Goal: Contribute content: Contribute content

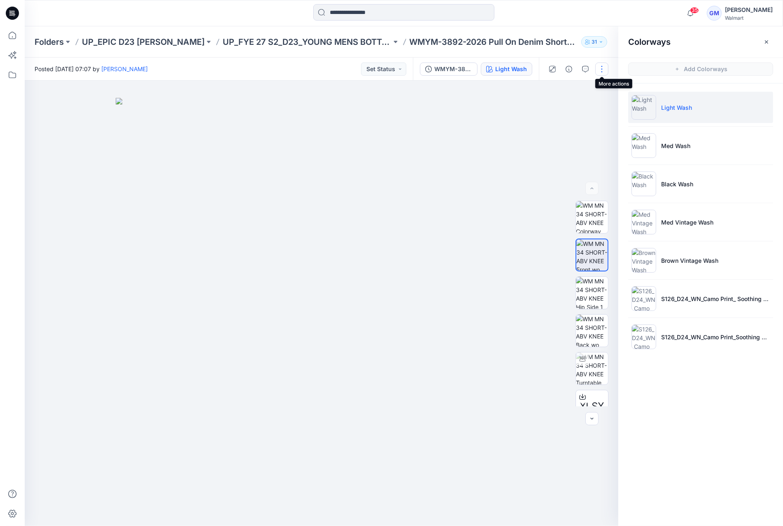
click at [596, 66] on button "button" at bounding box center [601, 69] width 13 height 13
click at [565, 111] on button "Edit" at bounding box center [567, 111] width 76 height 15
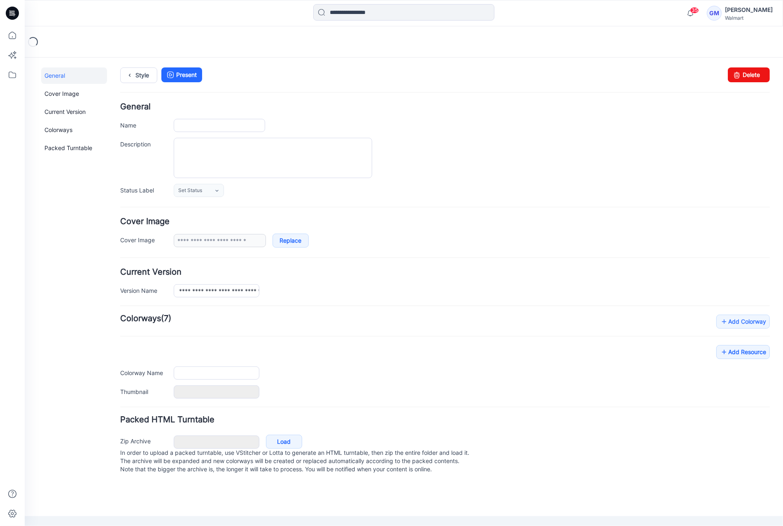
type input "**********"
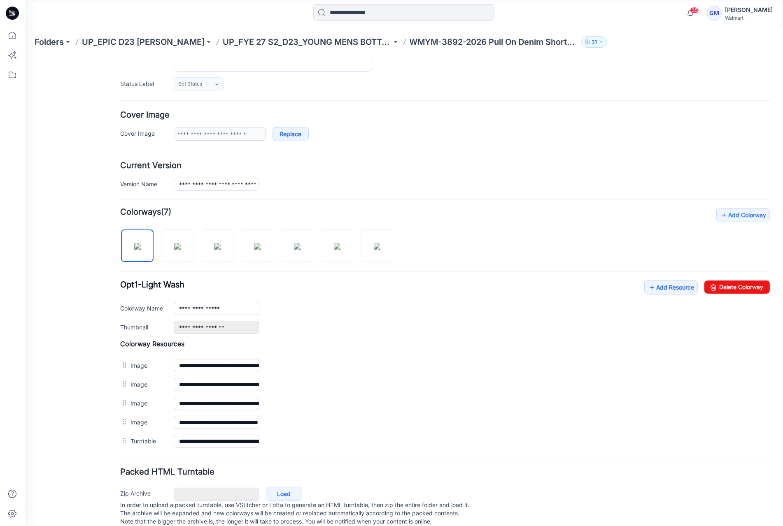
scroll to position [122, 0]
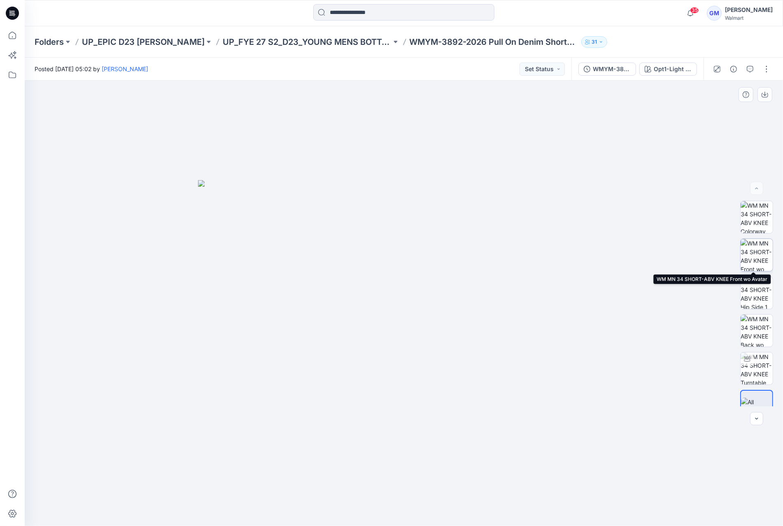
click at [758, 267] on img at bounding box center [756, 255] width 32 height 32
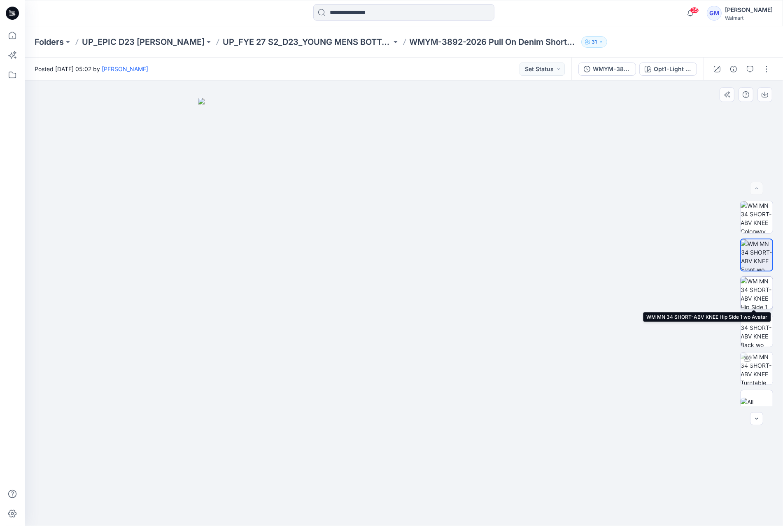
click at [760, 300] on img at bounding box center [756, 293] width 32 height 32
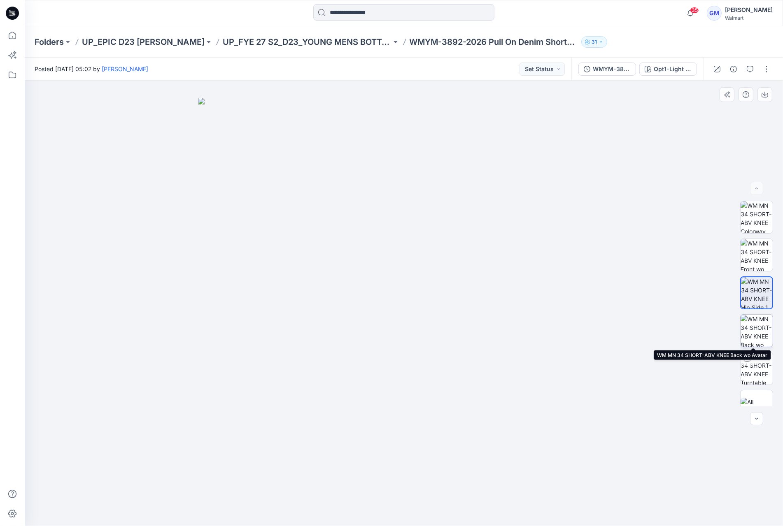
click at [755, 332] on img at bounding box center [756, 331] width 32 height 32
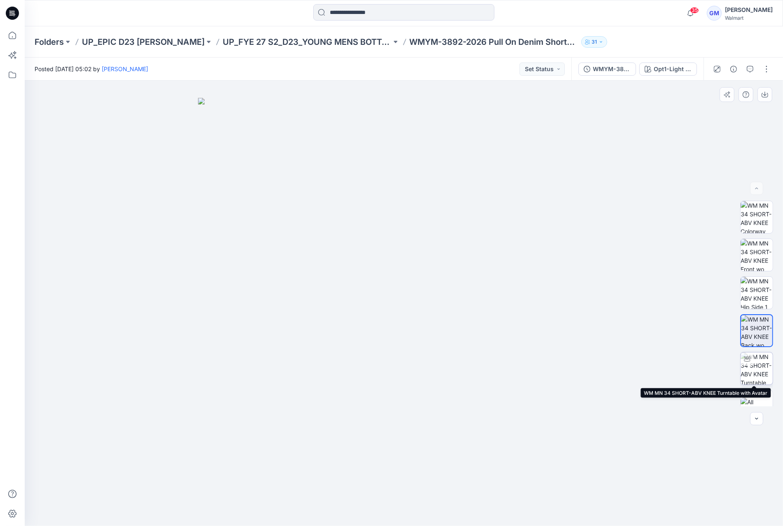
click at [757, 358] on img at bounding box center [756, 369] width 32 height 32
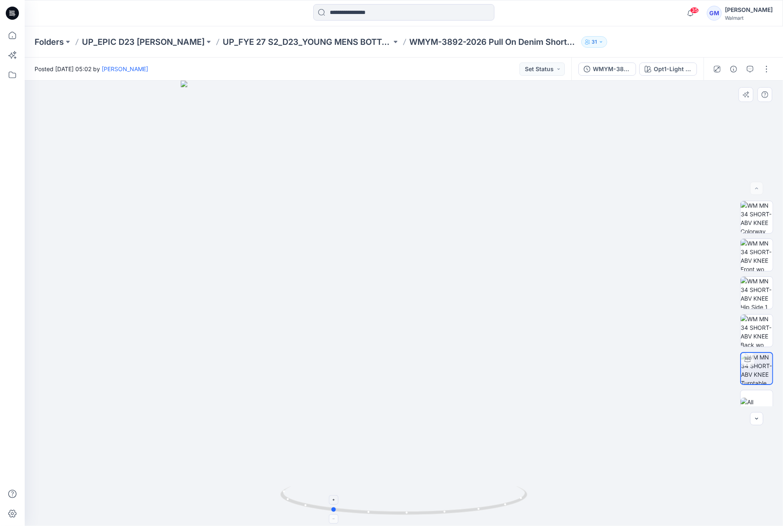
drag, startPoint x: 405, startPoint y: 514, endPoint x: 333, endPoint y: 517, distance: 72.5
click at [333, 517] on icon at bounding box center [404, 501] width 249 height 31
click at [761, 64] on button "button" at bounding box center [766, 69] width 13 height 13
click at [733, 111] on button "Edit" at bounding box center [732, 111] width 76 height 15
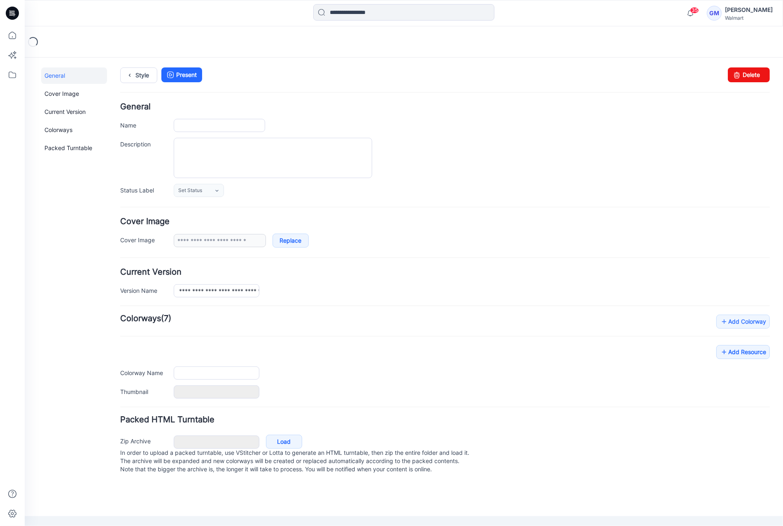
type input "**********"
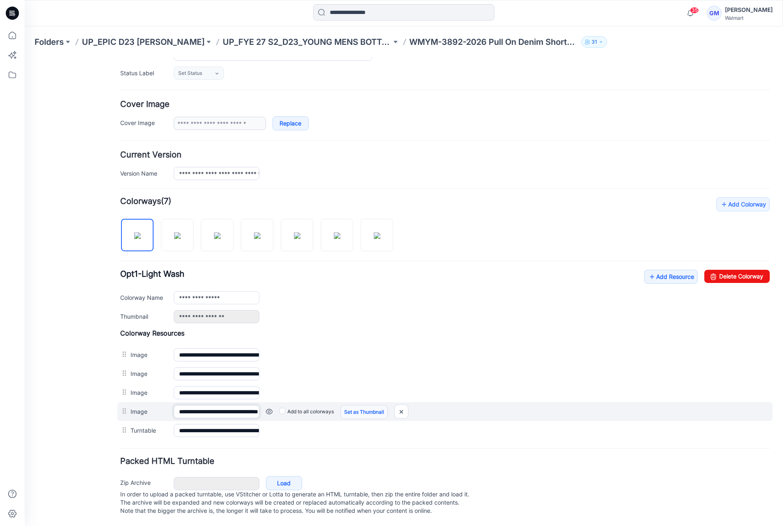
scroll to position [0, 46]
drag, startPoint x: 216, startPoint y: 407, endPoint x: 398, endPoint y: 407, distance: 181.9
click at [398, 407] on div "**********" at bounding box center [444, 411] width 655 height 19
click at [25, 57] on img at bounding box center [25, 57] width 0 height 0
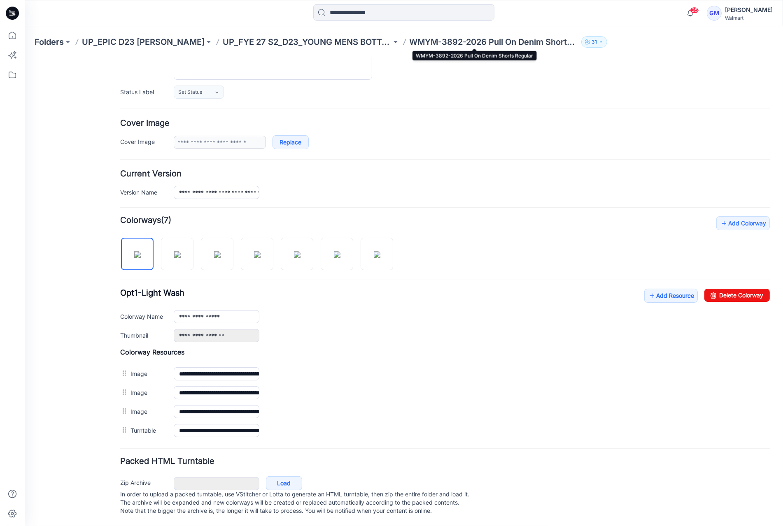
scroll to position [103, 0]
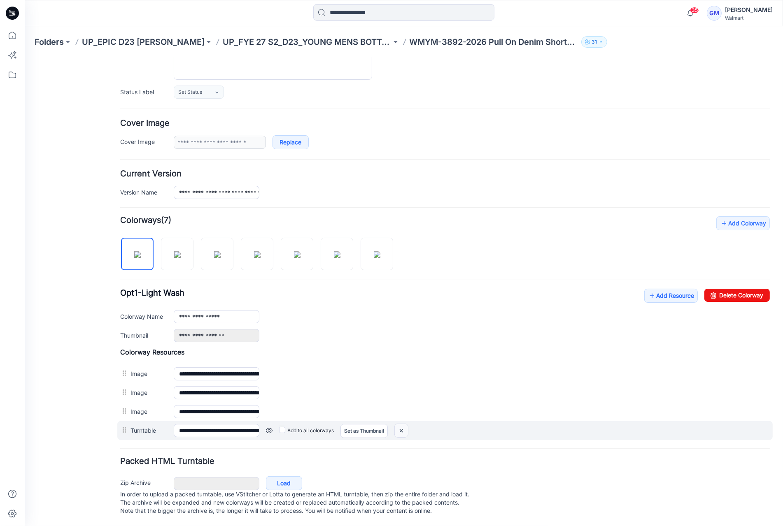
drag, startPoint x: 407, startPoint y: 427, endPoint x: 447, endPoint y: 96, distance: 333.7
click at [25, 57] on img at bounding box center [25, 57] width 0 height 0
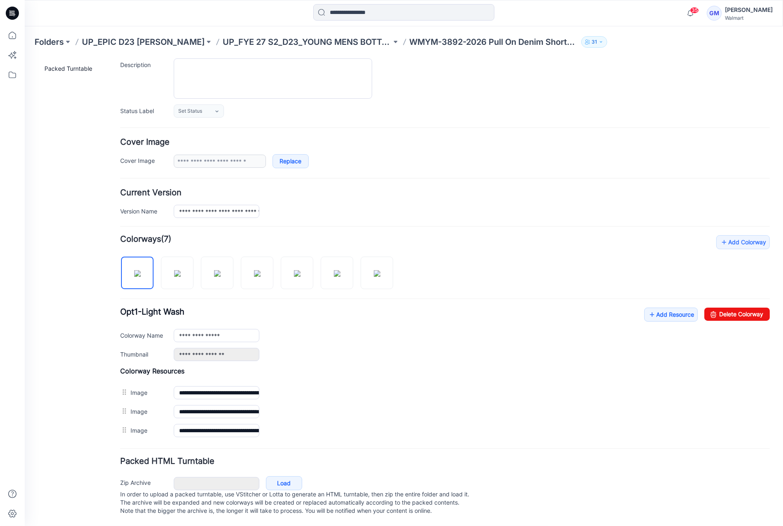
scroll to position [84, 0]
click at [174, 270] on img at bounding box center [177, 273] width 7 height 7
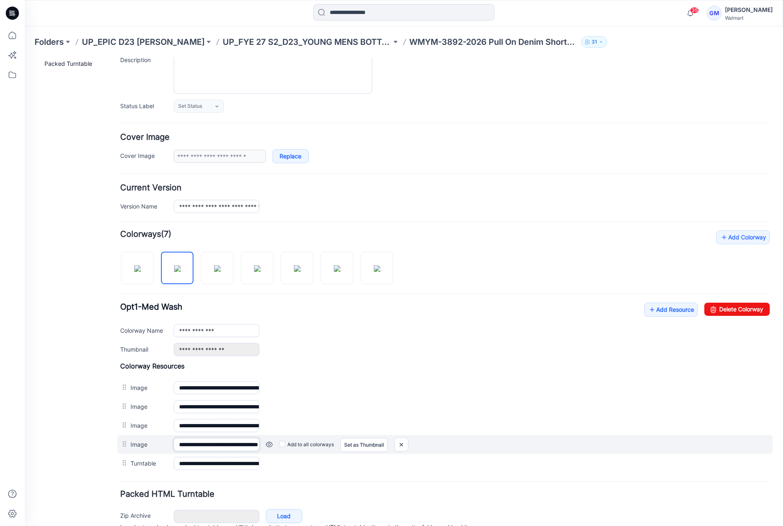
scroll to position [0, 46]
drag, startPoint x: 219, startPoint y: 437, endPoint x: 351, endPoint y: 437, distance: 132.9
click at [342, 437] on div "**********" at bounding box center [444, 444] width 655 height 19
drag, startPoint x: 397, startPoint y: 442, endPoint x: 455, endPoint y: 96, distance: 350.9
click at [25, 57] on img at bounding box center [25, 57] width 0 height 0
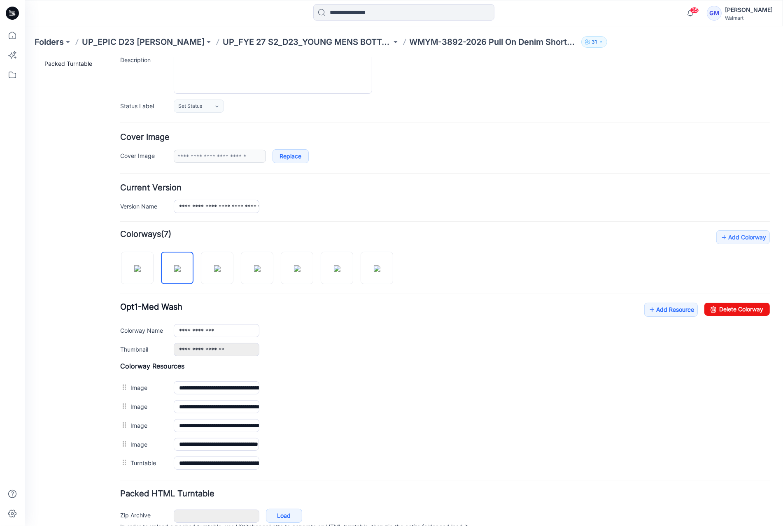
scroll to position [0, 0]
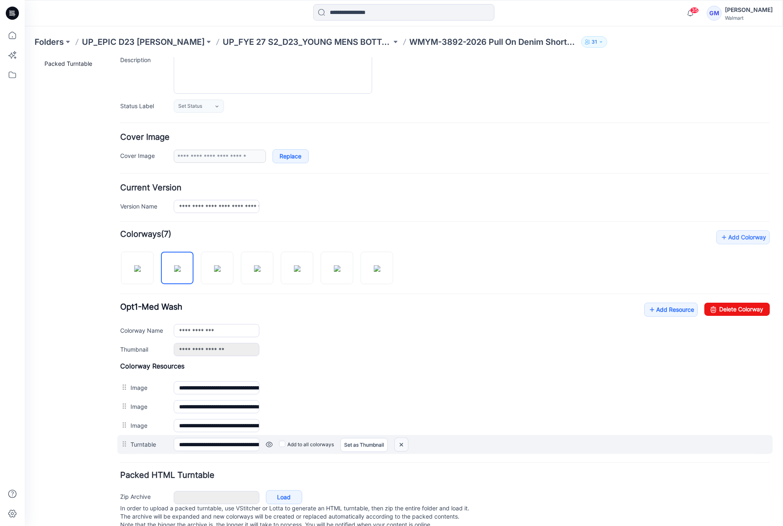
click at [25, 57] on img at bounding box center [25, 57] width 0 height 0
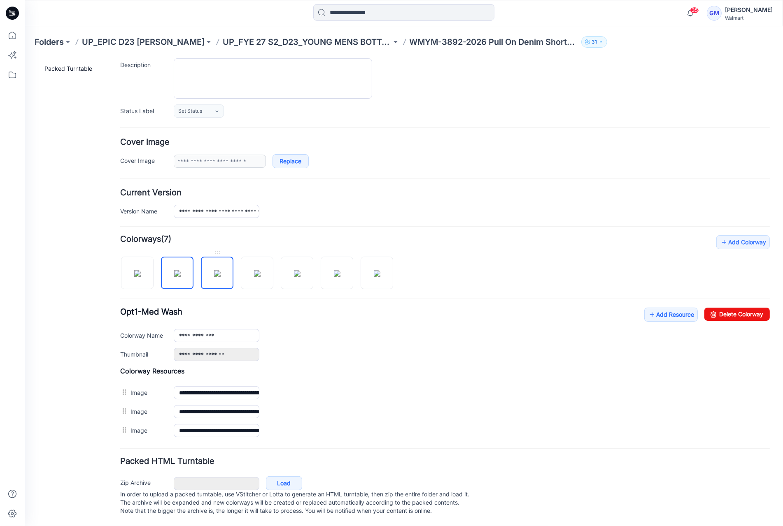
click at [216, 271] on img at bounding box center [217, 273] width 7 height 7
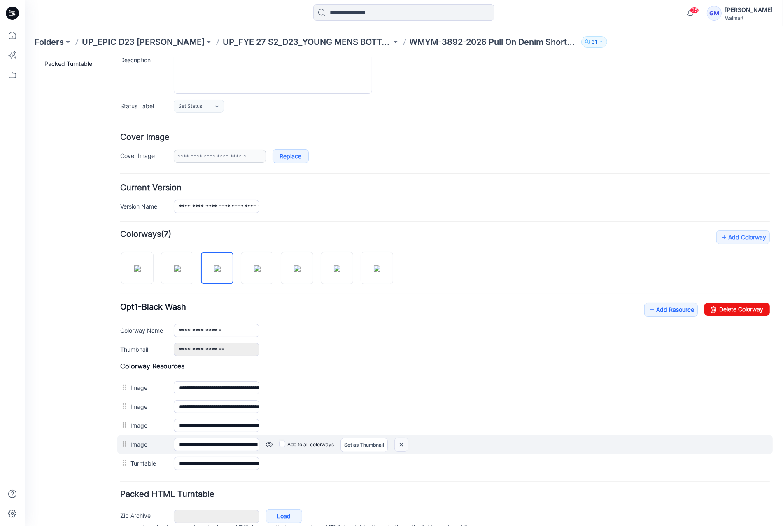
click at [25, 57] on img at bounding box center [25, 57] width 0 height 0
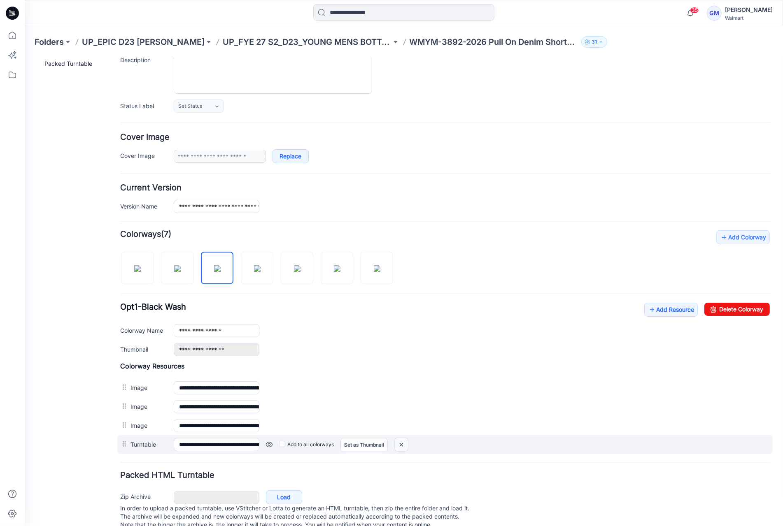
click at [25, 57] on img at bounding box center [25, 57] width 0 height 0
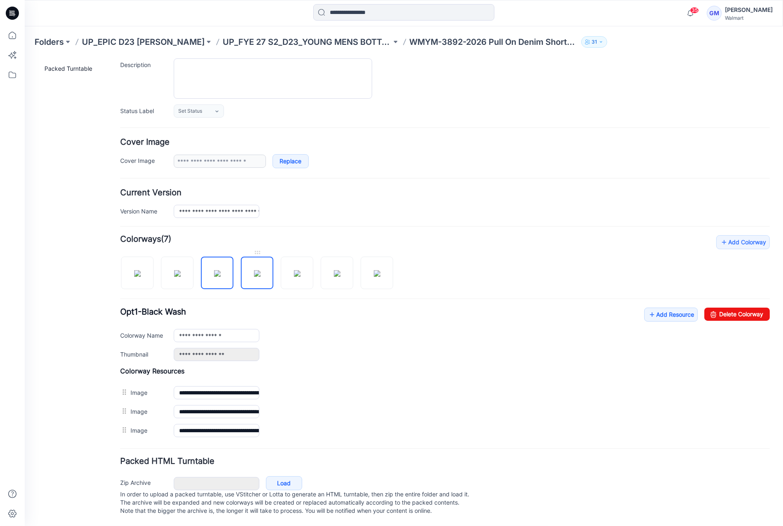
click at [255, 270] on img at bounding box center [257, 273] width 7 height 7
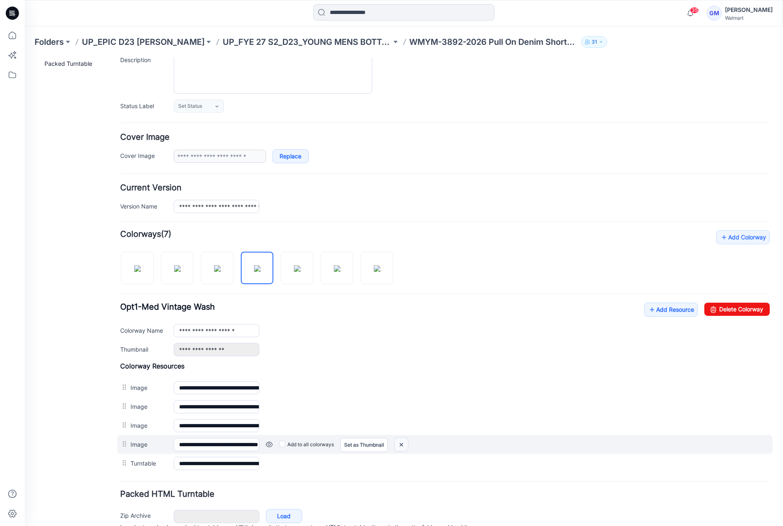
drag, startPoint x: 398, startPoint y: 443, endPoint x: 455, endPoint y: 95, distance: 352.3
click at [25, 57] on img at bounding box center [25, 57] width 0 height 0
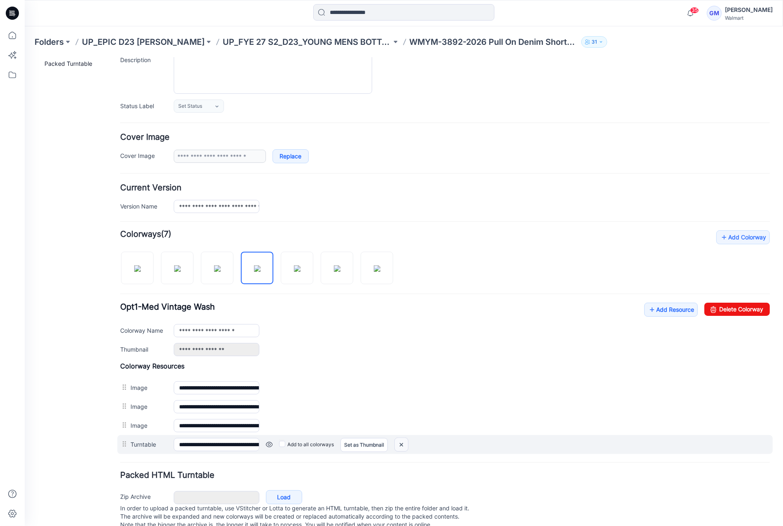
drag, startPoint x: 400, startPoint y: 439, endPoint x: 456, endPoint y: 91, distance: 352.7
click at [25, 57] on img at bounding box center [25, 57] width 0 height 0
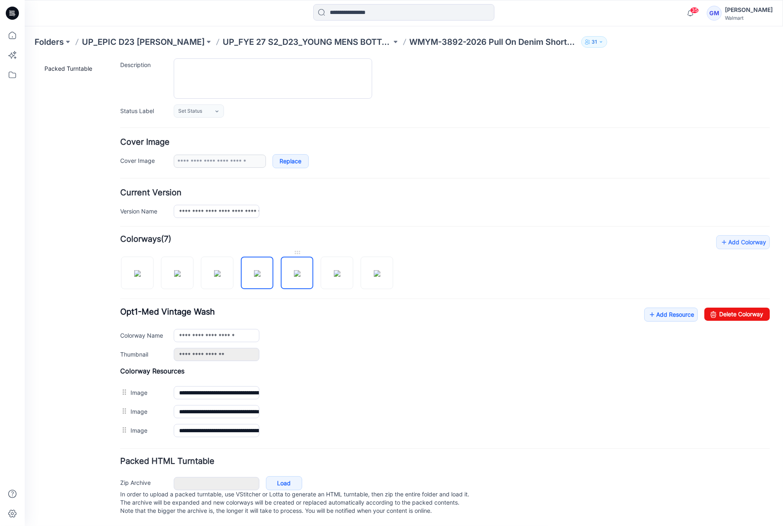
click at [296, 270] on img at bounding box center [297, 273] width 7 height 7
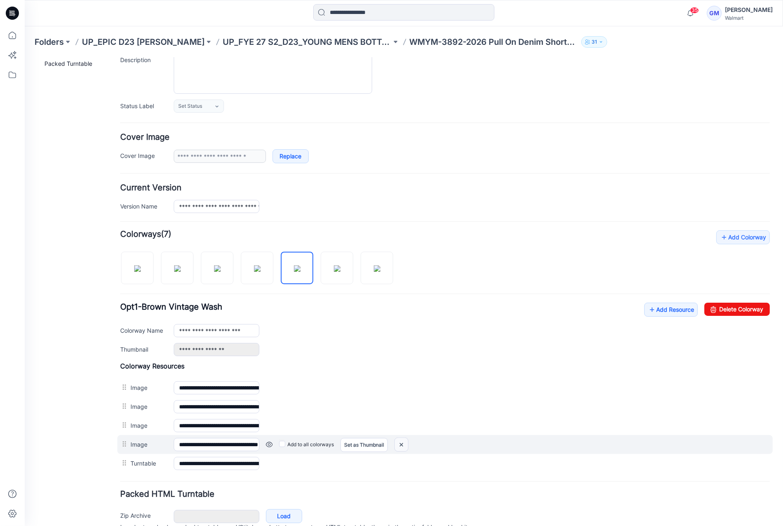
click at [25, 57] on img at bounding box center [25, 57] width 0 height 0
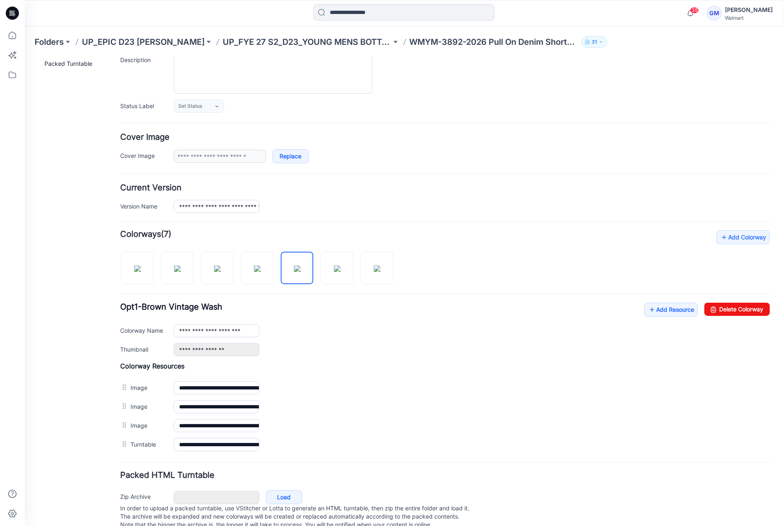
click at [25, 57] on img at bounding box center [25, 57] width 0 height 0
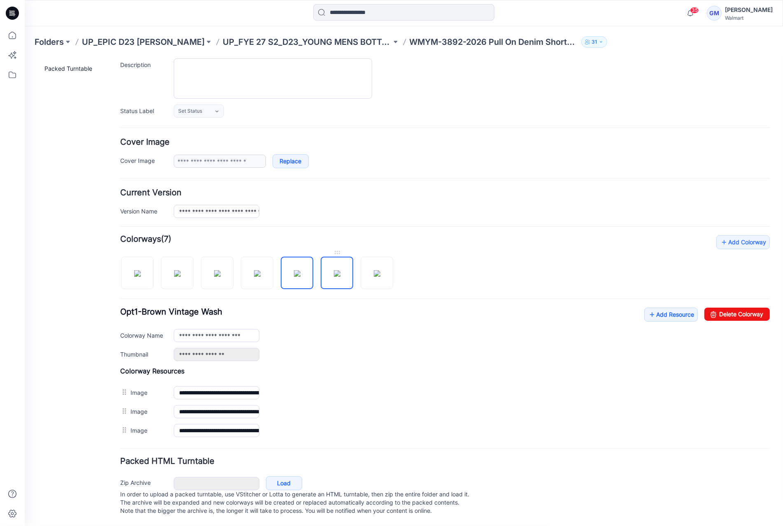
click at [335, 270] on img at bounding box center [337, 273] width 7 height 7
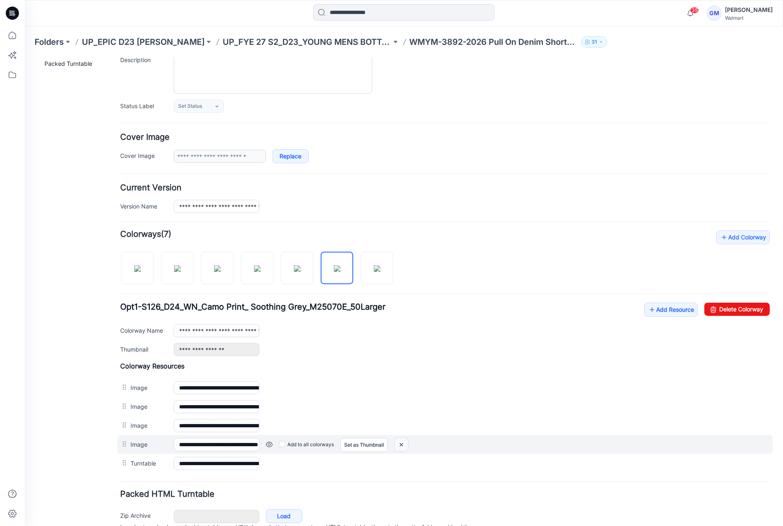
click at [25, 57] on img at bounding box center [25, 57] width 0 height 0
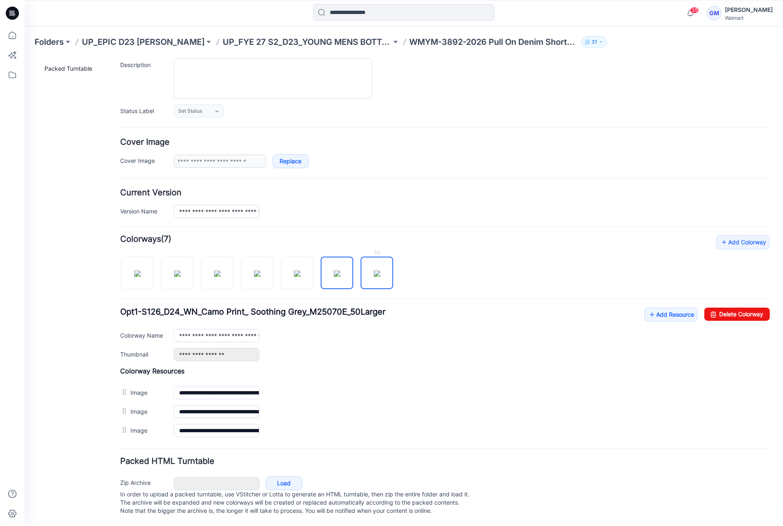
click at [378, 274] on img at bounding box center [377, 273] width 7 height 7
type input "**********"
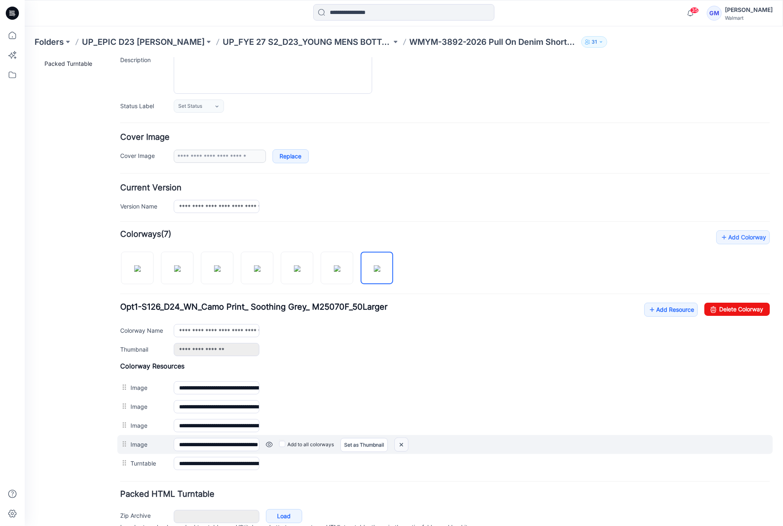
click at [25, 57] on img at bounding box center [25, 57] width 0 height 0
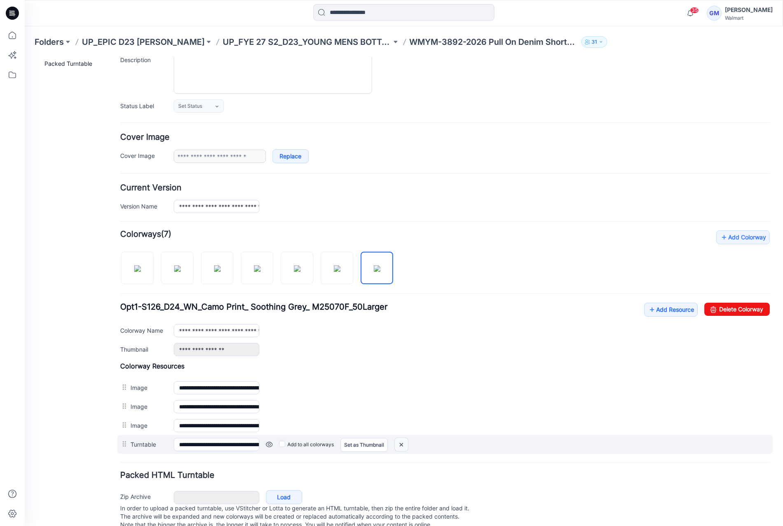
click at [25, 57] on img at bounding box center [25, 57] width 0 height 0
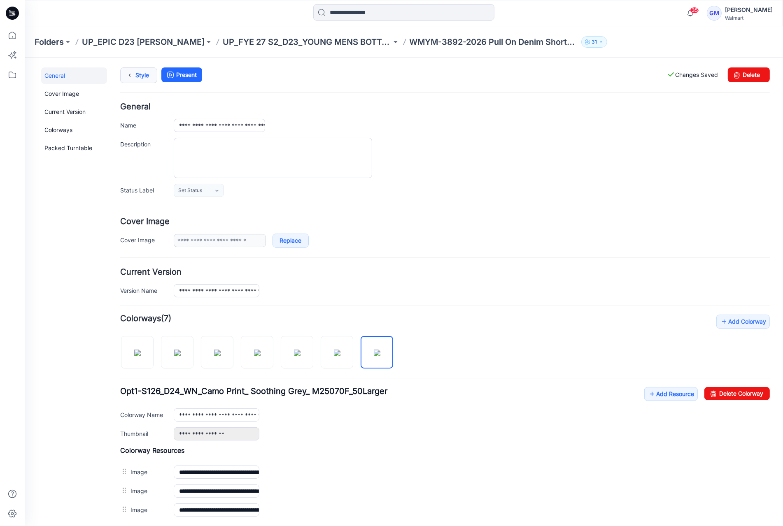
click at [143, 77] on link "Style" at bounding box center [138, 75] width 37 height 16
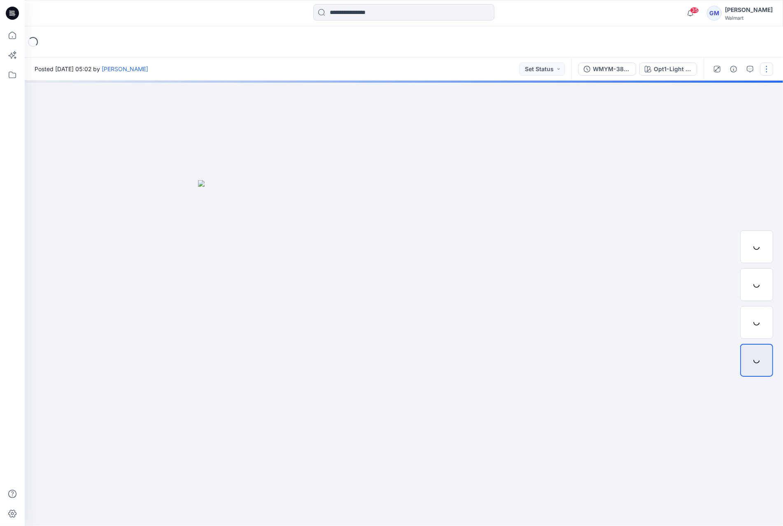
click at [769, 67] on button "button" at bounding box center [766, 69] width 13 height 13
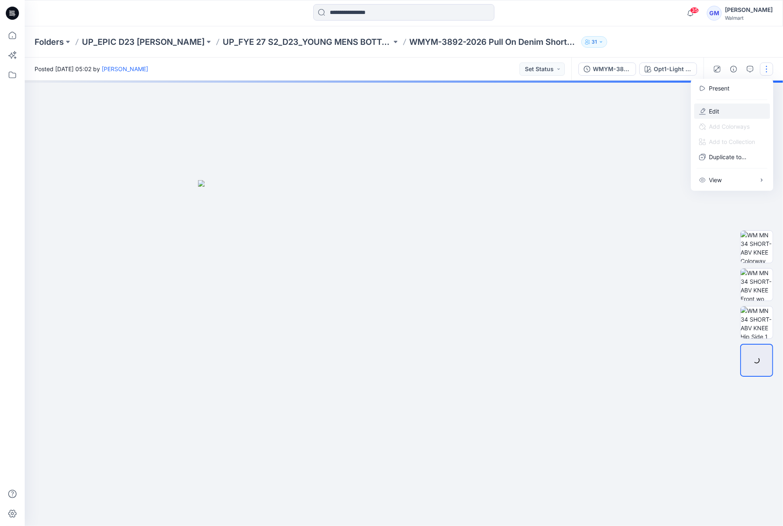
click at [725, 110] on button "Edit" at bounding box center [732, 111] width 76 height 15
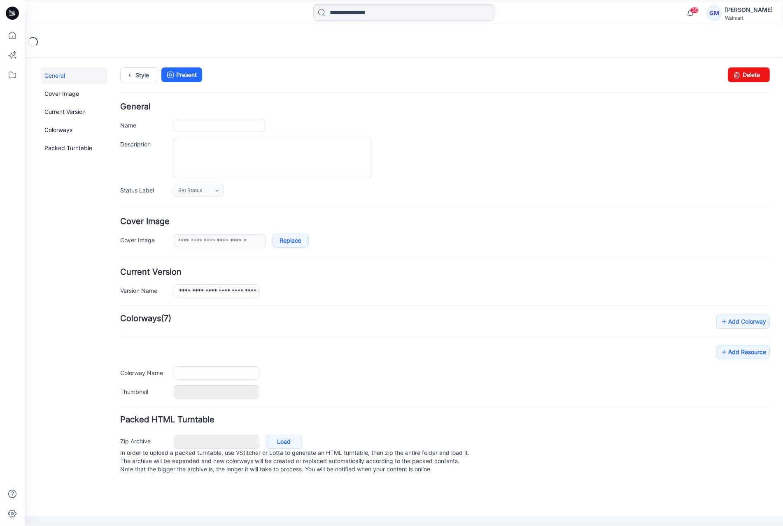
type input "**********"
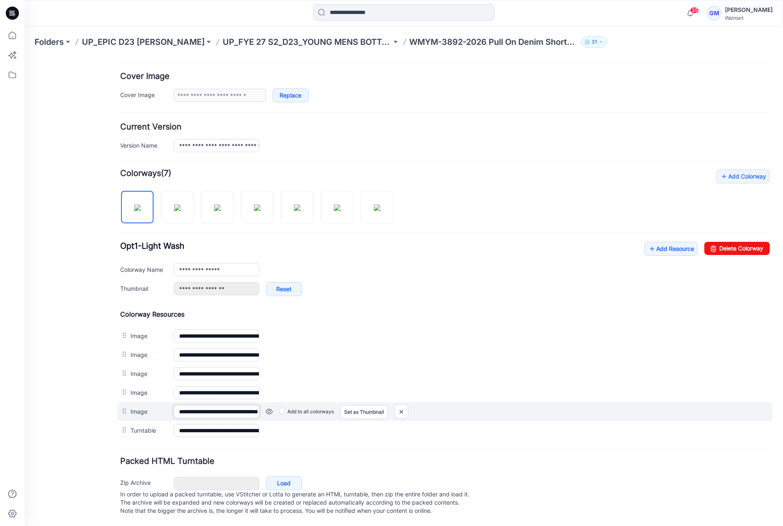
scroll to position [0, 46]
drag, startPoint x: 214, startPoint y: 407, endPoint x: 291, endPoint y: 407, distance: 77.0
click at [291, 407] on div "**********" at bounding box center [444, 411] width 655 height 19
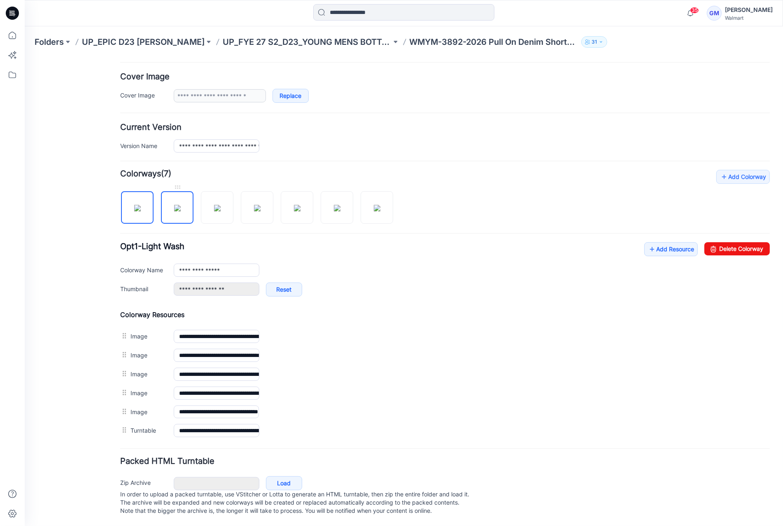
scroll to position [0, 0]
click at [181, 205] on img at bounding box center [177, 208] width 7 height 7
click at [141, 208] on img at bounding box center [137, 207] width 7 height 7
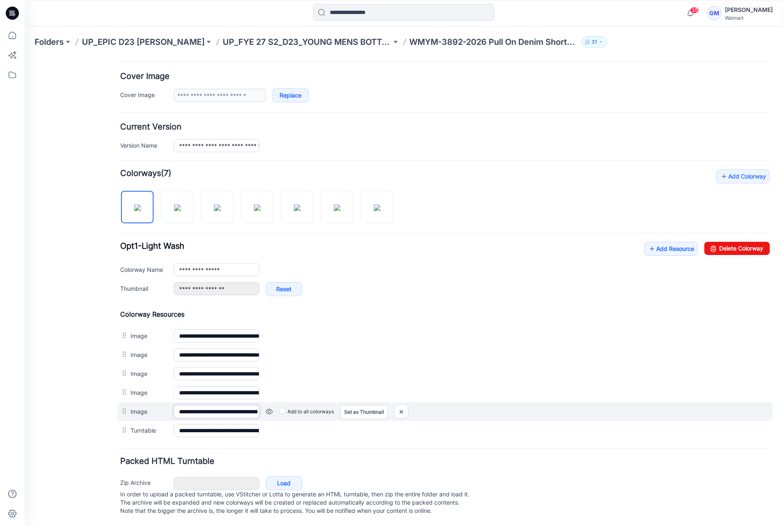
scroll to position [0, 46]
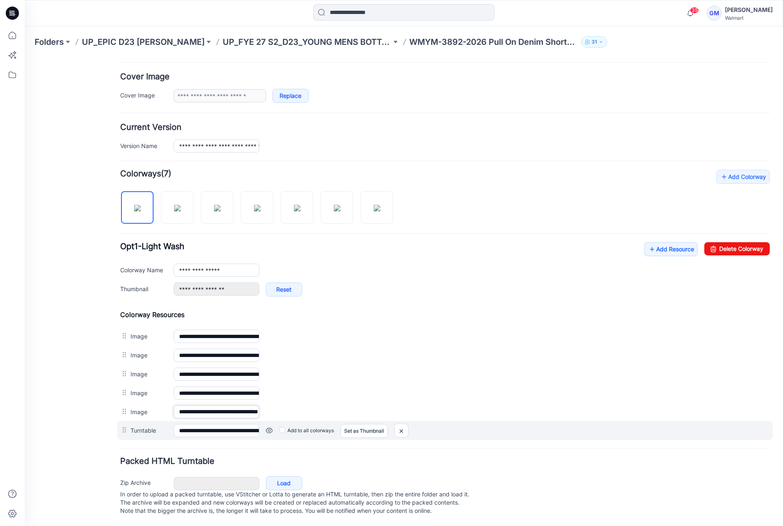
drag, startPoint x: 223, startPoint y: 406, endPoint x: 362, endPoint y: 414, distance: 139.7
click at [362, 414] on div "**********" at bounding box center [444, 375] width 649 height 130
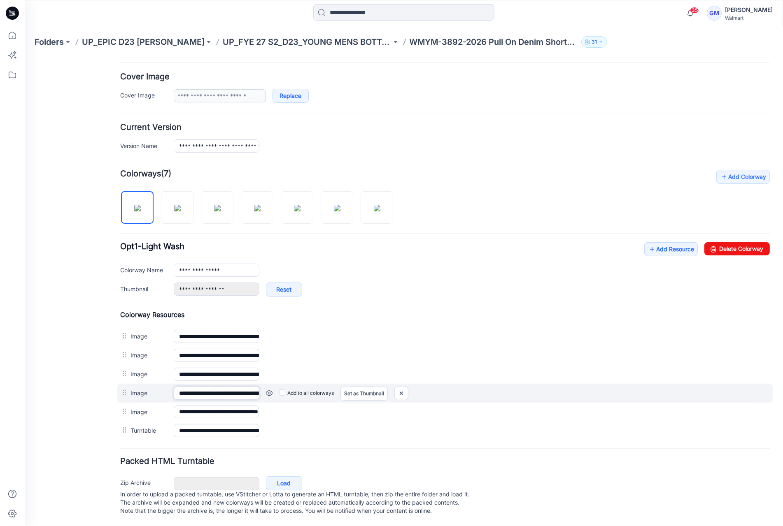
scroll to position [0, 58]
drag, startPoint x: 222, startPoint y: 379, endPoint x: 316, endPoint y: 391, distance: 95.1
click at [316, 391] on div "**********" at bounding box center [444, 393] width 655 height 19
click at [25, 57] on img at bounding box center [25, 57] width 0 height 0
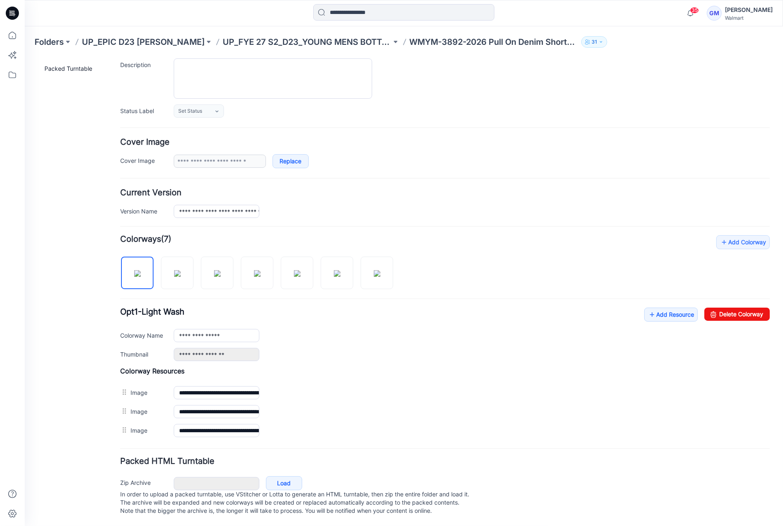
scroll to position [85, 0]
click at [25, 57] on img at bounding box center [25, 57] width 0 height 0
click at [174, 270] on img at bounding box center [177, 273] width 7 height 7
click at [214, 270] on img at bounding box center [217, 273] width 7 height 7
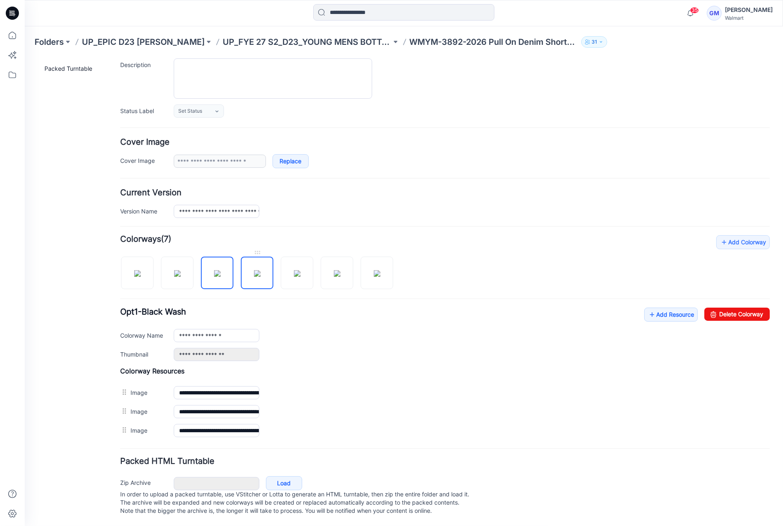
click at [254, 270] on img at bounding box center [257, 273] width 7 height 7
click at [295, 270] on img at bounding box center [297, 273] width 7 height 7
click at [335, 270] on img at bounding box center [337, 273] width 7 height 7
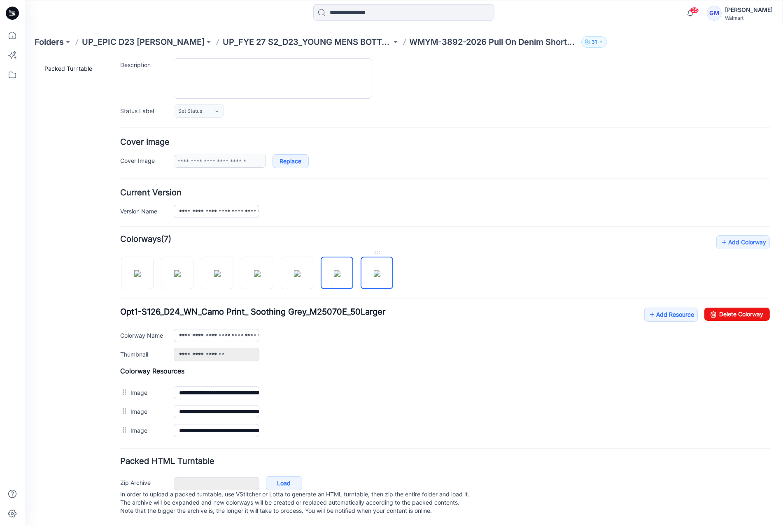
click at [374, 270] on img at bounding box center [377, 273] width 7 height 7
click at [141, 270] on img at bounding box center [137, 273] width 7 height 7
type input "**********"
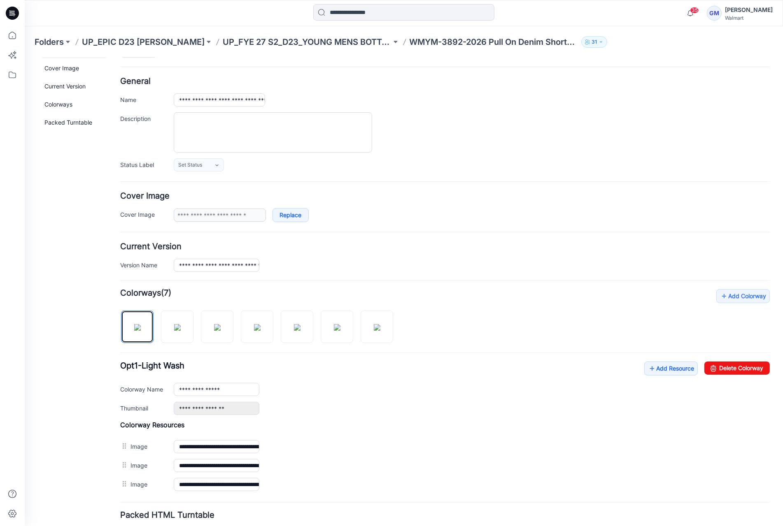
scroll to position [0, 0]
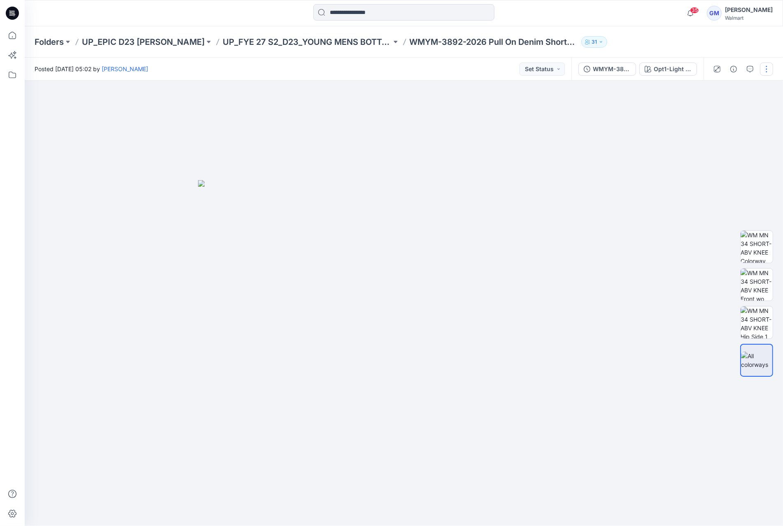
click at [765, 70] on button "button" at bounding box center [766, 69] width 13 height 13
click at [717, 108] on p "Edit" at bounding box center [714, 111] width 10 height 9
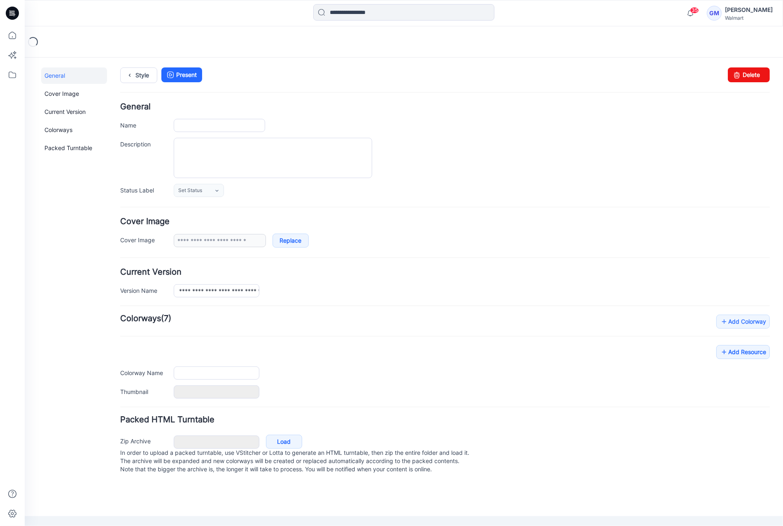
type input "**********"
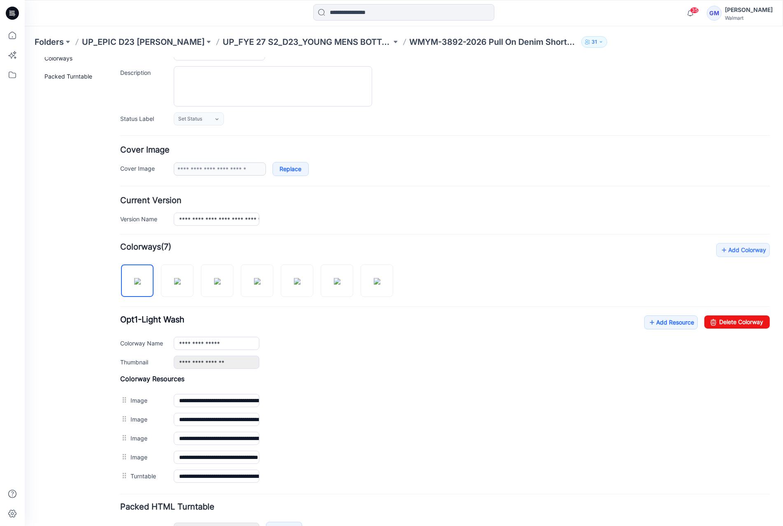
scroll to position [122, 0]
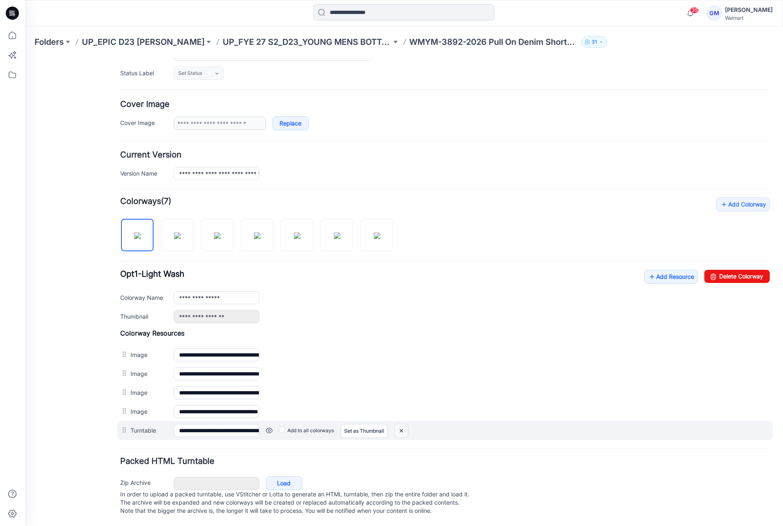
drag, startPoint x: 399, startPoint y: 420, endPoint x: 453, endPoint y: 100, distance: 324.7
click at [25, 57] on img at bounding box center [25, 57] width 0 height 0
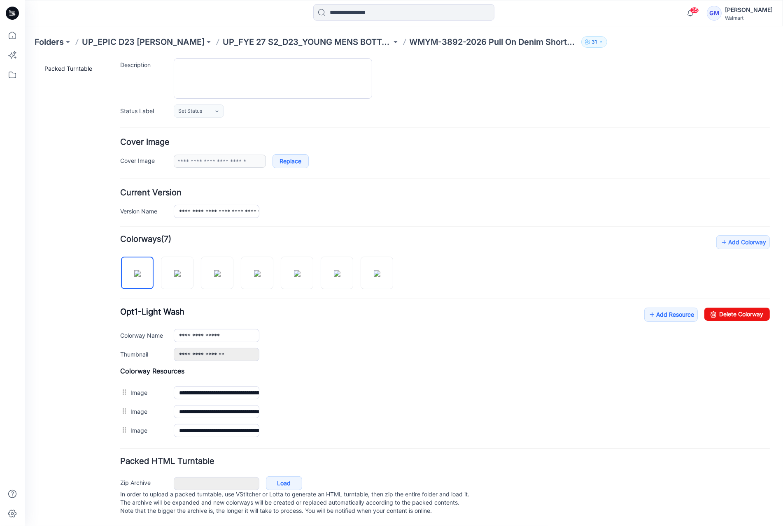
scroll to position [0, 0]
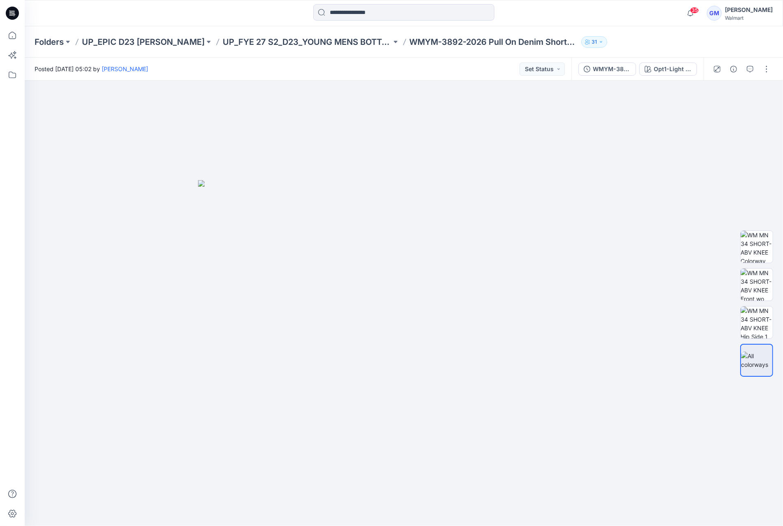
click at [759, 63] on div at bounding box center [741, 69] width 76 height 23
click at [763, 67] on button "button" at bounding box center [766, 69] width 13 height 13
click at [716, 107] on p "Edit" at bounding box center [714, 111] width 10 height 9
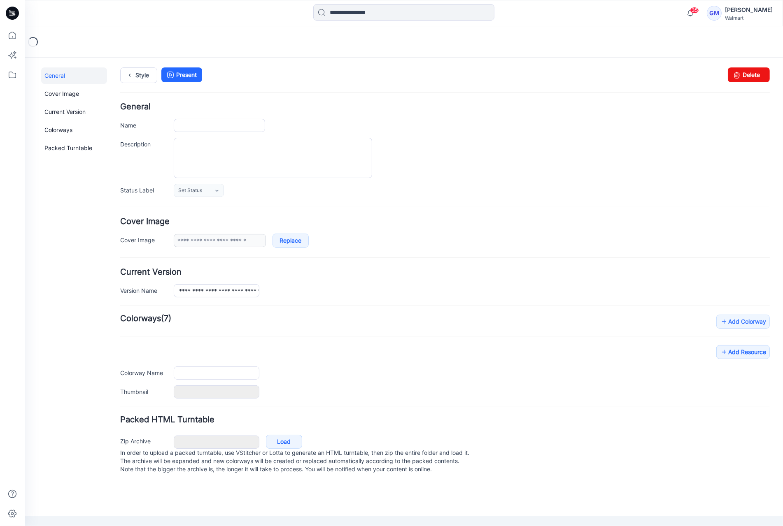
type input "**********"
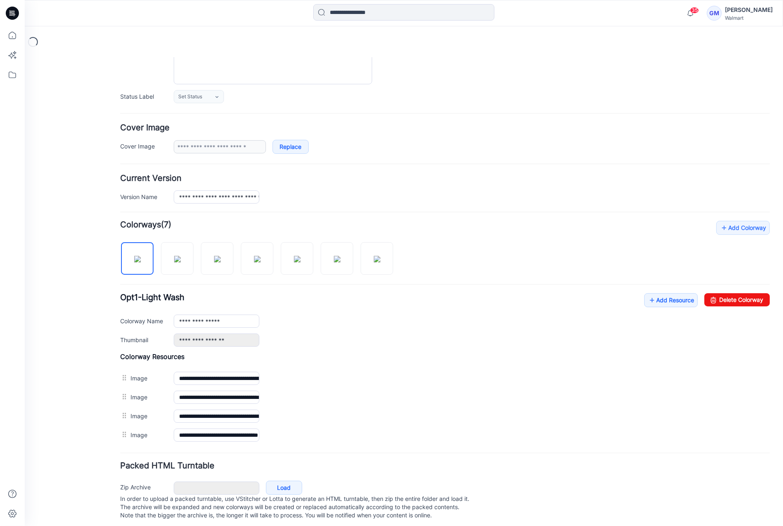
scroll to position [103, 0]
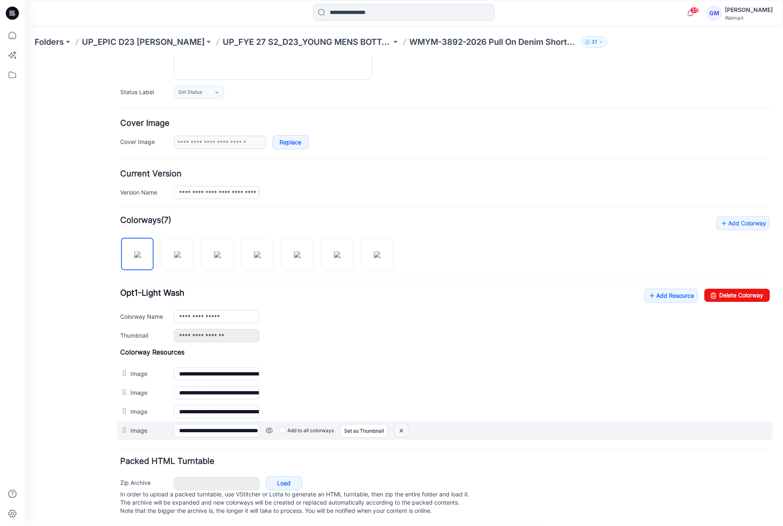
click at [25, 57] on img at bounding box center [25, 57] width 0 height 0
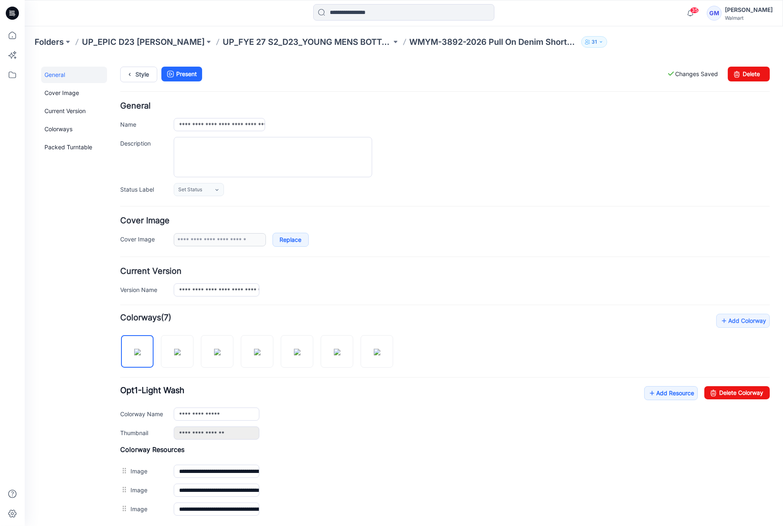
scroll to position [0, 0]
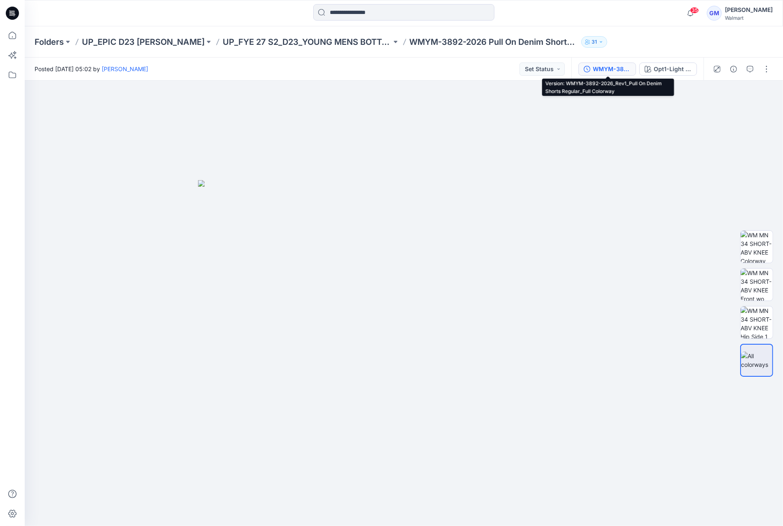
click at [626, 63] on button "WMYM-3892-2026_Rev1_Pull On Denim Shorts Regular_Full Colorway" at bounding box center [607, 69] width 58 height 13
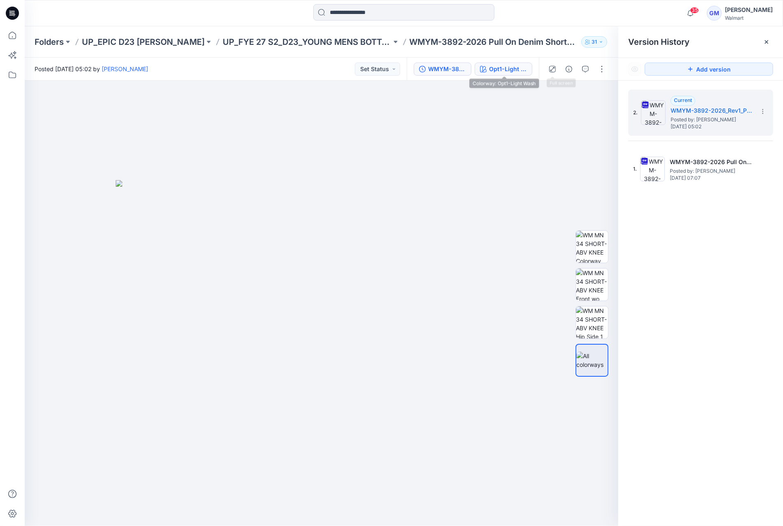
click at [512, 65] on div "Opt1-Light Wash" at bounding box center [508, 69] width 38 height 9
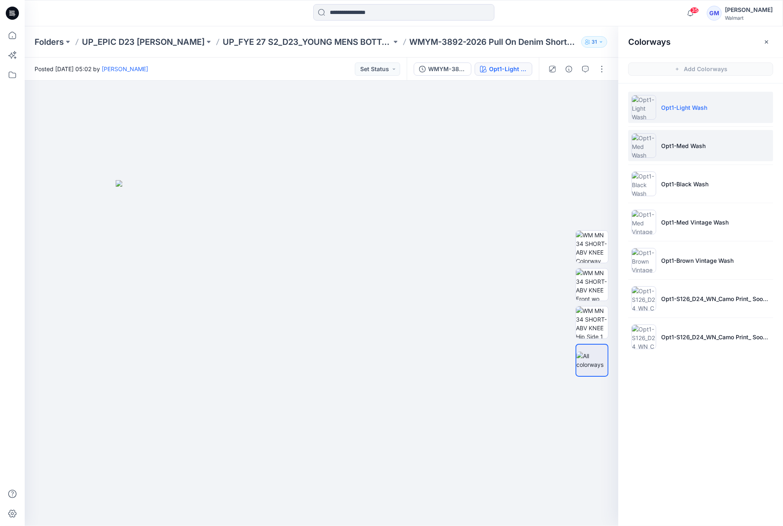
click at [695, 139] on li "Opt1-Med Wash" at bounding box center [700, 145] width 145 height 31
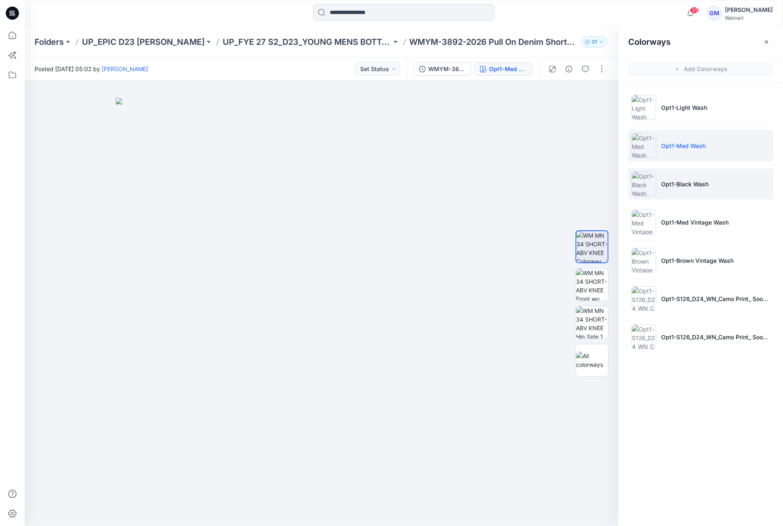
click at [689, 169] on li "Opt1-Black Wash" at bounding box center [700, 183] width 145 height 31
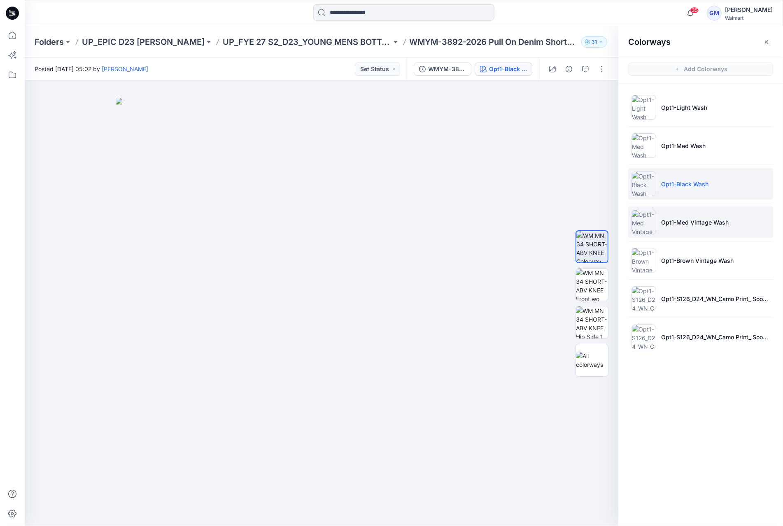
click at [681, 228] on li "Opt1-Med Vintage Wash" at bounding box center [700, 222] width 145 height 31
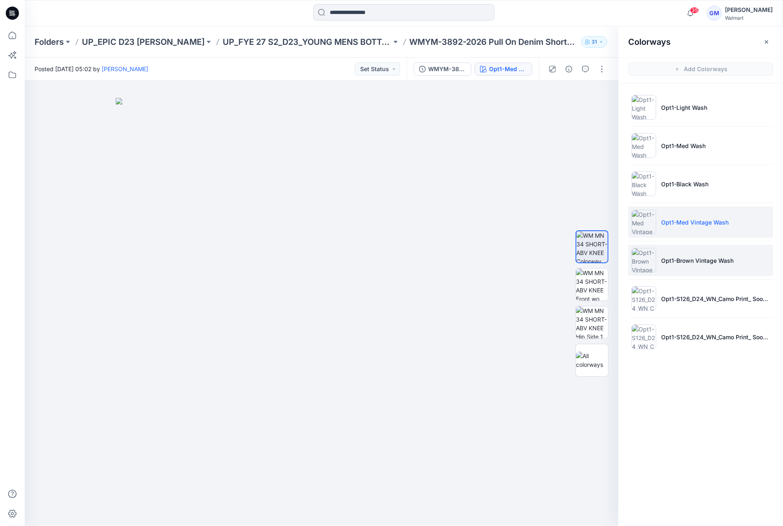
click at [682, 256] on p "Opt1-Brown Vintage Wash" at bounding box center [697, 260] width 72 height 9
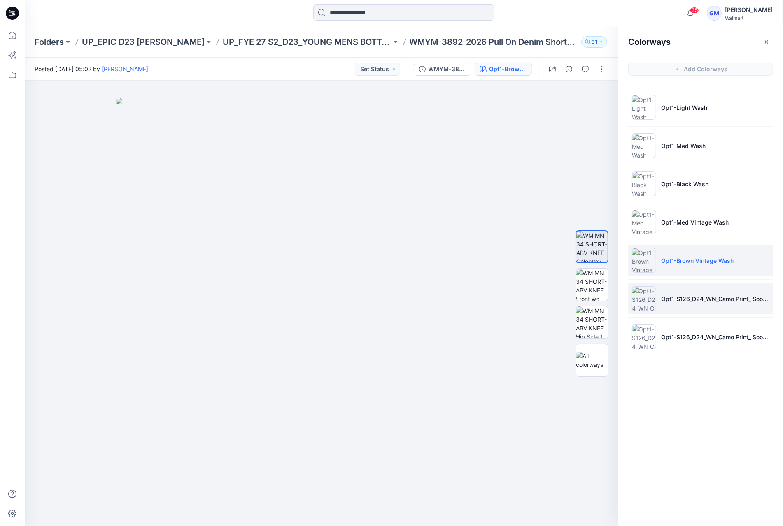
click at [690, 292] on li "Opt1-S126_D24_WN_Camo Print_ Soothing Grey_M25070E_50Larger" at bounding box center [700, 298] width 145 height 31
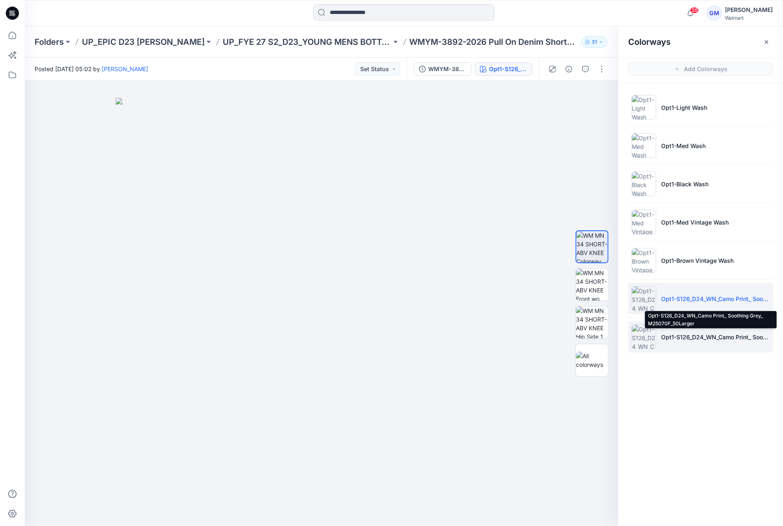
click at [692, 337] on p "Opt1-S126_D24_WN_Camo Print_ Soothing Grey_ M25070F_50Larger" at bounding box center [715, 337] width 109 height 9
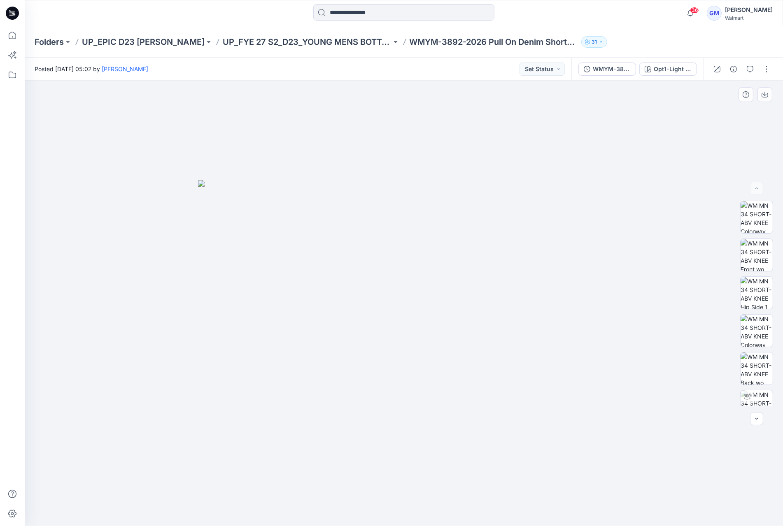
scroll to position [54, 0]
click at [751, 347] on img at bounding box center [756, 353] width 32 height 32
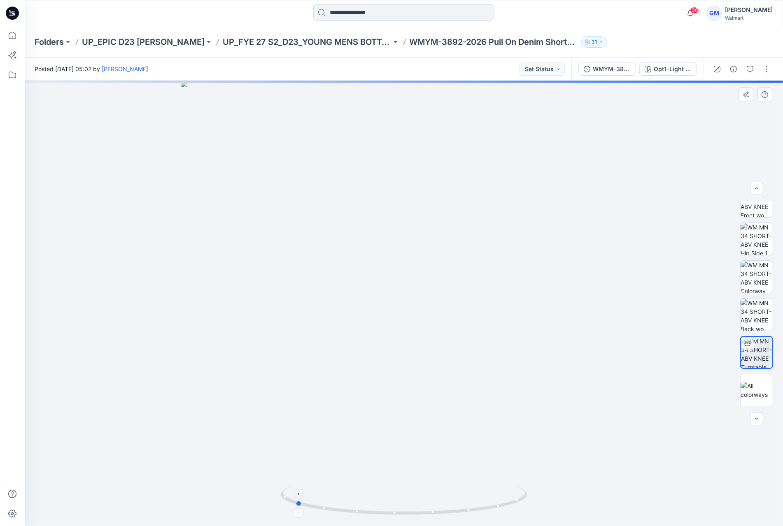
drag, startPoint x: 403, startPoint y: 520, endPoint x: 294, endPoint y: 506, distance: 110.0
click at [294, 510] on foreignobject at bounding box center [298, 513] width 9 height 9
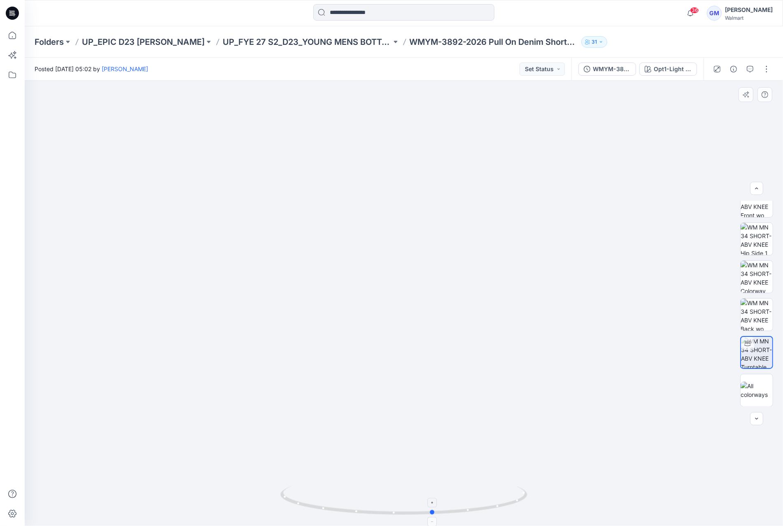
drag, startPoint x: 295, startPoint y: 507, endPoint x: 431, endPoint y: 517, distance: 136.6
click at [431, 517] on icon at bounding box center [404, 501] width 249 height 31
click at [769, 70] on button "button" at bounding box center [766, 69] width 13 height 13
click at [731, 112] on button "Edit" at bounding box center [732, 111] width 76 height 15
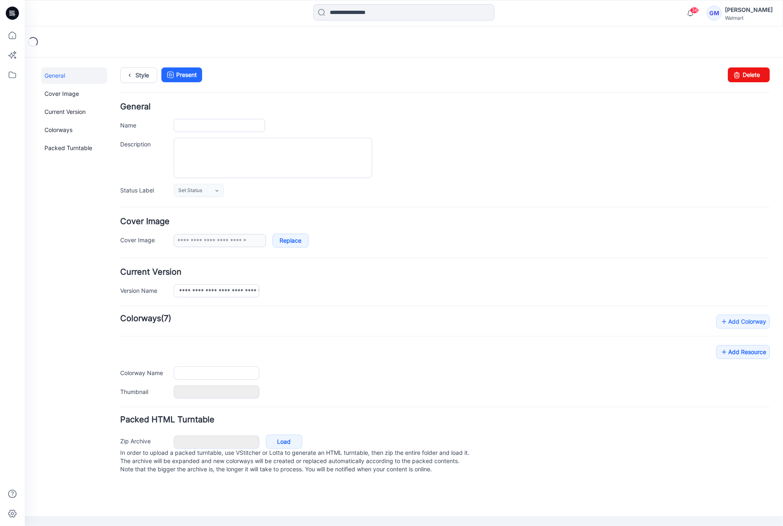
type input "**********"
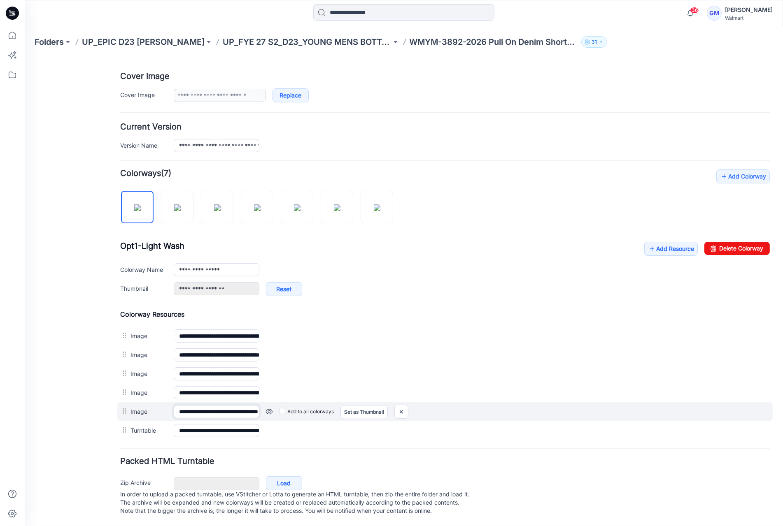
scroll to position [0, 46]
drag, startPoint x: 207, startPoint y: 407, endPoint x: 329, endPoint y: 410, distance: 122.7
click at [329, 410] on div "**********" at bounding box center [444, 411] width 655 height 19
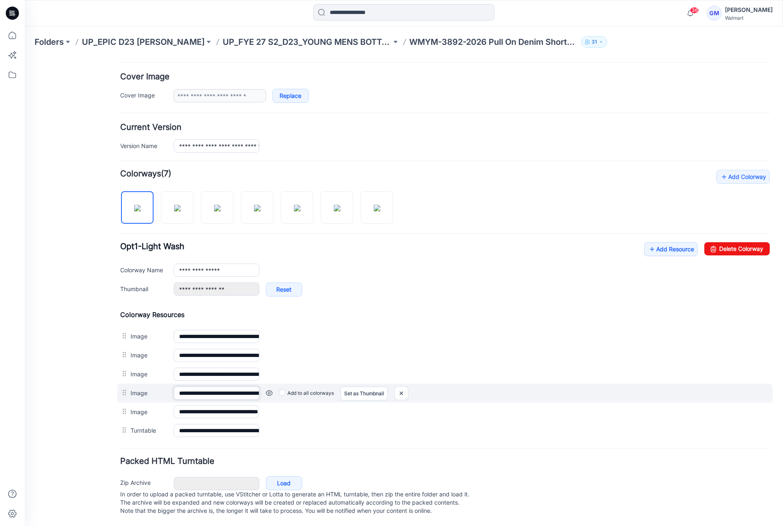
scroll to position [0, 58]
drag, startPoint x: 229, startPoint y: 385, endPoint x: 357, endPoint y: 392, distance: 127.8
click at [349, 392] on div "**********" at bounding box center [444, 393] width 655 height 19
click at [25, 57] on img at bounding box center [25, 57] width 0 height 0
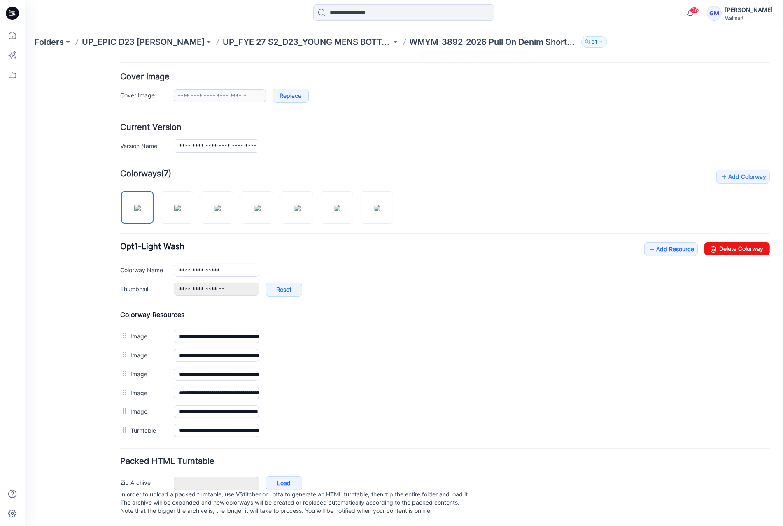
scroll to position [132, 0]
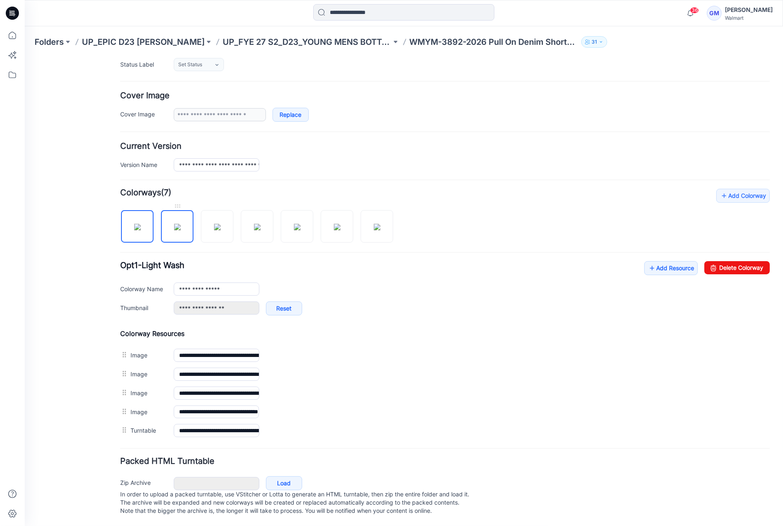
click at [174, 223] on img at bounding box center [177, 226] width 7 height 7
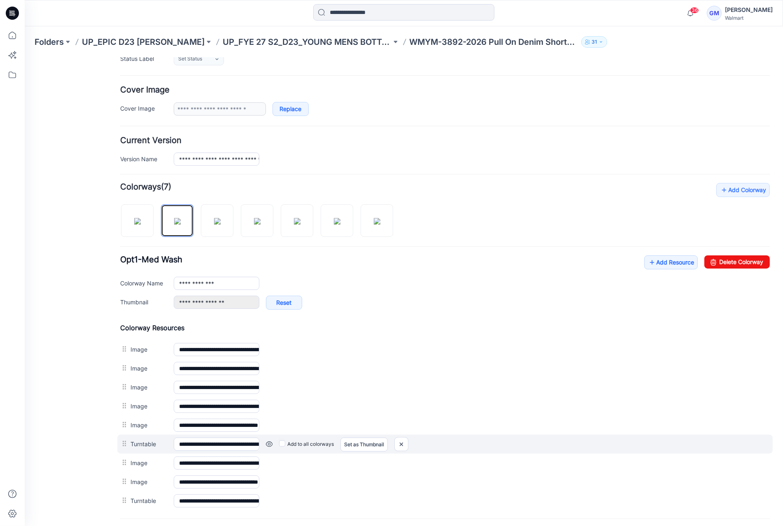
scroll to position [206, 0]
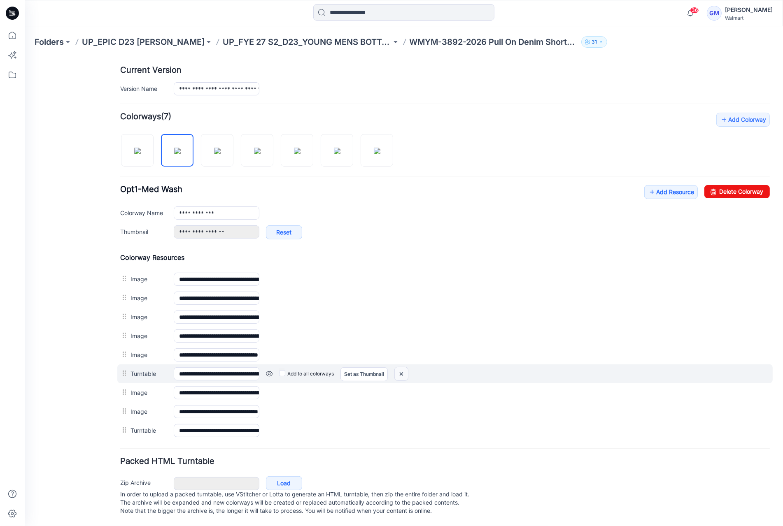
drag, startPoint x: 405, startPoint y: 370, endPoint x: 456, endPoint y: 96, distance: 278.4
click at [25, 57] on img at bounding box center [25, 57] width 0 height 0
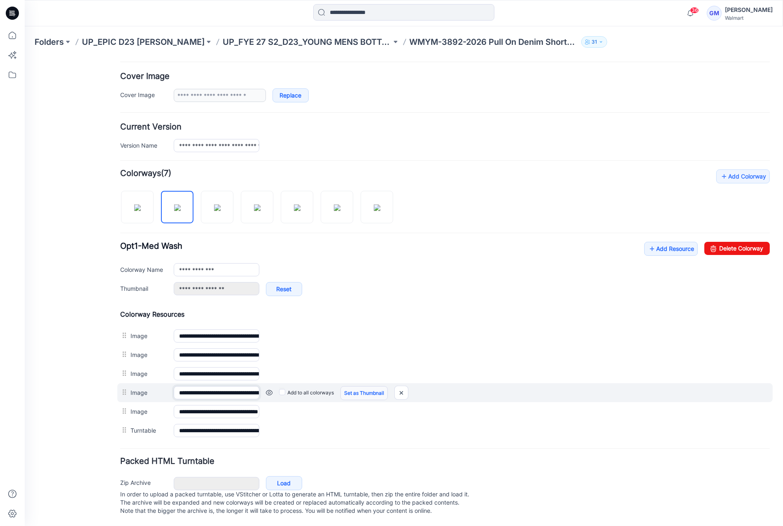
scroll to position [0, 58]
drag, startPoint x: 208, startPoint y: 388, endPoint x: 379, endPoint y: 391, distance: 171.6
click at [379, 391] on div "**********" at bounding box center [444, 392] width 655 height 19
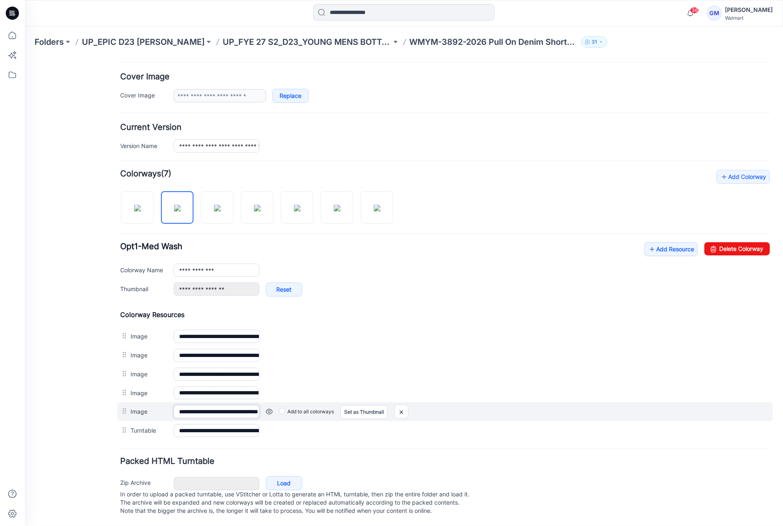
scroll to position [0, 46]
drag, startPoint x: 209, startPoint y: 398, endPoint x: 382, endPoint y: 411, distance: 174.2
click at [382, 411] on div "**********" at bounding box center [444, 411] width 655 height 19
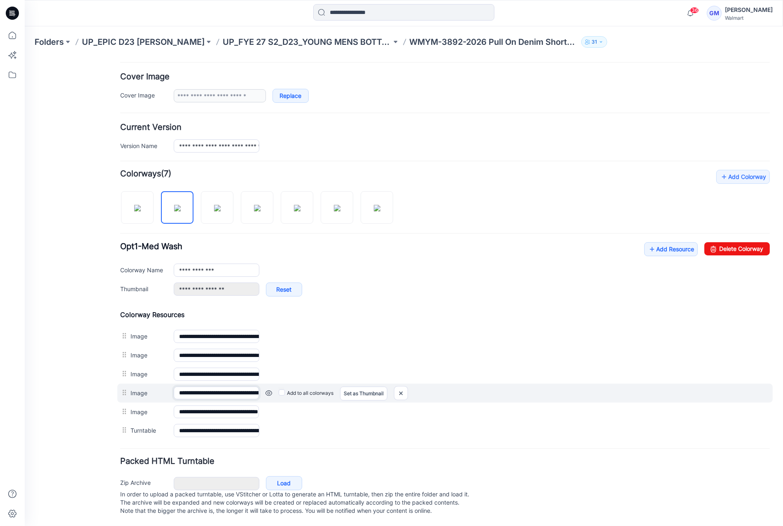
scroll to position [0, 0]
drag, startPoint x: 233, startPoint y: 383, endPoint x: 298, endPoint y: 386, distance: 65.9
click at [298, 386] on div "**********" at bounding box center [444, 393] width 655 height 19
click at [25, 57] on img at bounding box center [25, 57] width 0 height 0
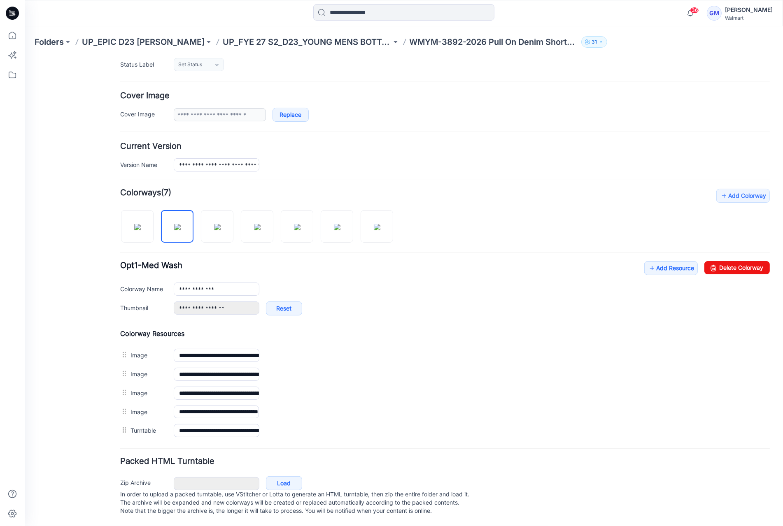
scroll to position [132, 0]
click at [216, 223] on img at bounding box center [217, 226] width 7 height 7
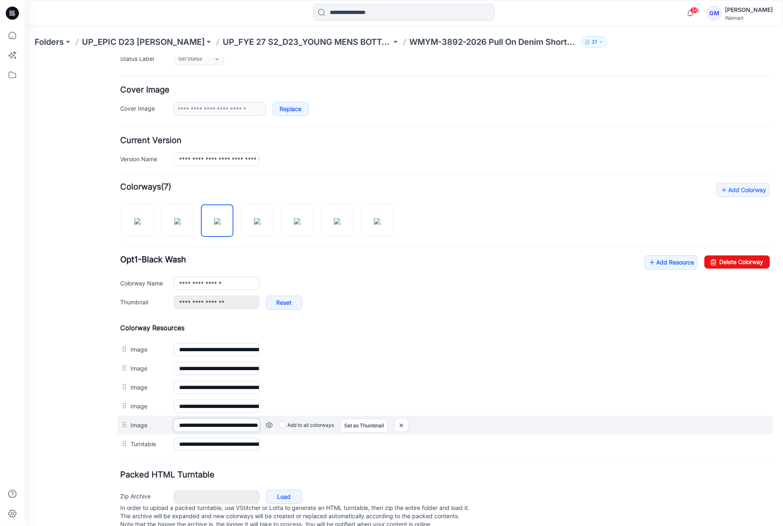
scroll to position [0, 46]
drag, startPoint x: 214, startPoint y: 423, endPoint x: 355, endPoint y: 425, distance: 140.8
click at [355, 425] on div "**********" at bounding box center [444, 425] width 655 height 19
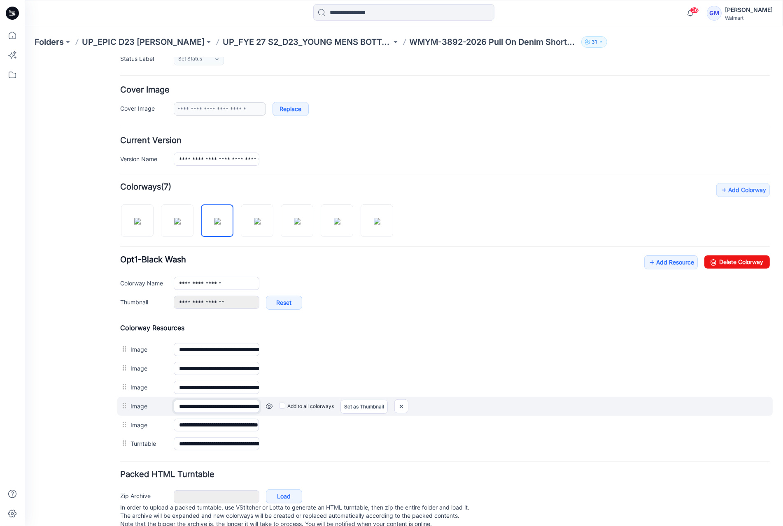
scroll to position [0, 58]
drag, startPoint x: 205, startPoint y: 406, endPoint x: 403, endPoint y: 413, distance: 198.1
click at [400, 413] on div "**********" at bounding box center [444, 406] width 655 height 19
drag, startPoint x: 398, startPoint y: 404, endPoint x: 458, endPoint y: 96, distance: 313.6
click at [25, 57] on img at bounding box center [25, 57] width 0 height 0
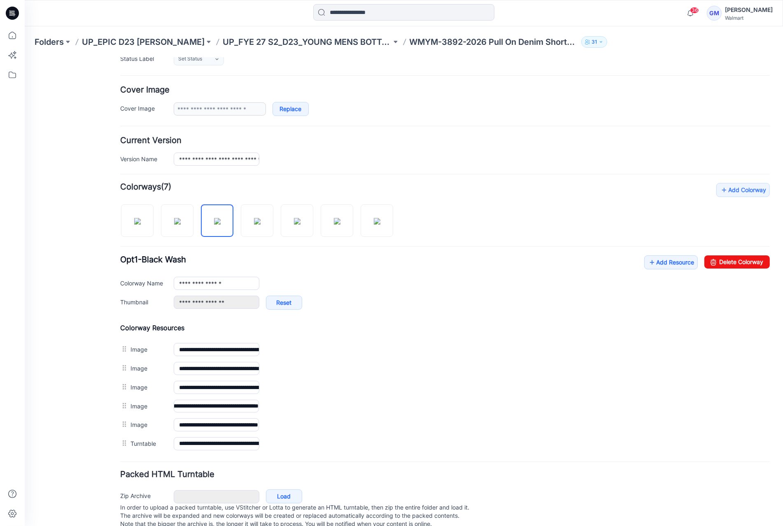
scroll to position [0, 0]
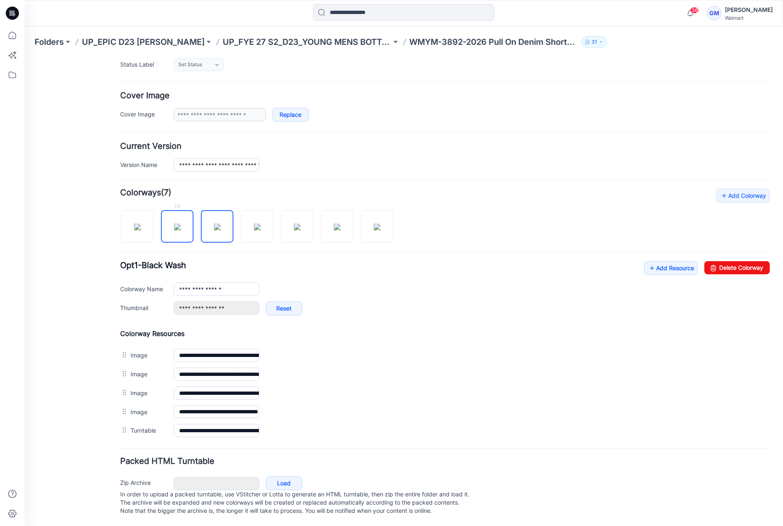
click at [176, 223] on img at bounding box center [177, 226] width 7 height 7
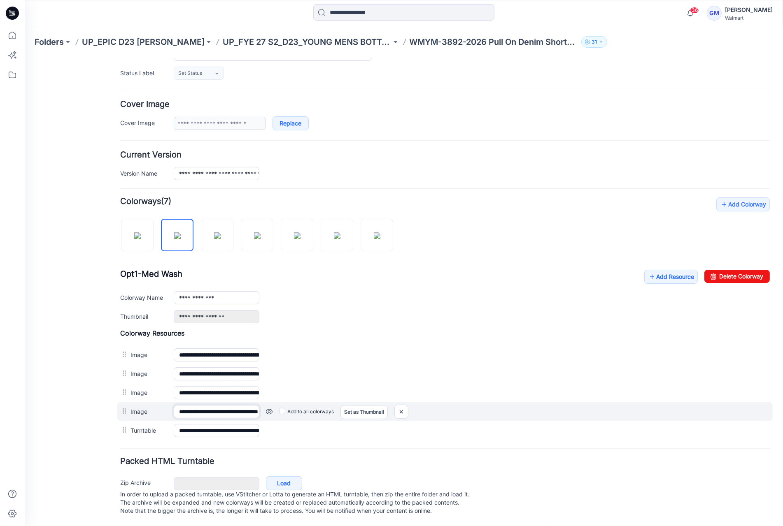
scroll to position [0, 46]
drag, startPoint x: 205, startPoint y: 403, endPoint x: 294, endPoint y: 410, distance: 89.2
click at [294, 410] on div "**********" at bounding box center [444, 411] width 655 height 19
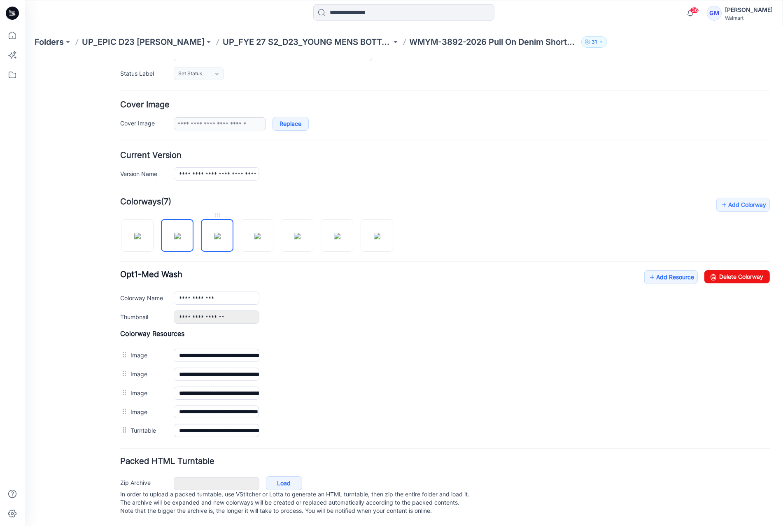
scroll to position [0, 0]
click at [215, 233] on img at bounding box center [217, 236] width 7 height 7
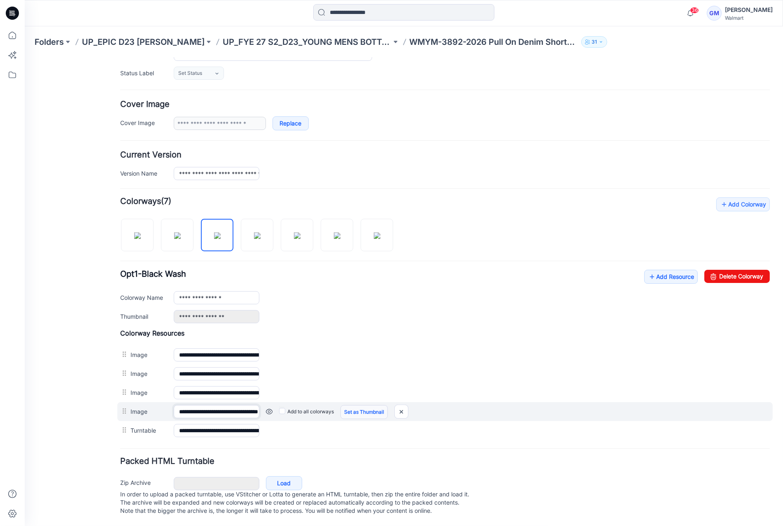
scroll to position [0, 46]
drag, startPoint x: 234, startPoint y: 398, endPoint x: 359, endPoint y: 408, distance: 125.5
click at [359, 408] on div "**********" at bounding box center [444, 411] width 655 height 19
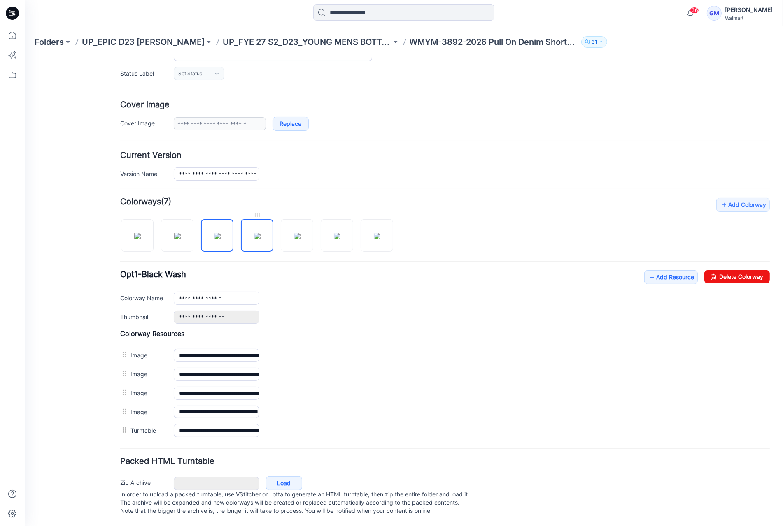
scroll to position [0, 0]
click at [261, 239] on img at bounding box center [257, 236] width 7 height 7
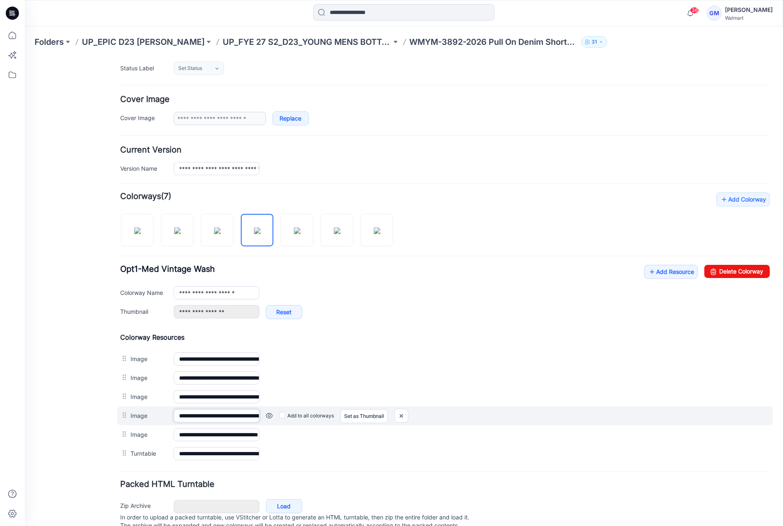
scroll to position [0, 58]
drag, startPoint x: 218, startPoint y: 415, endPoint x: 343, endPoint y: 421, distance: 124.8
click at [343, 421] on div "**********" at bounding box center [444, 415] width 655 height 19
click at [25, 57] on img at bounding box center [25, 57] width 0 height 0
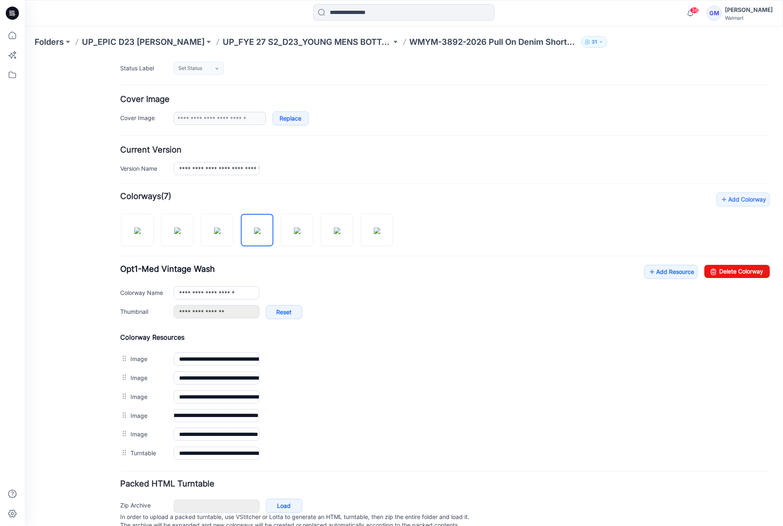
scroll to position [0, 0]
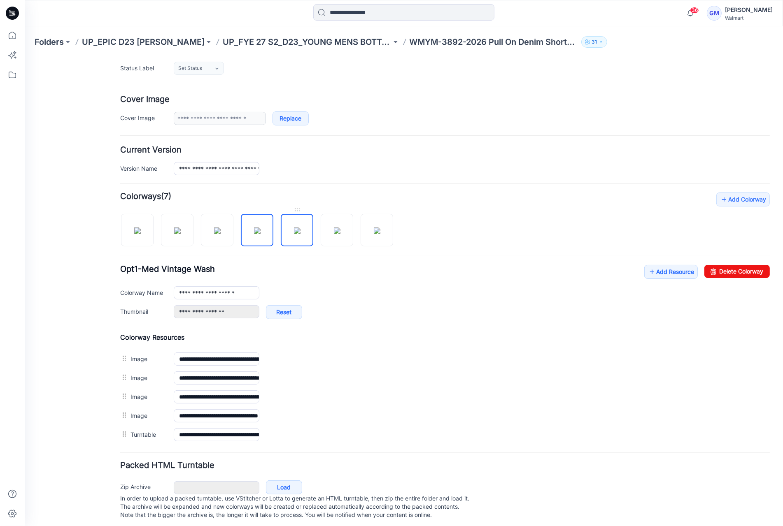
click at [300, 227] on img at bounding box center [297, 230] width 7 height 7
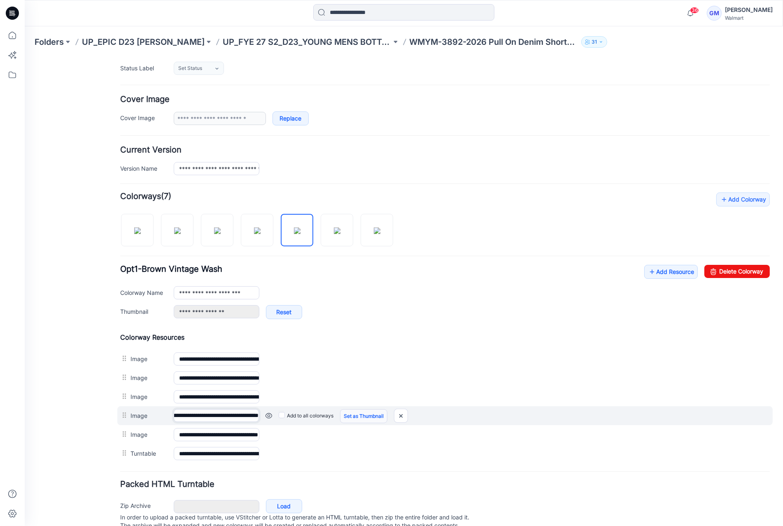
drag, startPoint x: 213, startPoint y: 414, endPoint x: 384, endPoint y: 416, distance: 170.8
click at [384, 416] on div "**********" at bounding box center [444, 415] width 655 height 19
drag, startPoint x: 405, startPoint y: 413, endPoint x: 457, endPoint y: 92, distance: 325.2
click at [25, 57] on img at bounding box center [25, 57] width 0 height 0
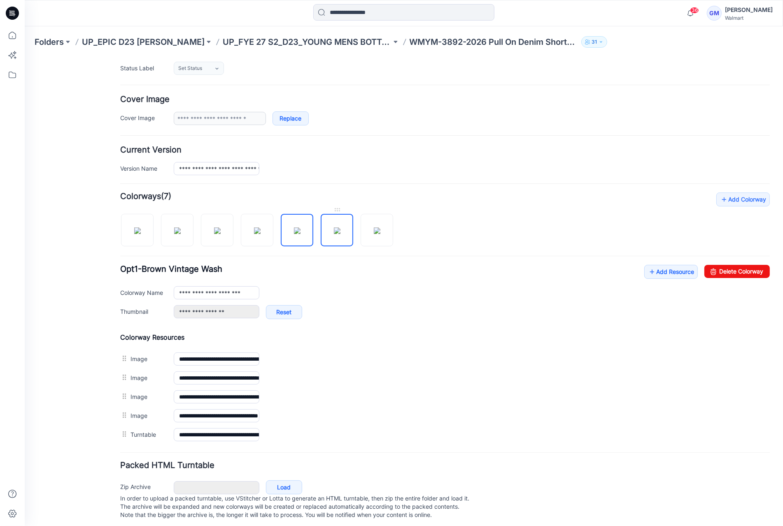
click at [334, 234] on img at bounding box center [337, 230] width 7 height 7
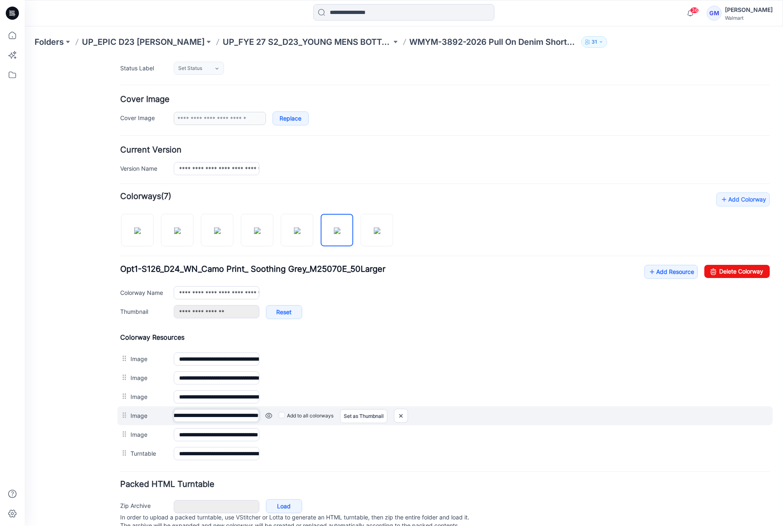
drag, startPoint x: 219, startPoint y: 417, endPoint x: 418, endPoint y: 419, distance: 199.2
click at [411, 419] on div "**********" at bounding box center [444, 415] width 655 height 19
drag, startPoint x: 403, startPoint y: 414, endPoint x: 457, endPoint y: 95, distance: 323.1
click at [25, 57] on img at bounding box center [25, 57] width 0 height 0
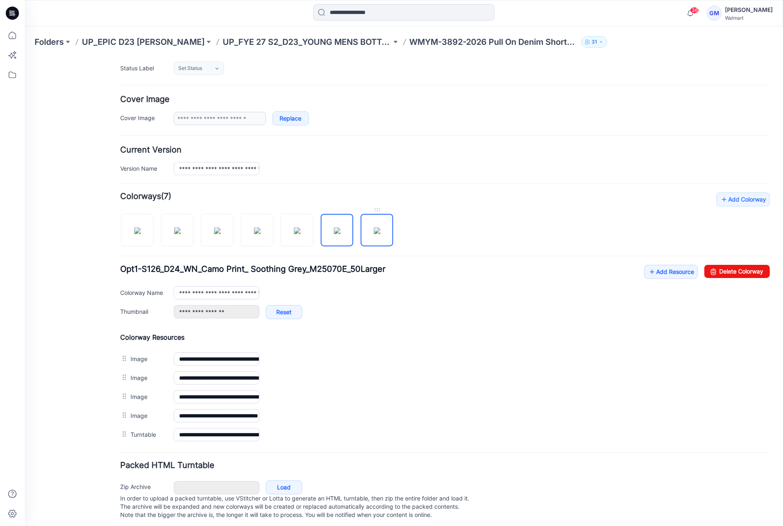
click at [379, 230] on img at bounding box center [377, 230] width 7 height 7
type input "**********"
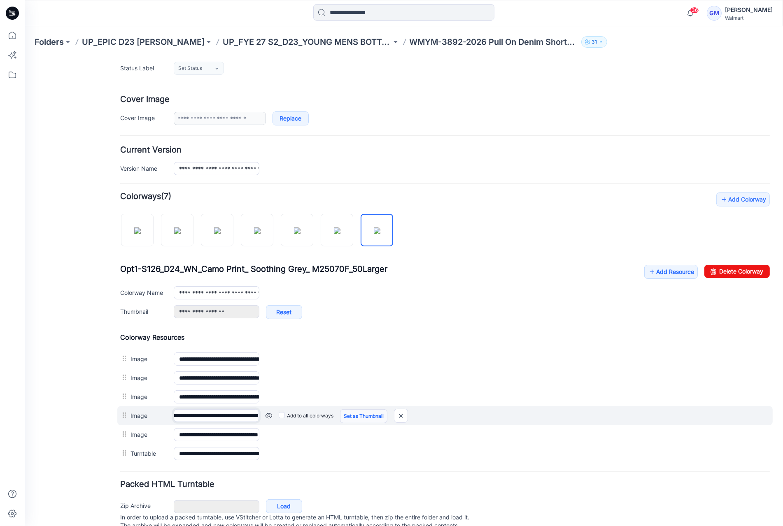
drag, startPoint x: 194, startPoint y: 410, endPoint x: 381, endPoint y: 410, distance: 187.2
click at [380, 411] on div "**********" at bounding box center [444, 415] width 655 height 19
click at [25, 57] on img at bounding box center [25, 57] width 0 height 0
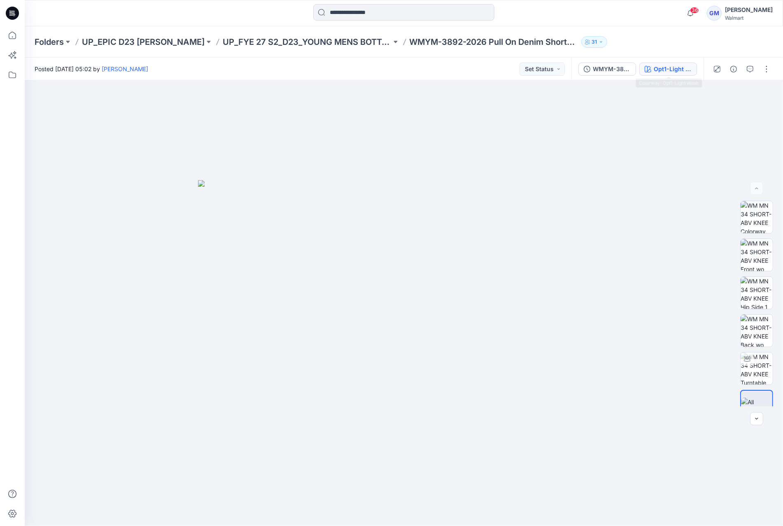
click at [668, 65] on div "Opt1-Light Wash" at bounding box center [673, 69] width 38 height 9
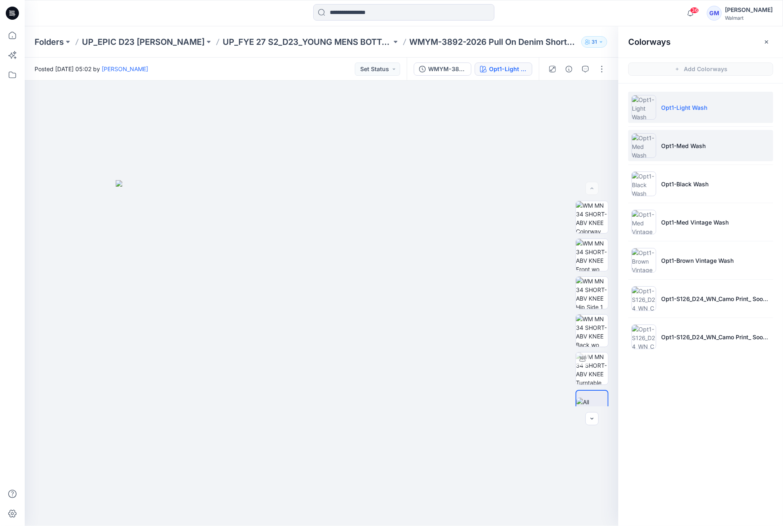
click at [710, 145] on li "Opt1-Med Wash" at bounding box center [700, 145] width 145 height 31
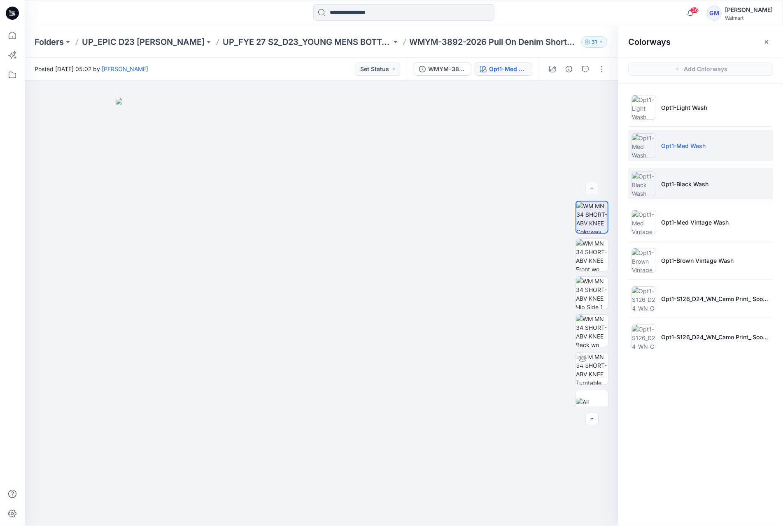
click at [695, 184] on p "Opt1-Black Wash" at bounding box center [684, 184] width 47 height 9
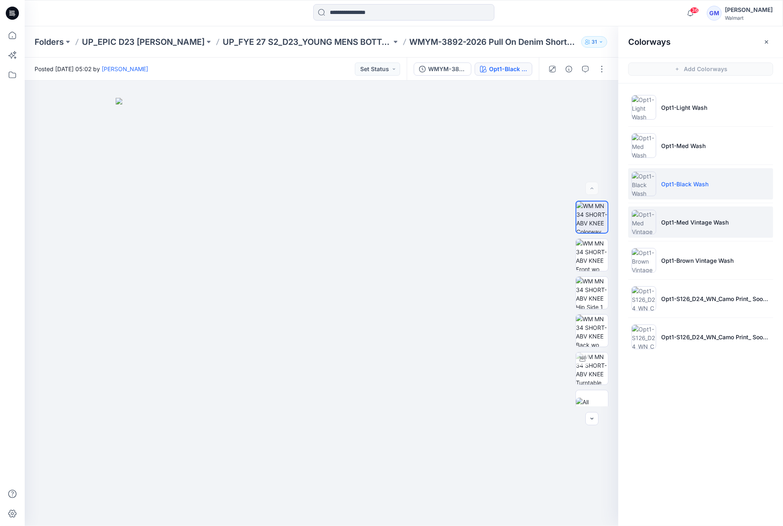
click at [689, 211] on li "Opt1-Med Vintage Wash" at bounding box center [700, 222] width 145 height 31
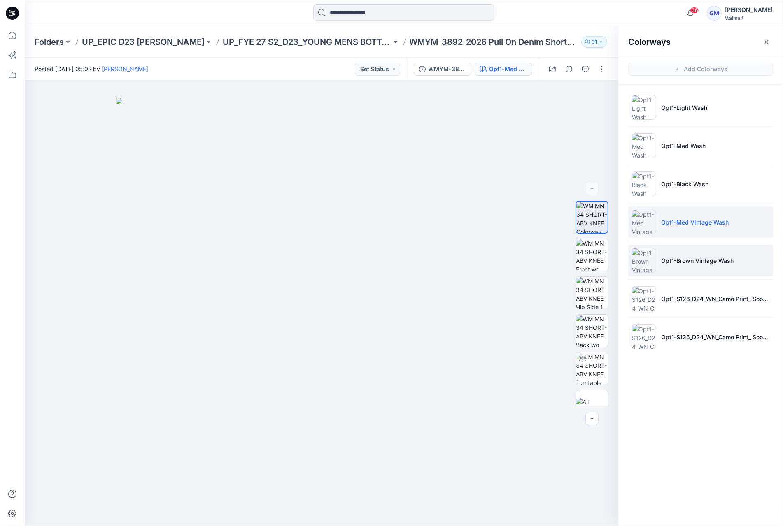
click at [712, 256] on p "Opt1-Brown Vintage Wash" at bounding box center [697, 260] width 72 height 9
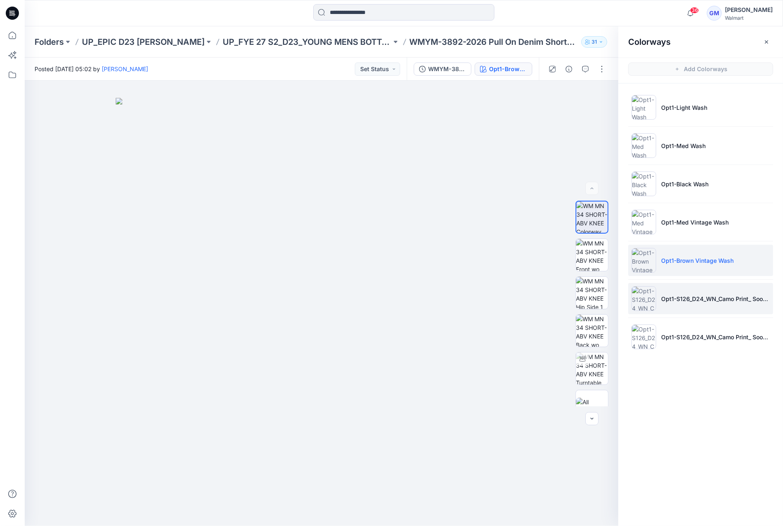
click at [698, 291] on li "Opt1-S126_D24_WN_Camo Print_ Soothing Grey_M25070E_50Larger" at bounding box center [700, 298] width 145 height 31
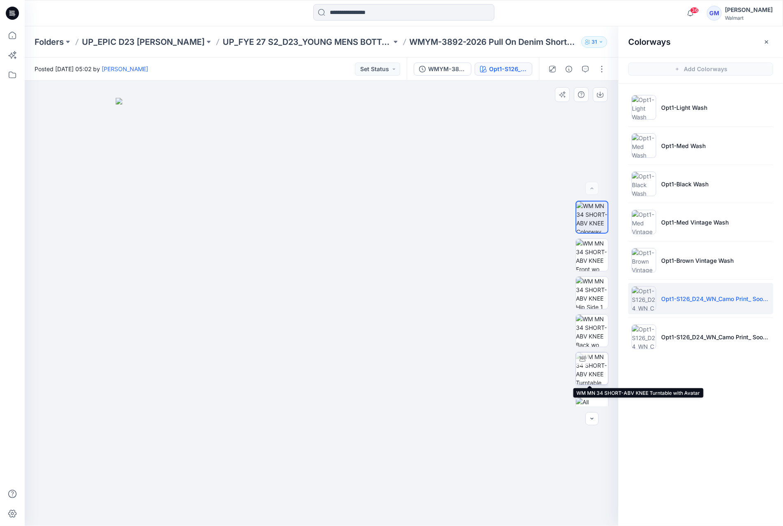
click at [576, 365] on img at bounding box center [592, 369] width 32 height 32
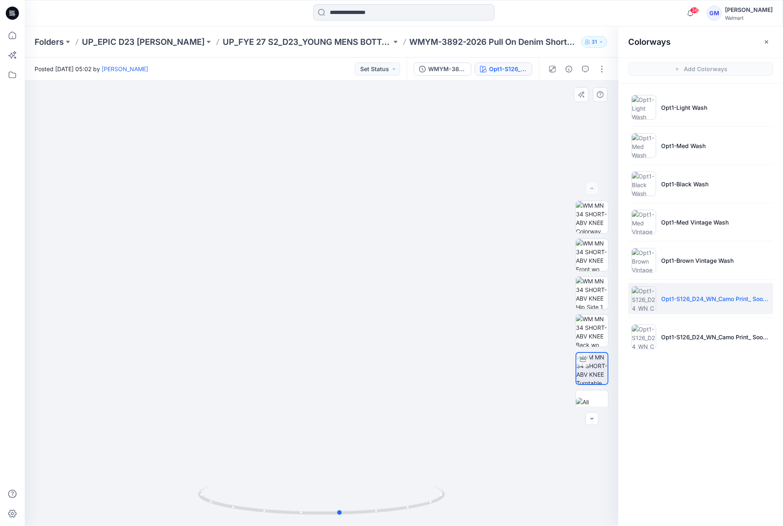
drag, startPoint x: 322, startPoint y: 516, endPoint x: 90, endPoint y: 488, distance: 233.4
click at [90, 488] on div at bounding box center [321, 304] width 593 height 446
click at [323, 39] on p "UP_FYE 27 S2_D23_YOUNG MENS BOTTOMS EPIC" at bounding box center [307, 42] width 169 height 12
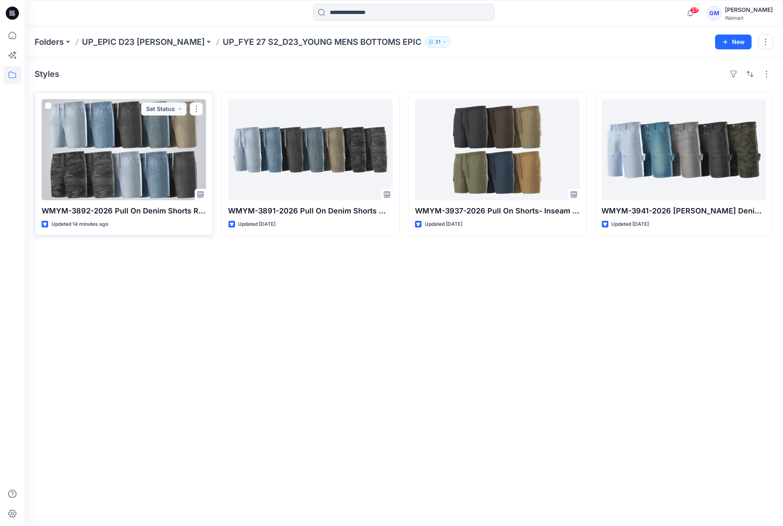
click at [165, 165] on div at bounding box center [124, 149] width 165 height 101
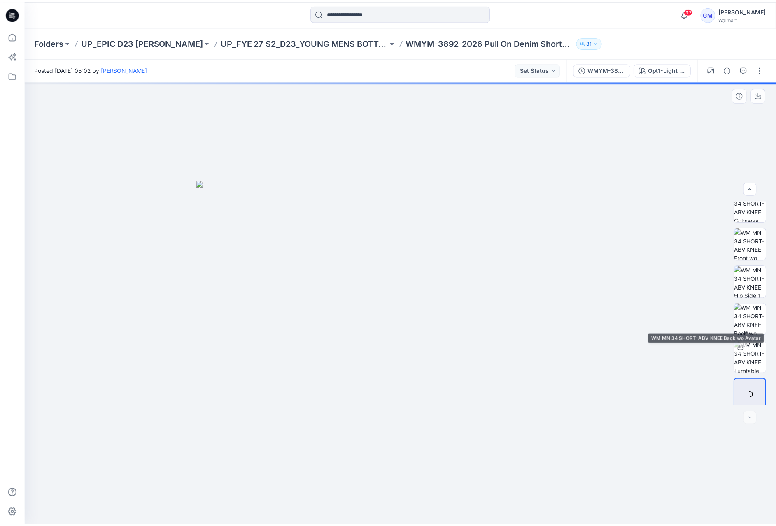
scroll to position [16, 0]
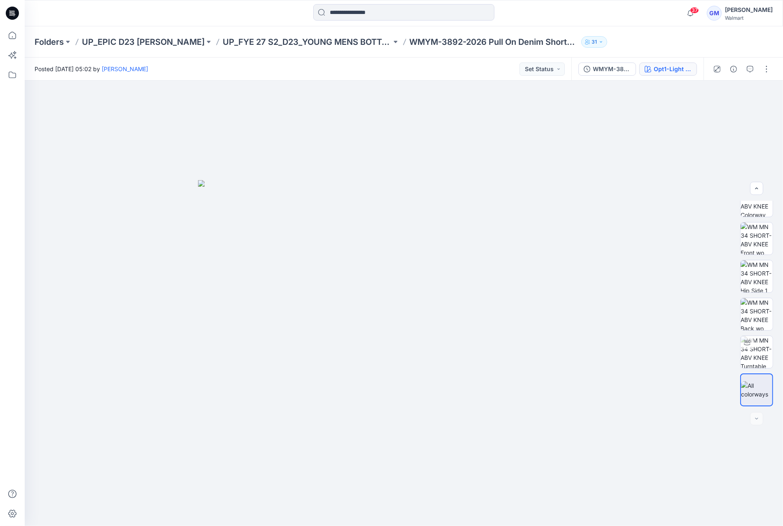
click at [663, 67] on div "Opt1-Light Wash" at bounding box center [673, 69] width 38 height 9
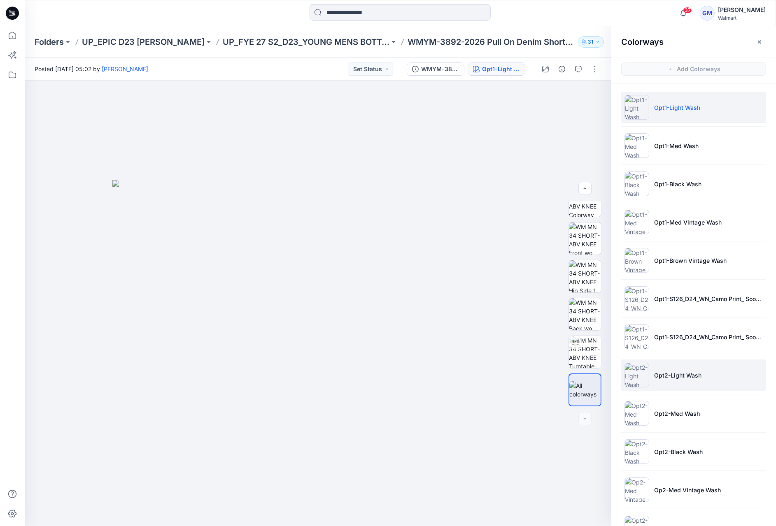
click at [679, 385] on li "Opt2-Light Wash" at bounding box center [693, 375] width 145 height 31
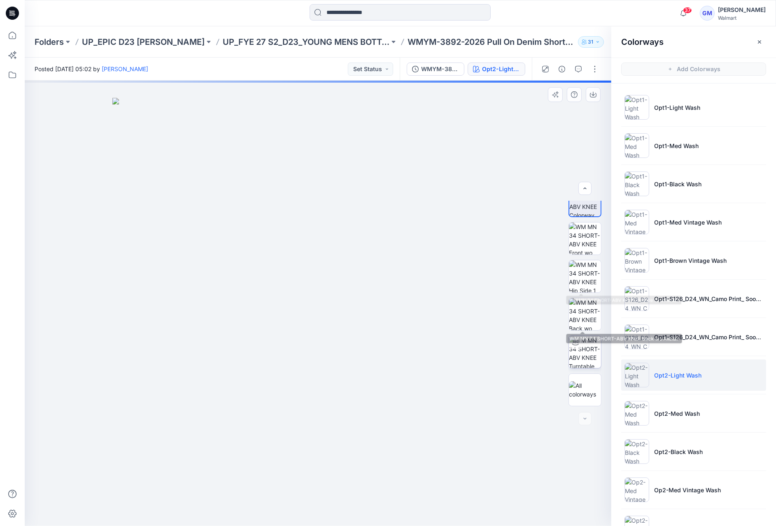
click at [588, 350] on img at bounding box center [585, 352] width 32 height 32
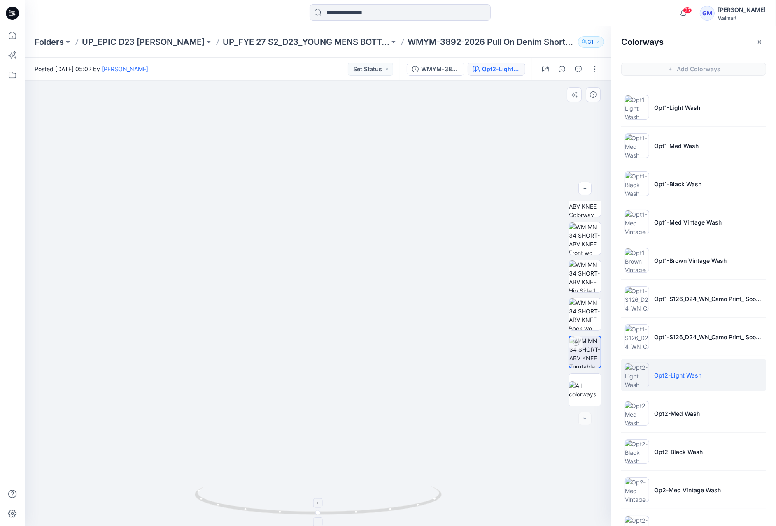
drag, startPoint x: 316, startPoint y: 518, endPoint x: 268, endPoint y: 510, distance: 48.4
click at [268, 510] on icon at bounding box center [319, 501] width 249 height 31
drag, startPoint x: 316, startPoint y: 515, endPoint x: 83, endPoint y: 477, distance: 236.4
click at [83, 477] on div at bounding box center [318, 304] width 586 height 446
click at [683, 415] on p "Opt2-Med Wash" at bounding box center [677, 413] width 46 height 9
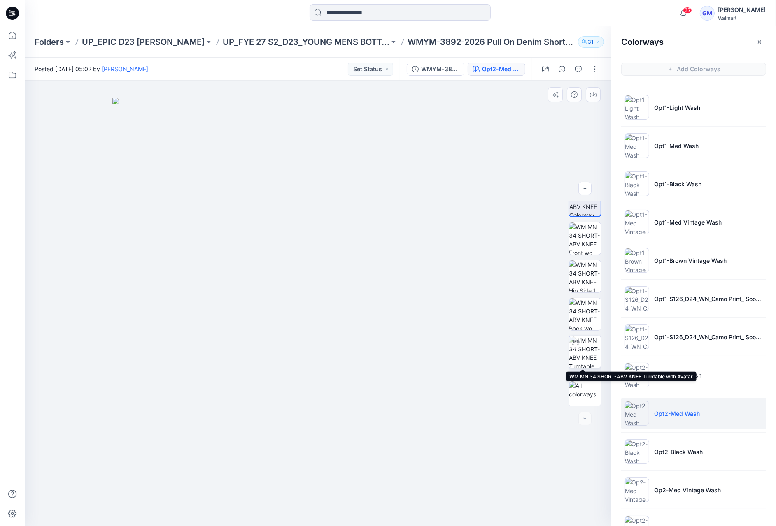
click at [586, 351] on img at bounding box center [585, 352] width 32 height 32
drag, startPoint x: 317, startPoint y: 519, endPoint x: 114, endPoint y: 474, distance: 208.2
click at [101, 479] on div at bounding box center [318, 304] width 586 height 446
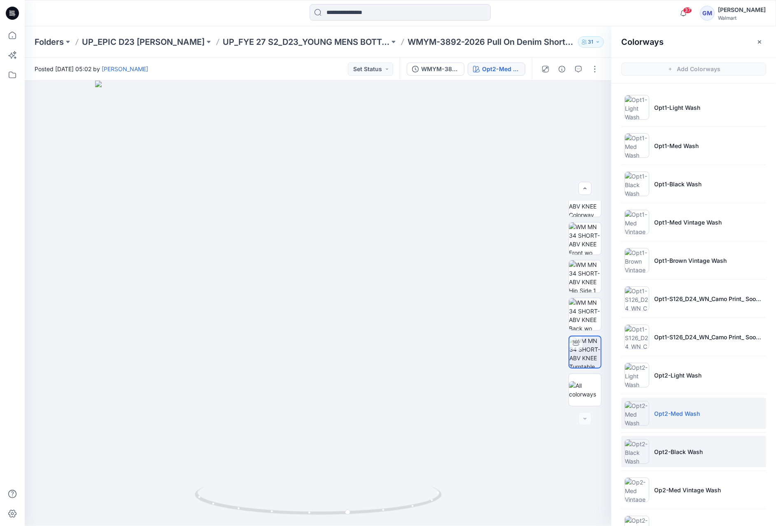
click at [651, 442] on li "Opt2-Black Wash" at bounding box center [693, 451] width 145 height 31
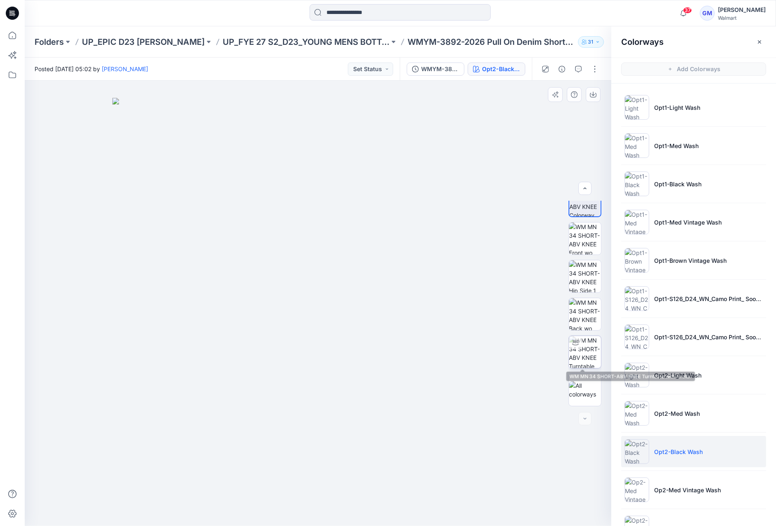
click at [570, 358] on img at bounding box center [585, 352] width 32 height 32
drag, startPoint x: 315, startPoint y: 517, endPoint x: 204, endPoint y: 500, distance: 112.4
click at [204, 500] on div at bounding box center [318, 505] width 247 height 41
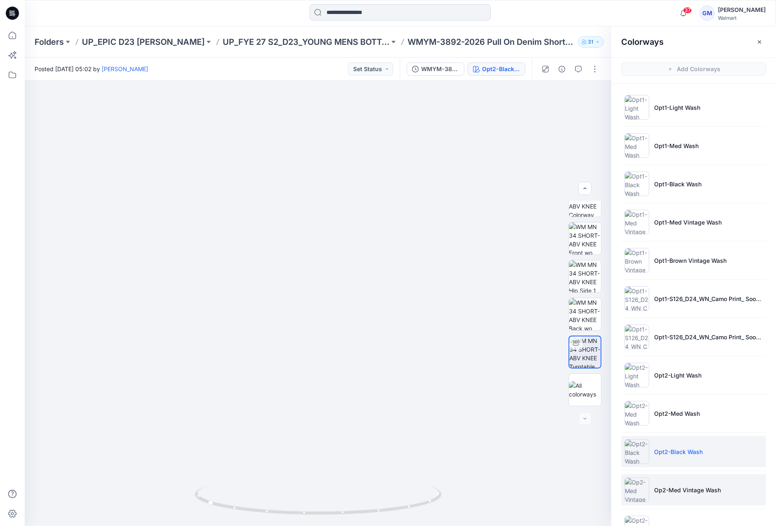
click at [694, 486] on p "Op2-Med Vintage Wash" at bounding box center [687, 490] width 67 height 9
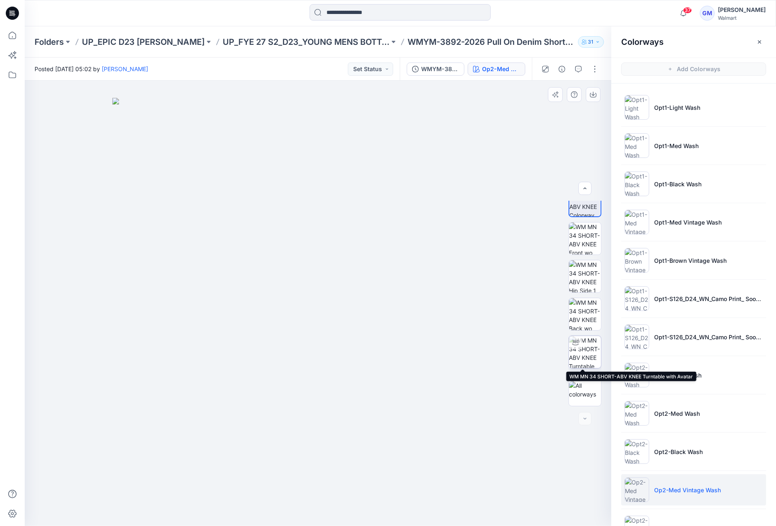
click at [585, 355] on img at bounding box center [585, 352] width 32 height 32
drag, startPoint x: 319, startPoint y: 513, endPoint x: 63, endPoint y: 478, distance: 257.5
click at [63, 478] on div at bounding box center [318, 304] width 586 height 446
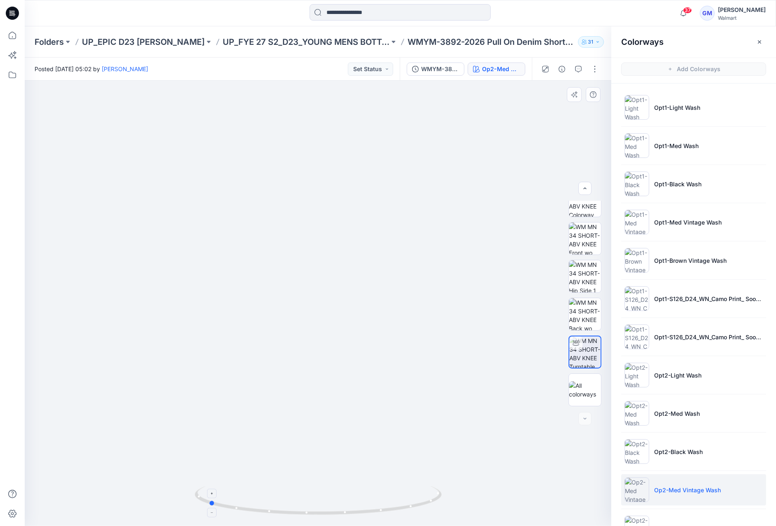
drag, startPoint x: 309, startPoint y: 513, endPoint x: 208, endPoint y: 502, distance: 102.2
click at [208, 502] on icon at bounding box center [319, 501] width 249 height 31
click at [672, 440] on li "Opt2-Black Wash" at bounding box center [693, 451] width 145 height 31
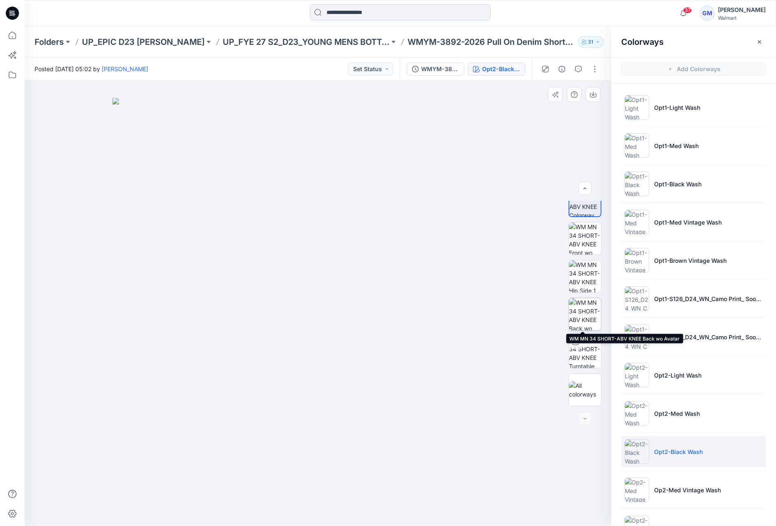
click at [582, 309] on img at bounding box center [585, 314] width 32 height 32
click at [578, 358] on img at bounding box center [585, 352] width 32 height 32
drag, startPoint x: 318, startPoint y: 513, endPoint x: 210, endPoint y: 491, distance: 110.2
click at [210, 491] on icon at bounding box center [319, 501] width 249 height 31
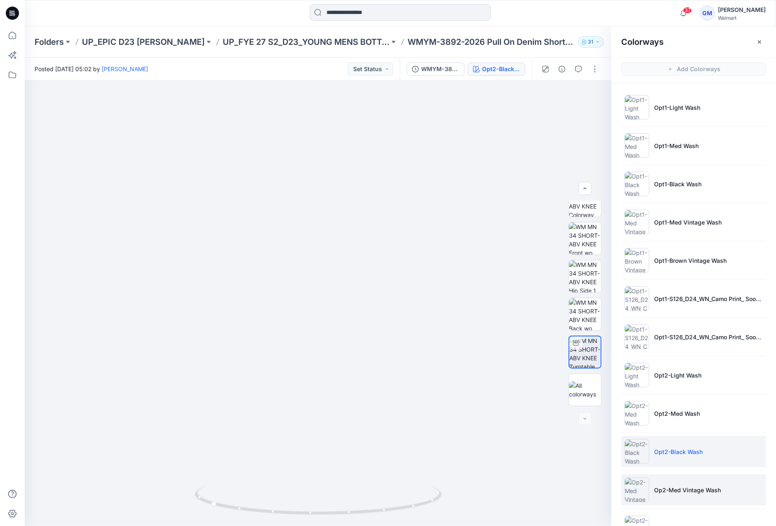
click at [691, 488] on p "Op2-Med Vintage Wash" at bounding box center [687, 490] width 67 height 9
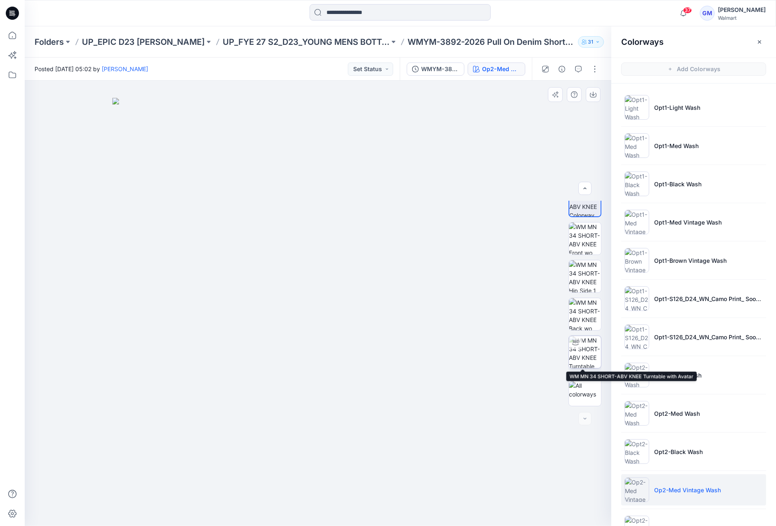
click at [579, 340] on img at bounding box center [585, 352] width 32 height 32
drag, startPoint x: 316, startPoint y: 515, endPoint x: 309, endPoint y: 504, distance: 13.7
click at [309, 504] on icon at bounding box center [319, 501] width 249 height 31
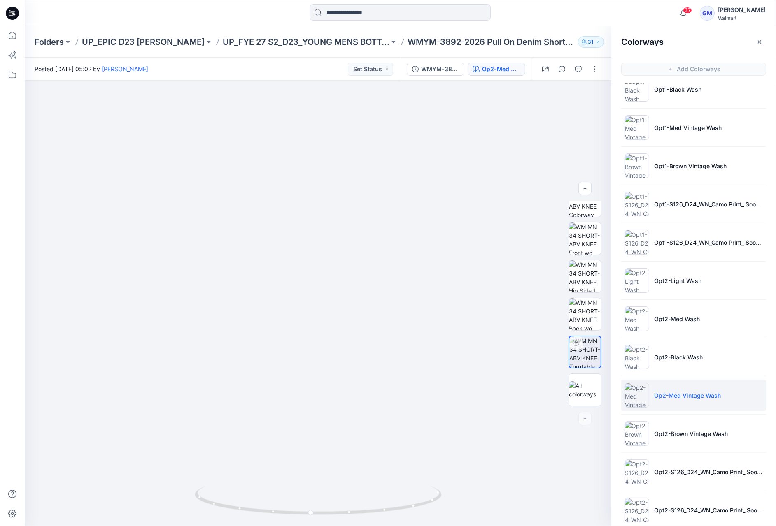
scroll to position [105, 0]
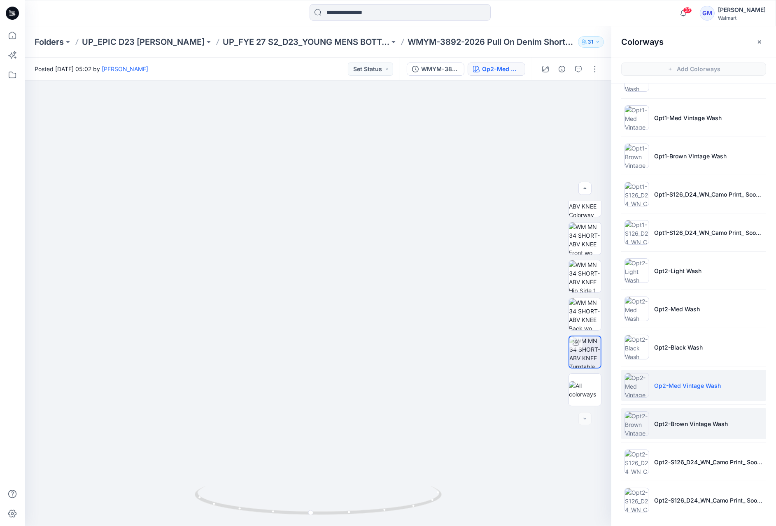
click at [696, 416] on li "Opt2-Brown Vintage Wash" at bounding box center [693, 423] width 145 height 31
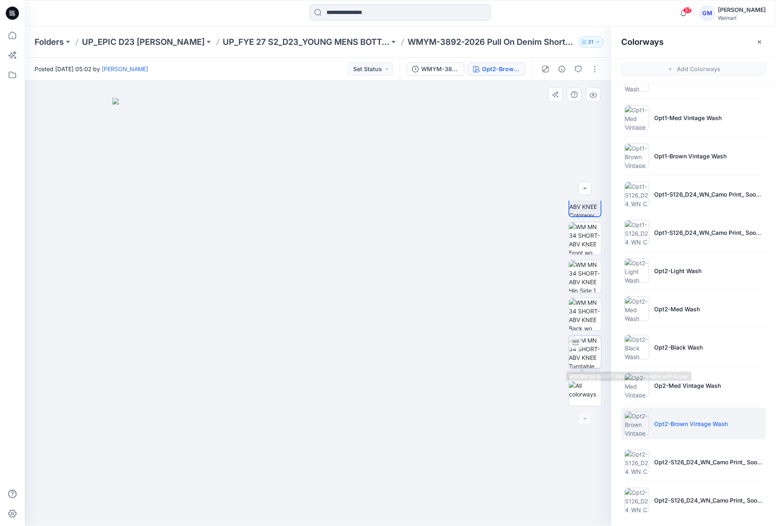
click at [587, 343] on img at bounding box center [585, 352] width 32 height 32
drag, startPoint x: 319, startPoint y: 515, endPoint x: 198, endPoint y: 510, distance: 120.7
click at [198, 510] on icon at bounding box center [319, 501] width 249 height 31
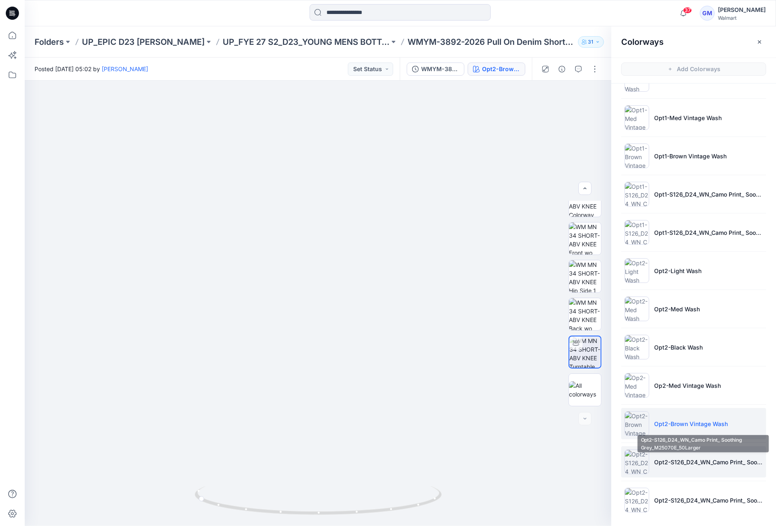
click at [684, 460] on p "Opt2-S126_D24_WN_Camo Print_ Soothing Grey_M25070E_50Larger" at bounding box center [708, 462] width 109 height 9
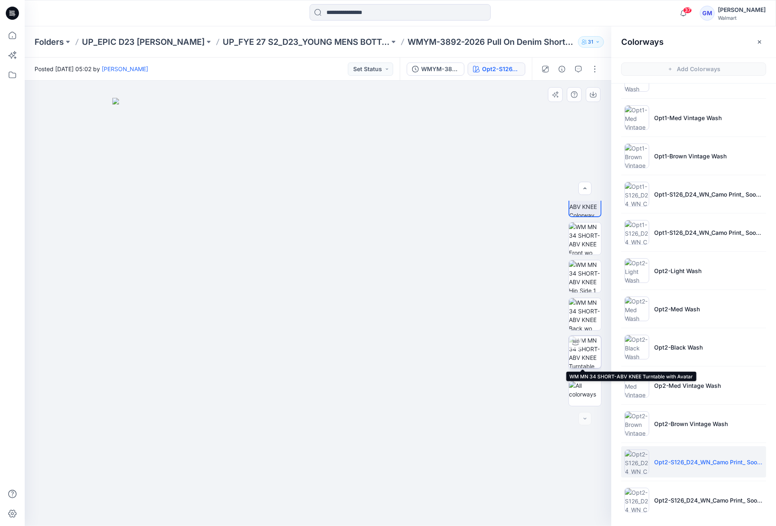
click at [575, 353] on img at bounding box center [585, 352] width 32 height 32
drag, startPoint x: 317, startPoint y: 507, endPoint x: 212, endPoint y: 498, distance: 105.3
click at [212, 498] on foreignobject at bounding box center [216, 495] width 9 height 9
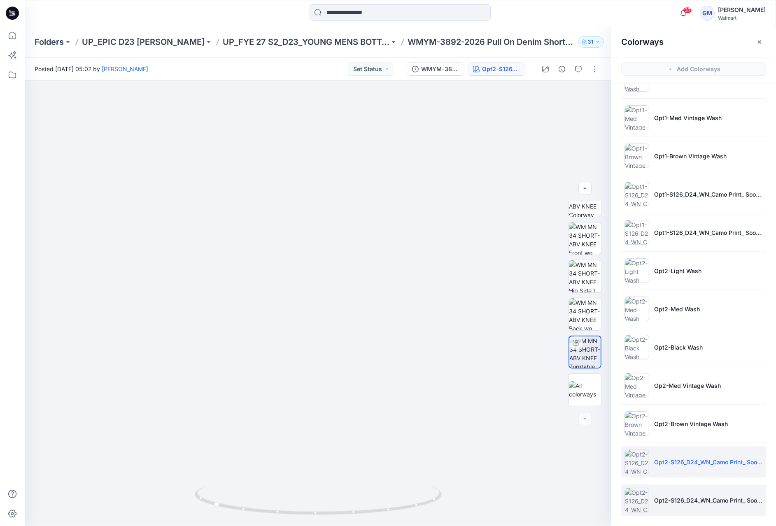
click at [705, 496] on p "Opt2-S126_D24_WN_Camo Print_ Soothing Grey_ M25070F_50Larger" at bounding box center [708, 500] width 109 height 9
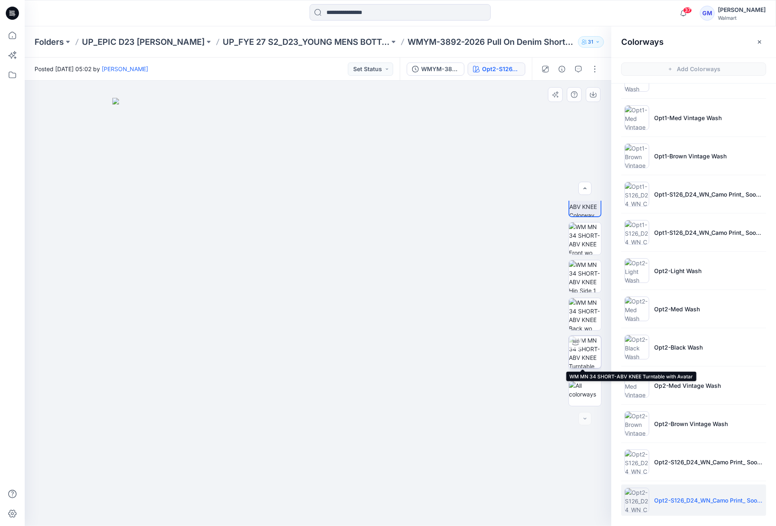
click at [582, 349] on img at bounding box center [585, 352] width 32 height 32
drag, startPoint x: 319, startPoint y: 513, endPoint x: 489, endPoint y: 486, distance: 172.1
click at [489, 486] on div at bounding box center [318, 304] width 586 height 446
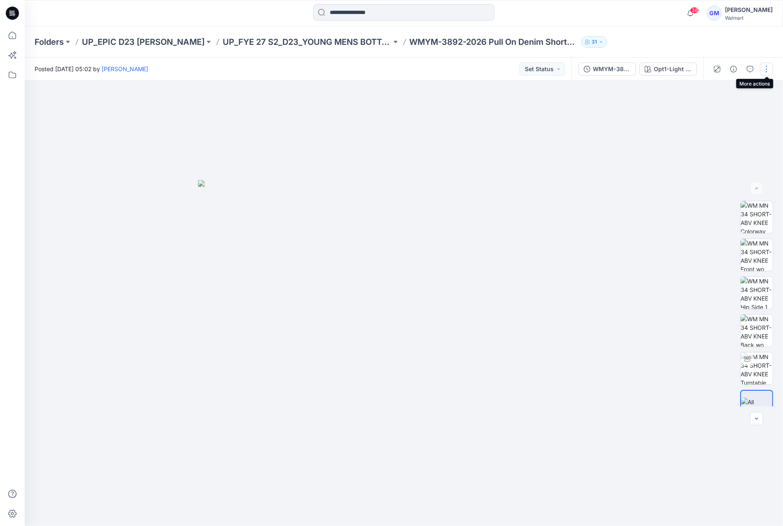
click at [765, 68] on button "button" at bounding box center [766, 69] width 13 height 13
click at [725, 110] on button "Edit" at bounding box center [732, 111] width 76 height 15
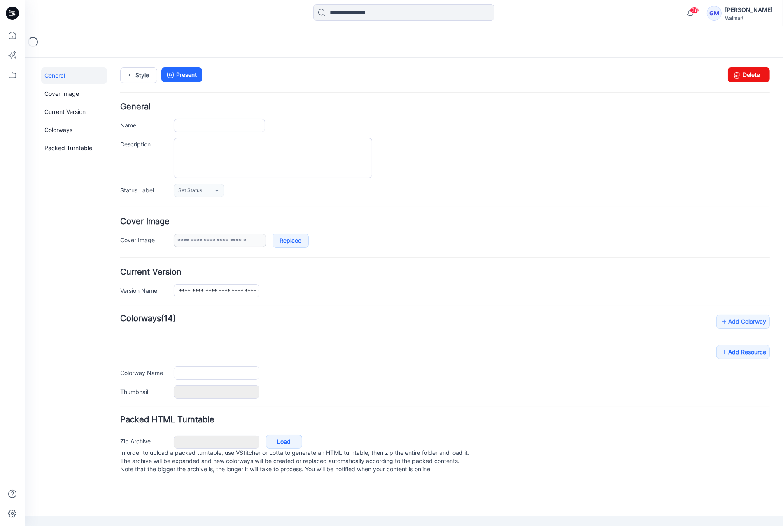
type input "**********"
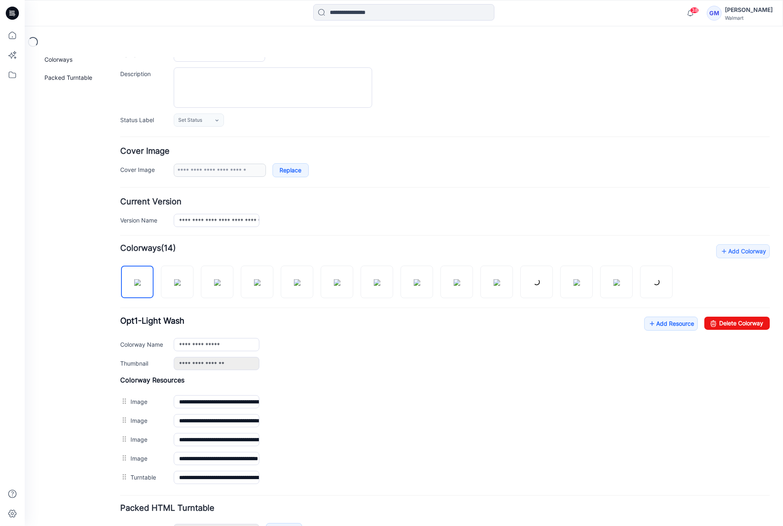
scroll to position [122, 0]
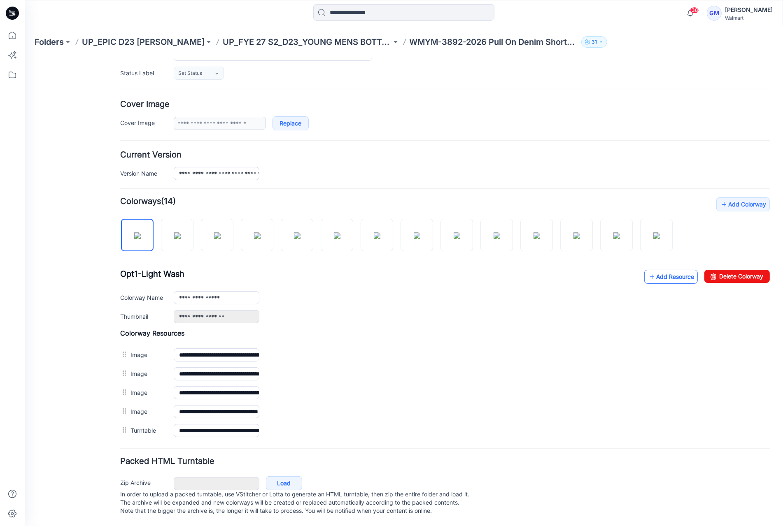
click at [674, 271] on link "Add Resource" at bounding box center [670, 277] width 53 height 14
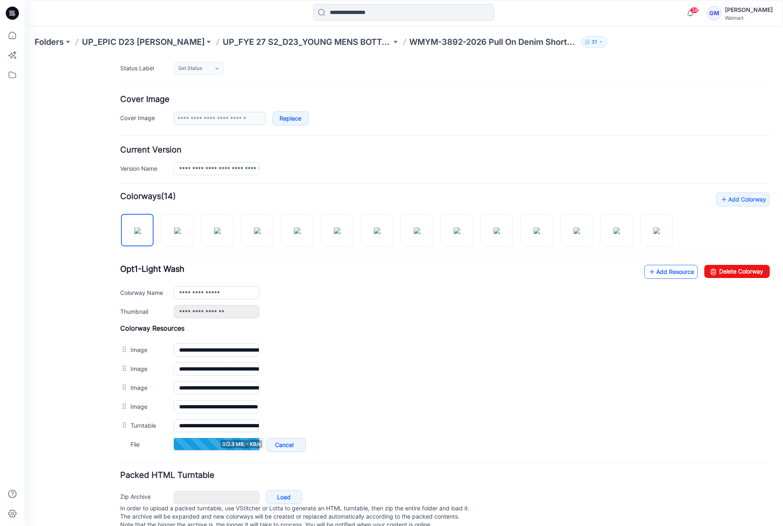
click at [649, 276] on link "Add Resource" at bounding box center [670, 272] width 53 height 14
click at [666, 274] on link "Add Resource" at bounding box center [670, 272] width 53 height 14
click at [661, 271] on link "Add Resource" at bounding box center [670, 272] width 53 height 14
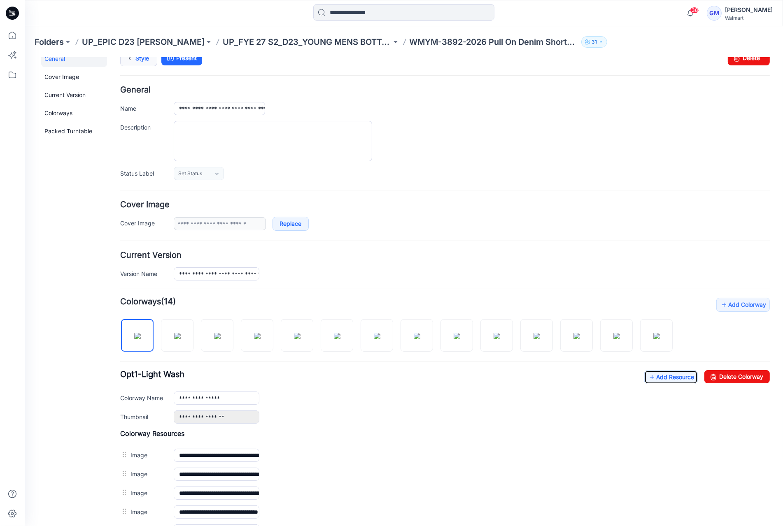
scroll to position [0, 0]
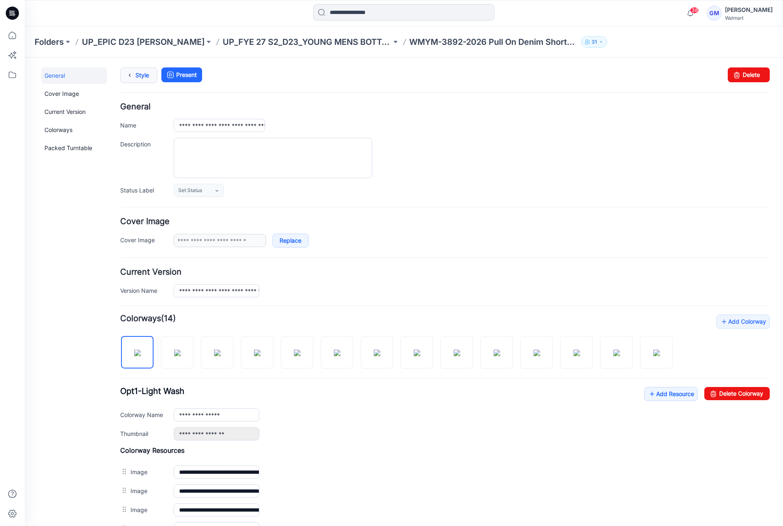
click at [135, 73] on link "Style" at bounding box center [138, 75] width 37 height 16
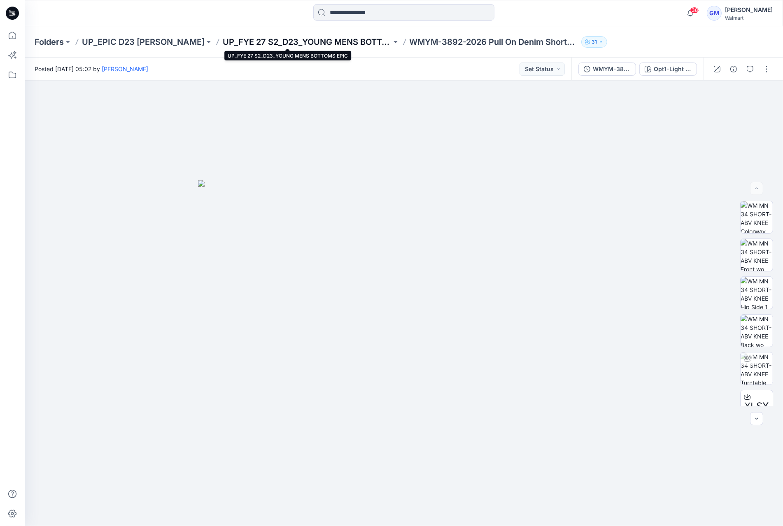
click at [273, 38] on p "UP_FYE 27 S2_D23_YOUNG MENS BOTTOMS EPIC" at bounding box center [307, 42] width 169 height 12
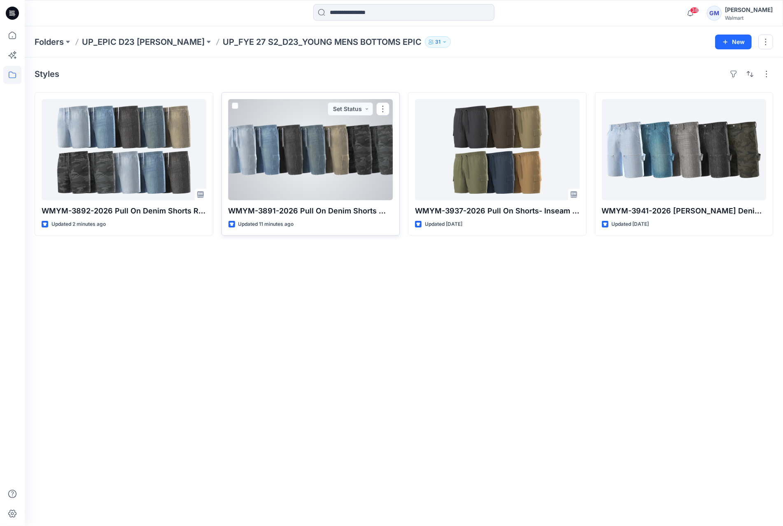
click at [278, 160] on div at bounding box center [310, 149] width 165 height 101
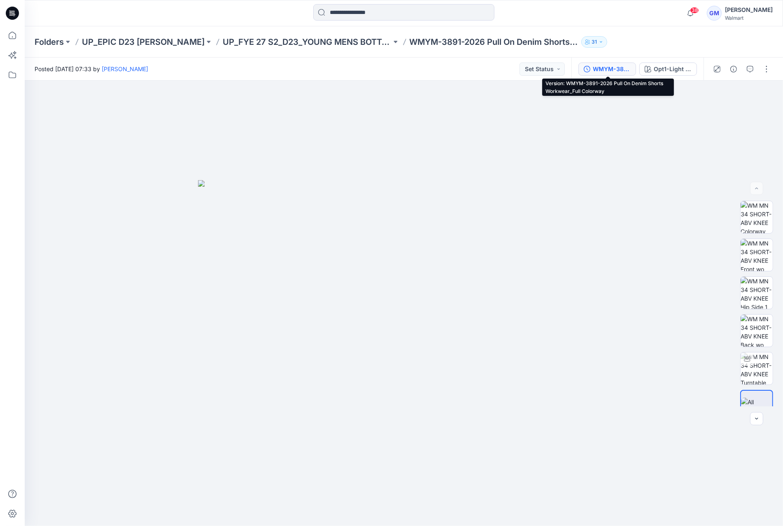
click at [600, 65] on div "WMYM-3891-2026 Pull On Denim Shorts Workwear_Full Colorway" at bounding box center [612, 69] width 38 height 9
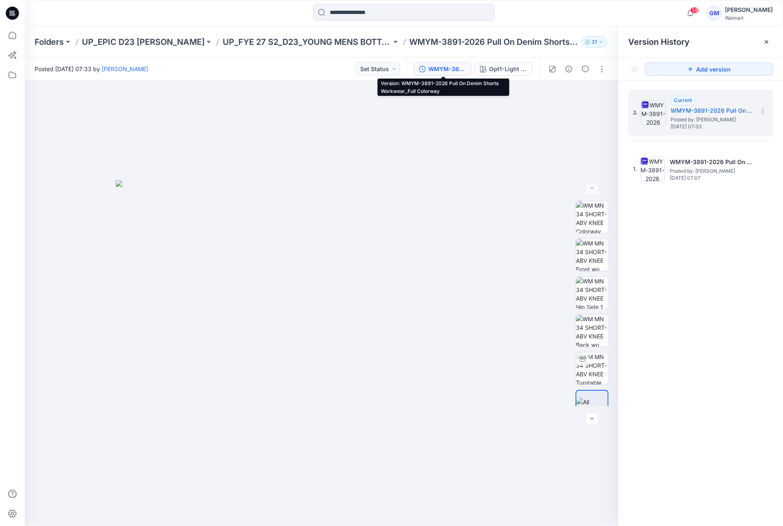
click at [447, 65] on div "WMYM-3891-2026 Pull On Denim Shorts Workwear_Full Colorway" at bounding box center [447, 69] width 38 height 9
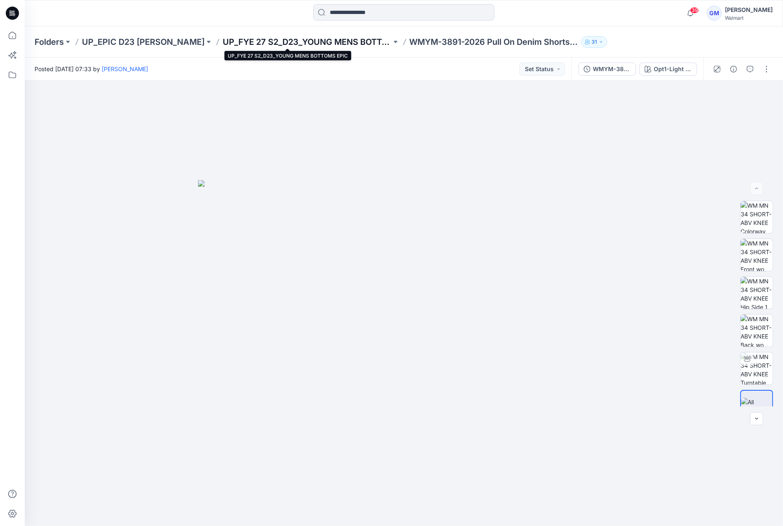
click at [256, 38] on p "UP_FYE 27 S2_D23_YOUNG MENS BOTTOMS EPIC" at bounding box center [307, 42] width 169 height 12
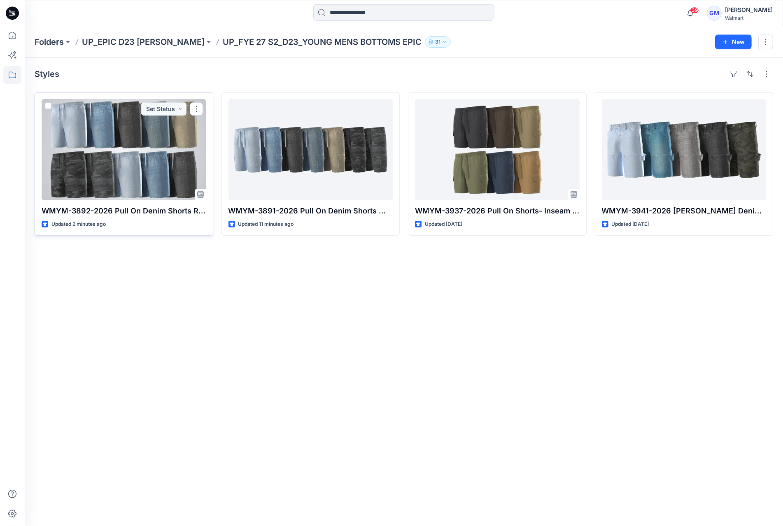
click at [143, 140] on div at bounding box center [124, 149] width 165 height 101
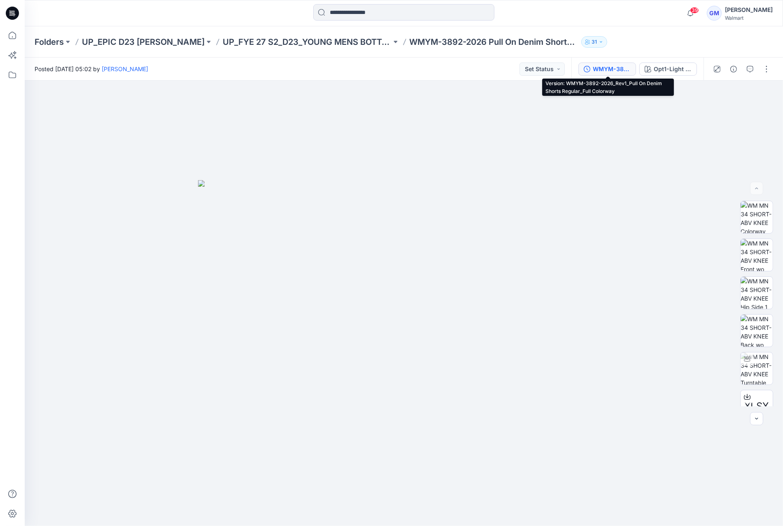
click at [605, 67] on div "WMYM-3892-2026_Rev1_Pull On Denim Shorts Regular_Full Colorway" at bounding box center [612, 69] width 38 height 9
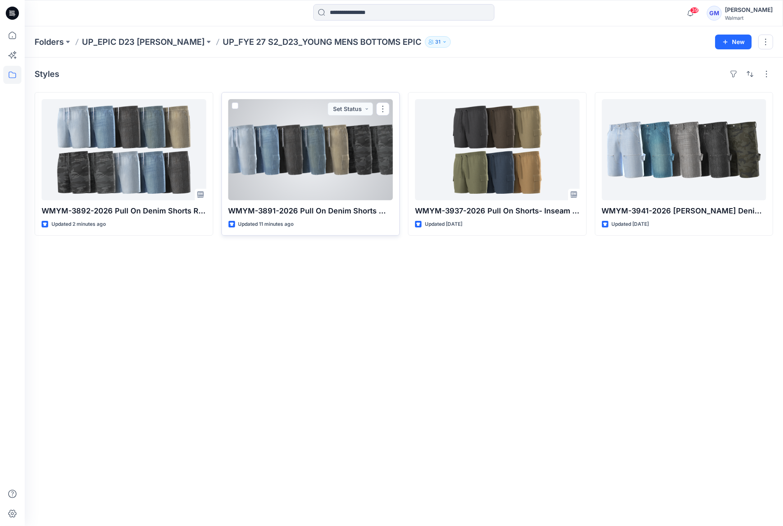
click at [318, 160] on div at bounding box center [310, 149] width 165 height 101
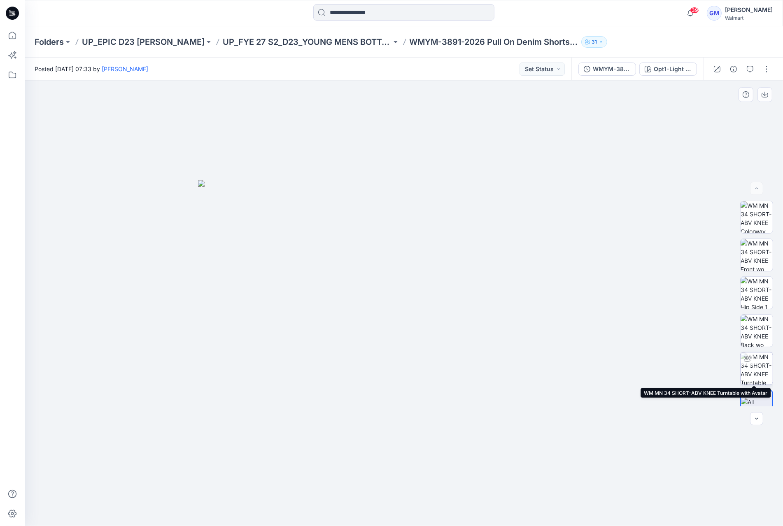
click at [756, 364] on img at bounding box center [756, 369] width 32 height 32
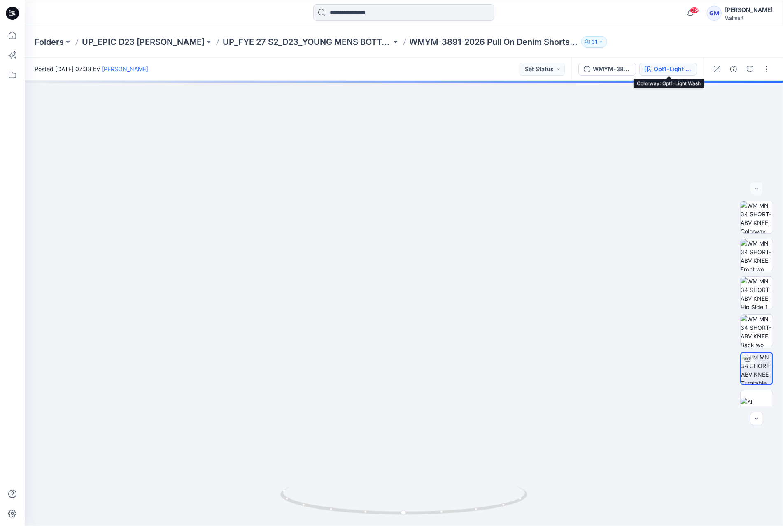
click at [672, 74] on button "Opt1-Light Wash" at bounding box center [668, 69] width 58 height 13
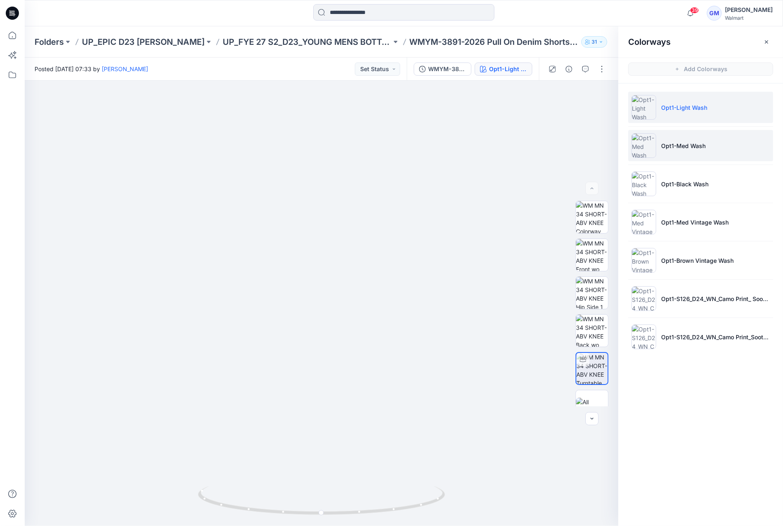
click at [692, 152] on li "Opt1-Med Wash" at bounding box center [700, 145] width 145 height 31
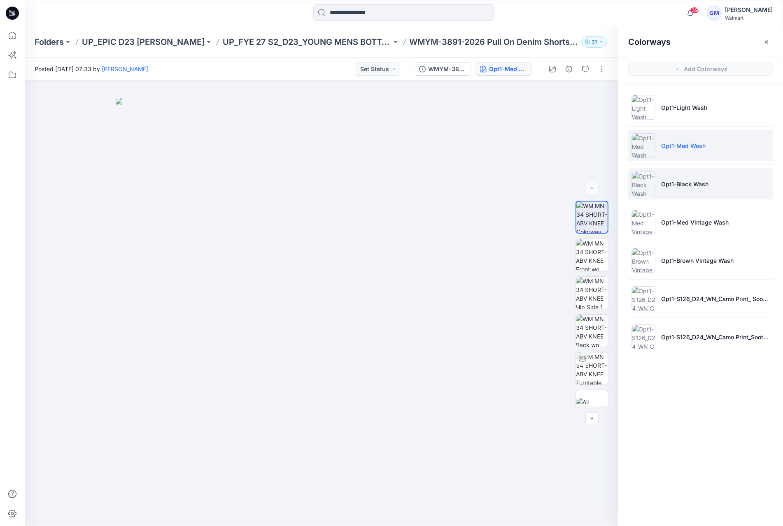
click at [696, 188] on li "Opt1-Black Wash" at bounding box center [700, 183] width 145 height 31
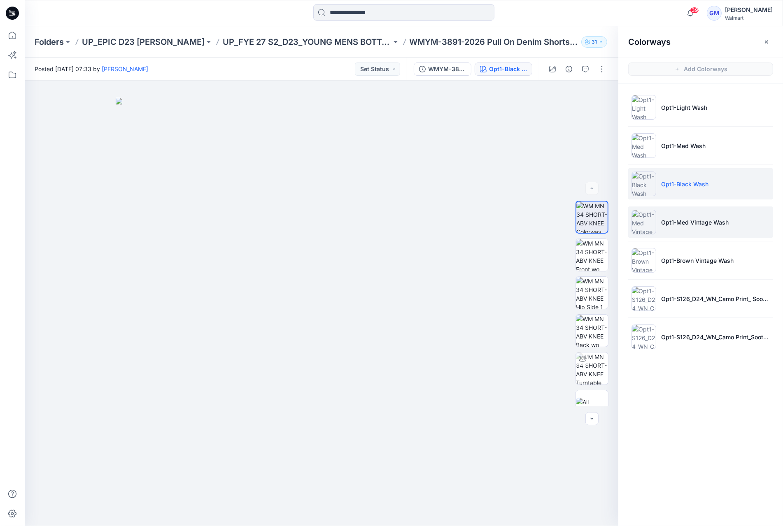
click at [694, 222] on p "Opt1-Med Vintage Wash" at bounding box center [694, 222] width 67 height 9
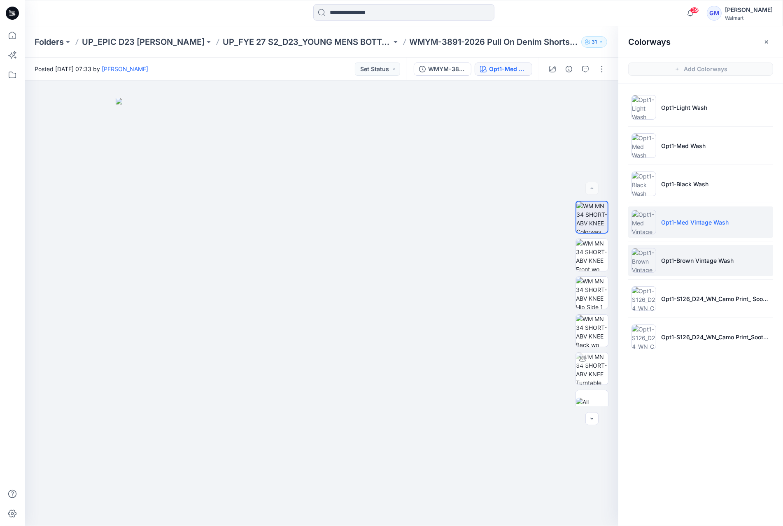
click at [698, 254] on li "Opt1-Brown Vintage Wash" at bounding box center [700, 260] width 145 height 31
click at [695, 210] on li "Opt1-Med Vintage Wash" at bounding box center [700, 222] width 145 height 31
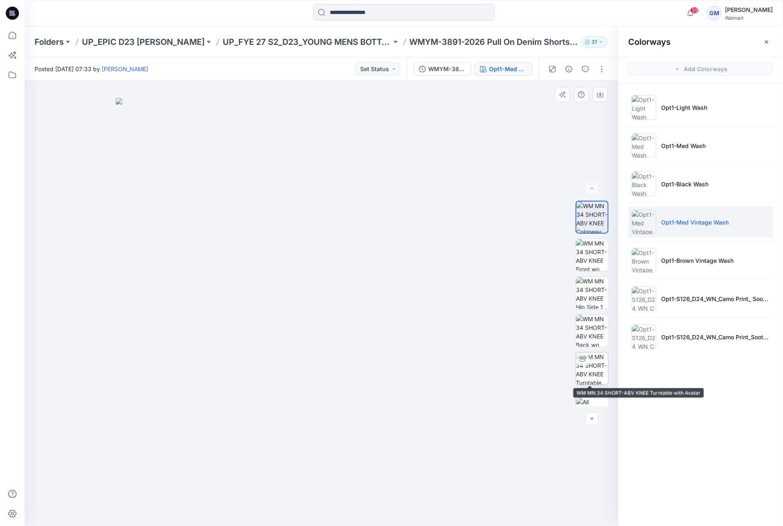
click at [593, 358] on img at bounding box center [592, 369] width 32 height 32
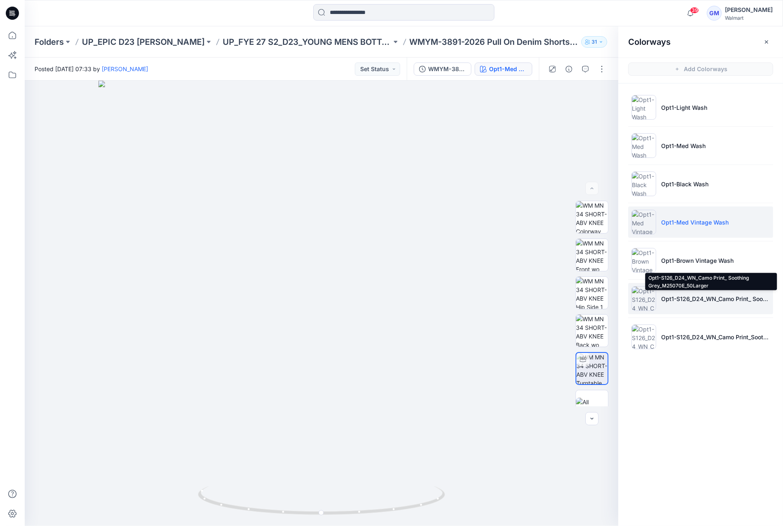
click at [709, 302] on p "Opt1-S126_D24_WN_Camo Print_ Soothing Grey_M25070E_50Larger" at bounding box center [715, 299] width 109 height 9
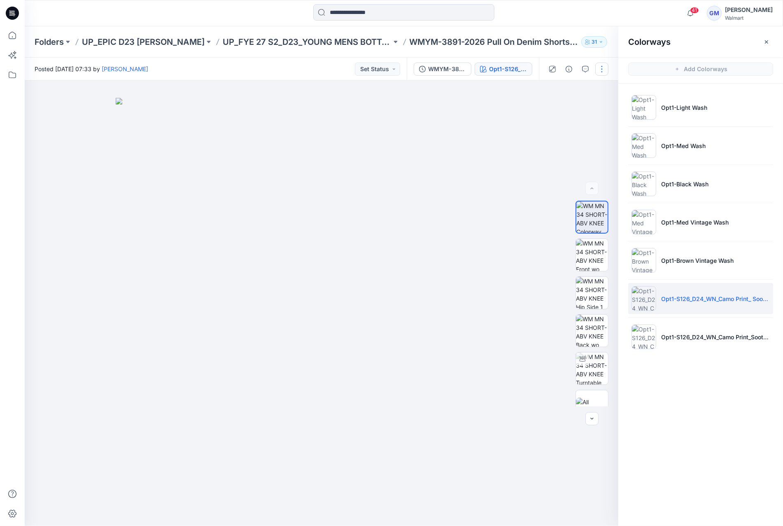
click at [600, 63] on button "button" at bounding box center [601, 69] width 13 height 13
click at [565, 108] on button "Edit" at bounding box center [567, 111] width 76 height 15
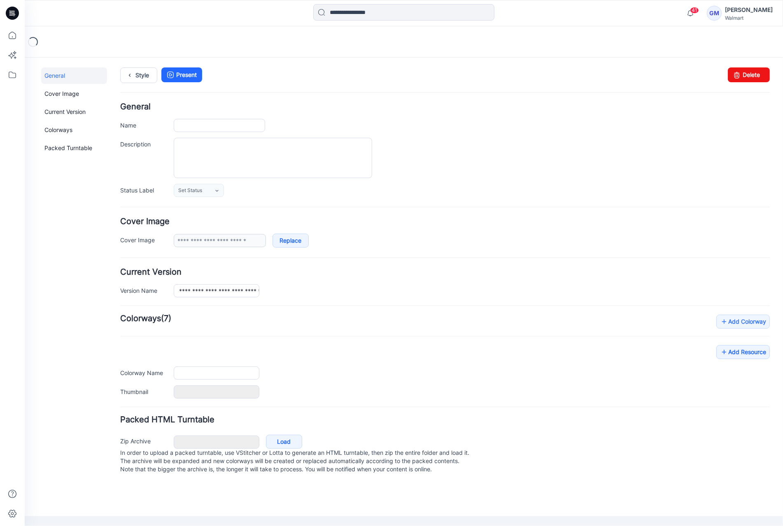
type input "**********"
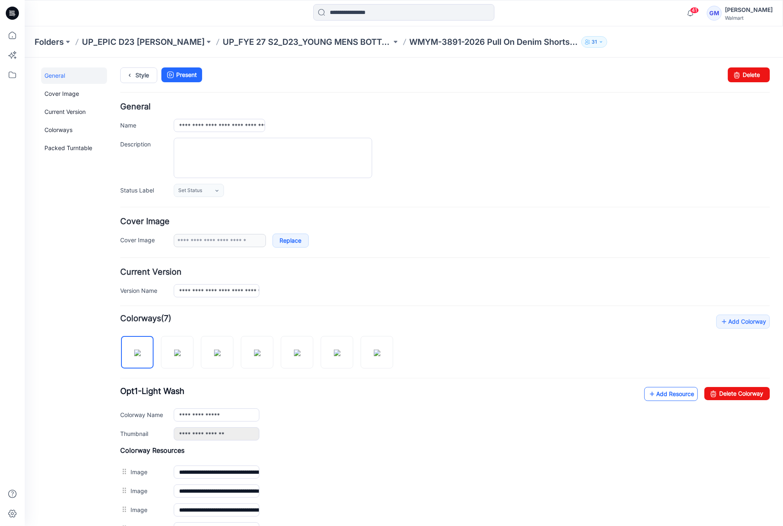
click at [659, 393] on link "Add Resource" at bounding box center [670, 394] width 53 height 14
click at [133, 73] on icon at bounding box center [130, 74] width 12 height 15
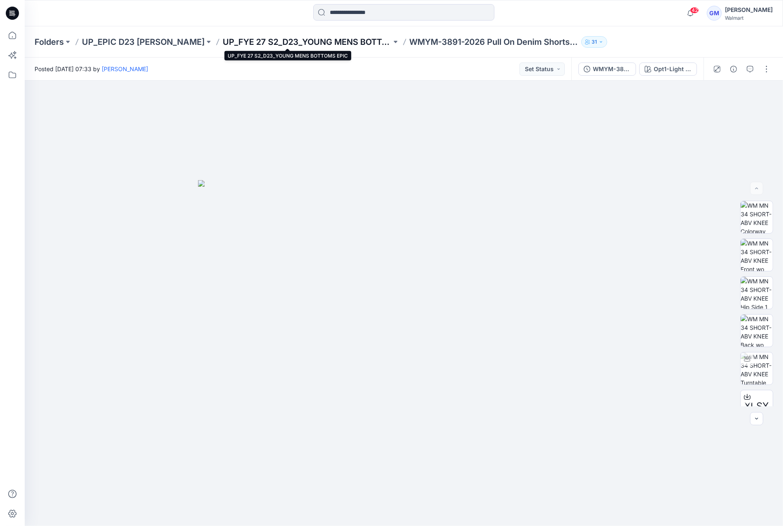
click at [266, 39] on p "UP_FYE 27 S2_D23_YOUNG MENS BOTTOMS EPIC" at bounding box center [307, 42] width 169 height 12
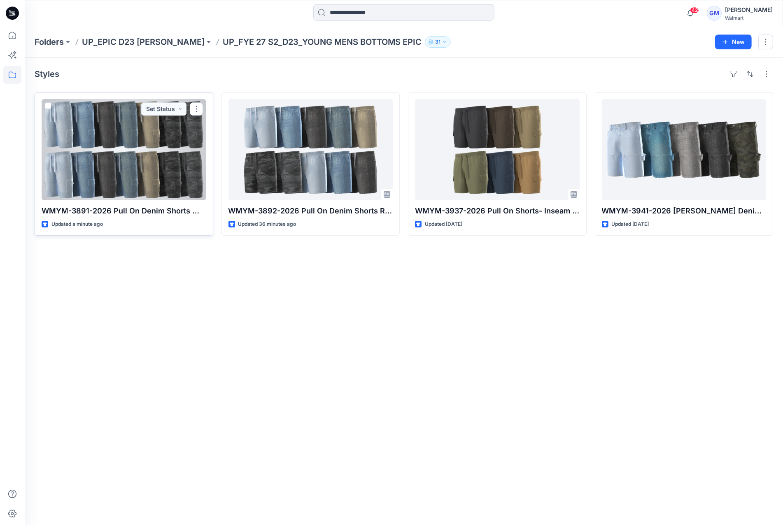
click at [84, 160] on div at bounding box center [124, 149] width 165 height 101
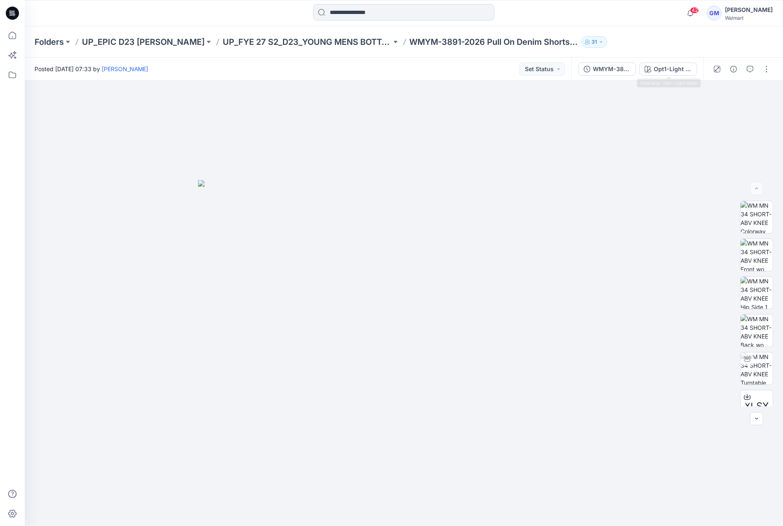
click at [677, 62] on div "WMYM-3891-2026 Pull On Denim Shorts Workwear_Full Colorway Opt1-Light Wash" at bounding box center [637, 69] width 132 height 23
click at [675, 65] on div "Opt1-Light Wash" at bounding box center [673, 69] width 38 height 9
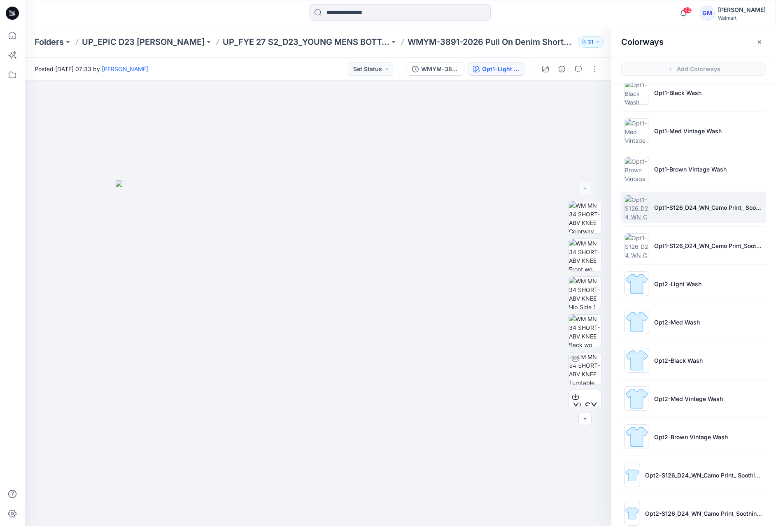
scroll to position [105, 0]
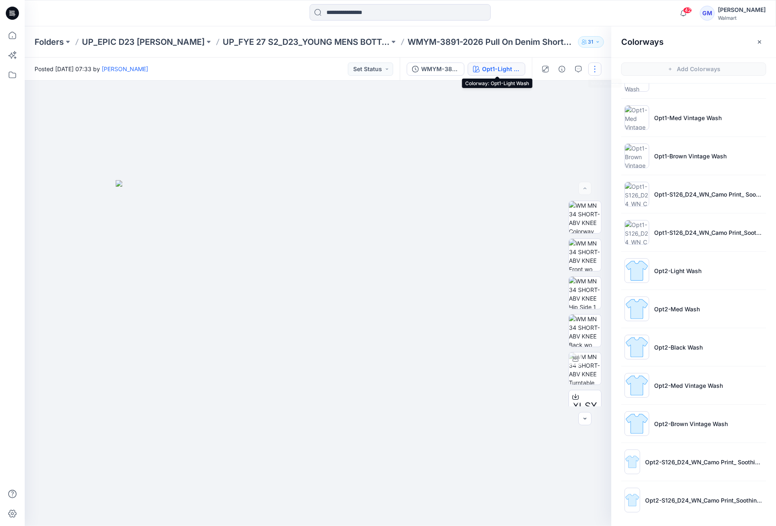
click at [598, 66] on button "button" at bounding box center [594, 69] width 13 height 13
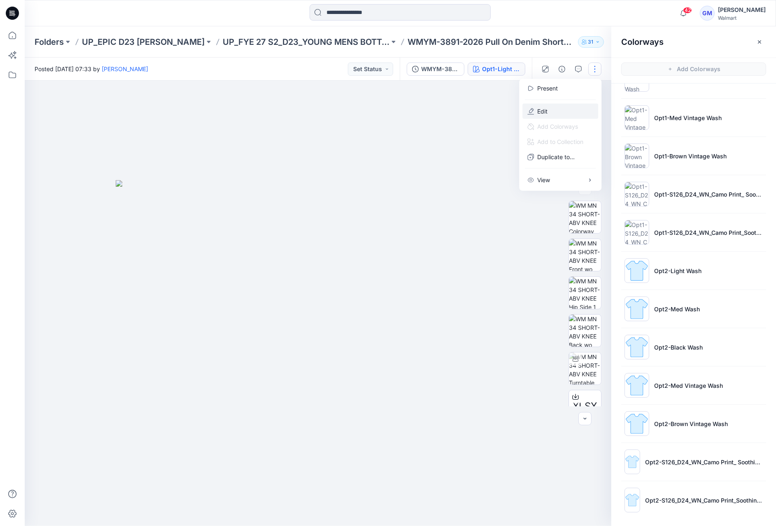
click at [577, 105] on button "Edit" at bounding box center [560, 111] width 76 height 15
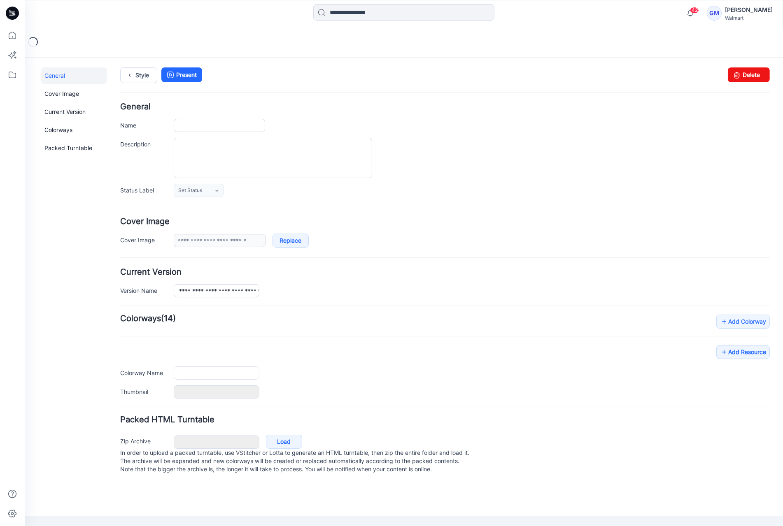
type input "**********"
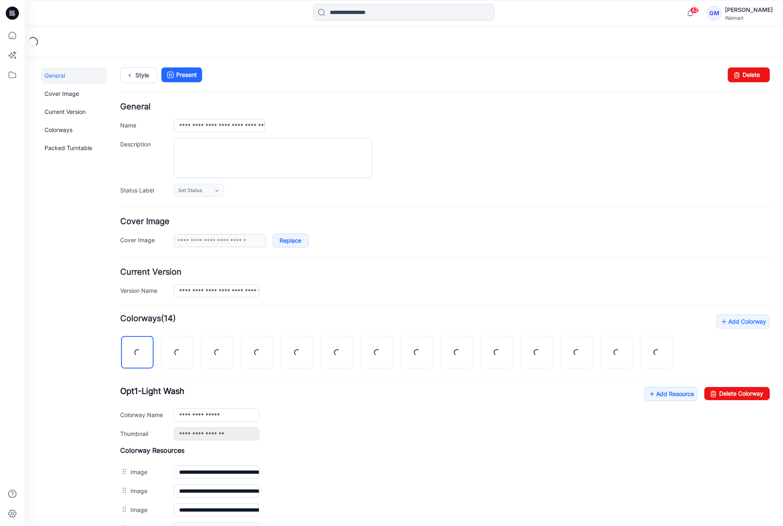
scroll to position [141, 0]
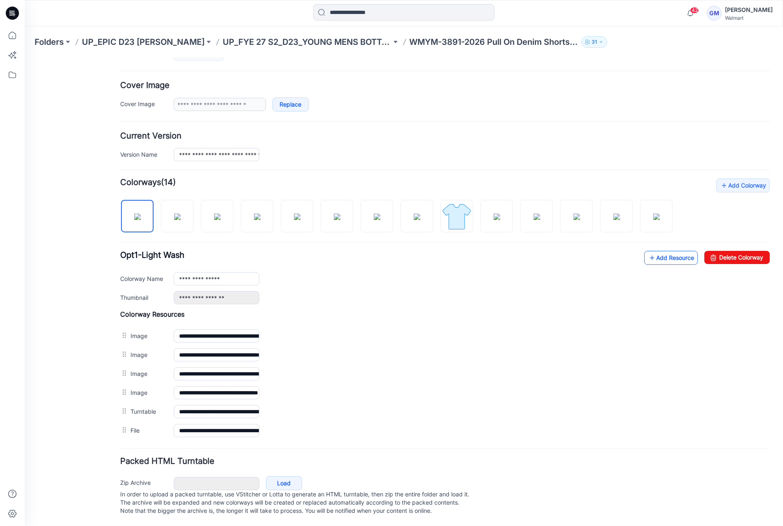
click at [678, 251] on link "Add Resource" at bounding box center [670, 258] width 53 height 14
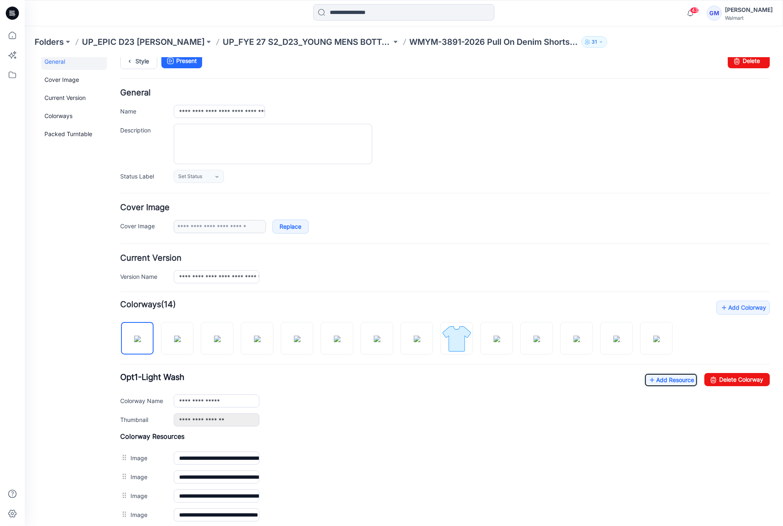
scroll to position [0, 0]
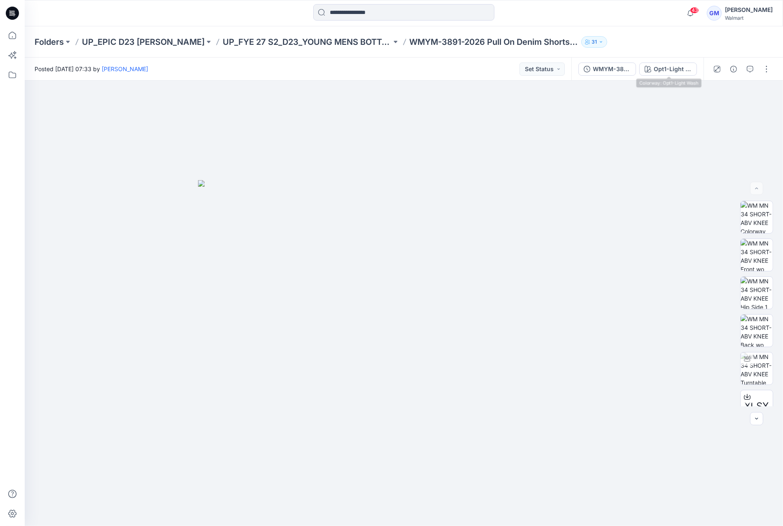
click at [661, 59] on div "WMYM-3891-2026 Pull On Denim Shorts Workwear_Full Colorway Opt1-Light Wash" at bounding box center [637, 69] width 132 height 23
click at [660, 65] on div "Opt1-Light Wash" at bounding box center [673, 69] width 38 height 9
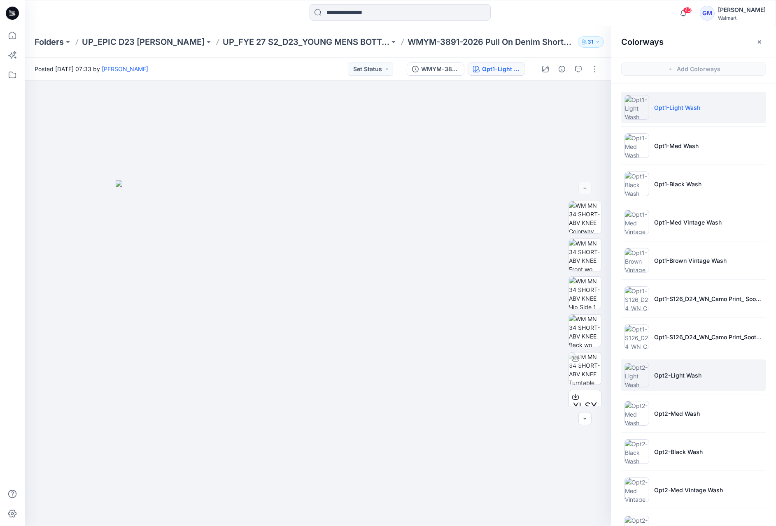
click at [700, 364] on li "Opt2-Light Wash" at bounding box center [693, 375] width 145 height 31
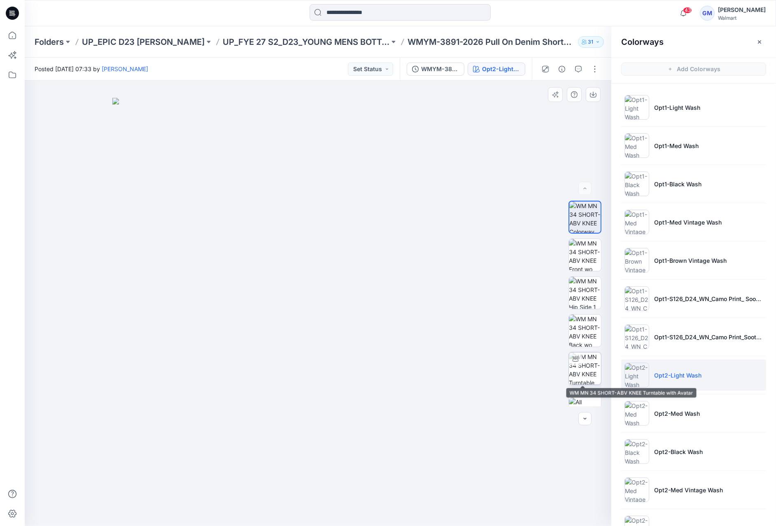
click at [591, 361] on img at bounding box center [585, 369] width 32 height 32
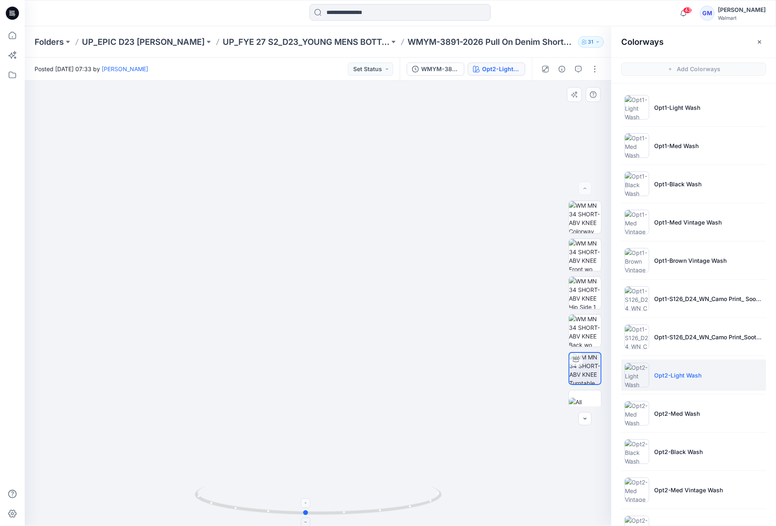
drag, startPoint x: 319, startPoint y: 517, endPoint x: 306, endPoint y: 514, distance: 13.1
click at [306, 514] on icon at bounding box center [319, 501] width 249 height 31
click at [671, 418] on li "Opt2-Med Wash" at bounding box center [693, 413] width 145 height 31
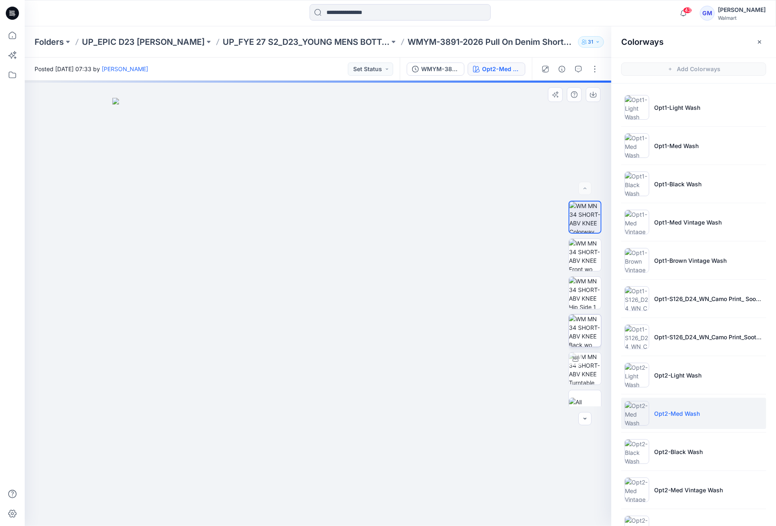
click at [597, 327] on img at bounding box center [585, 331] width 32 height 32
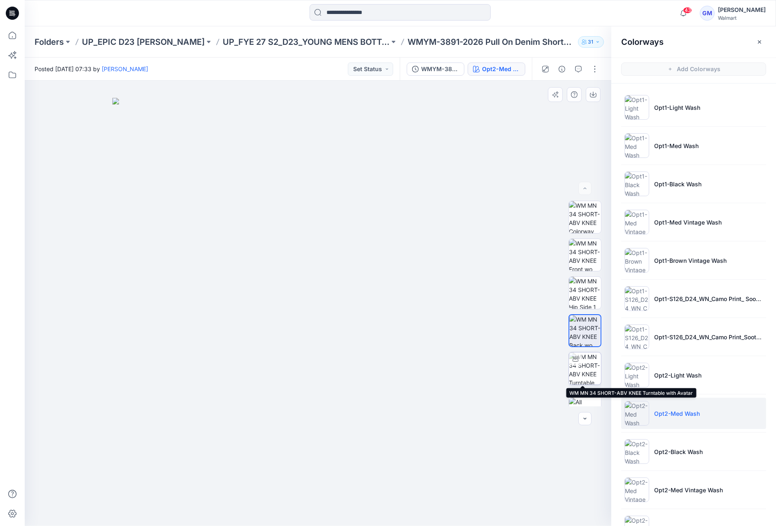
click at [583, 363] on img at bounding box center [585, 369] width 32 height 32
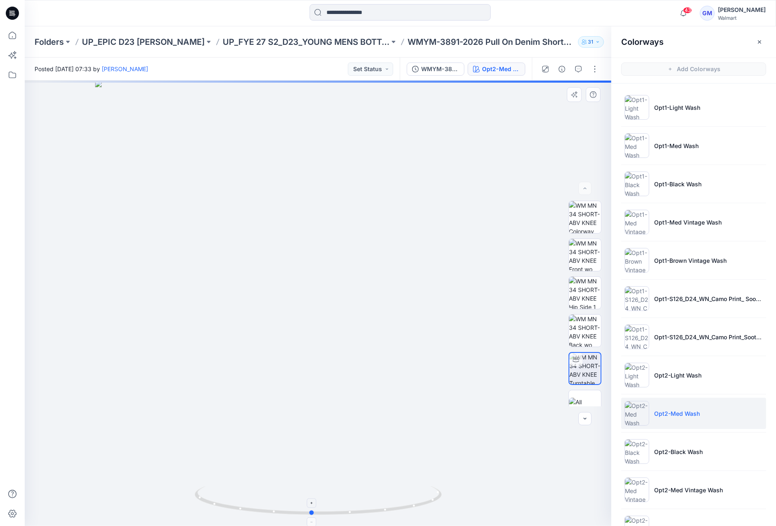
drag, startPoint x: 312, startPoint y: 510, endPoint x: 305, endPoint y: 512, distance: 7.1
click at [305, 512] on icon at bounding box center [319, 501] width 249 height 31
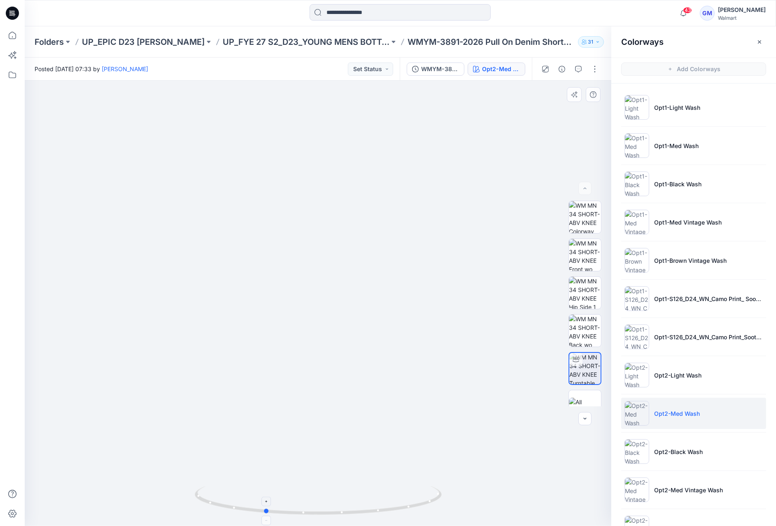
drag, startPoint x: 312, startPoint y: 514, endPoint x: 265, endPoint y: 507, distance: 46.6
click at [265, 507] on icon at bounding box center [319, 501] width 249 height 31
click at [658, 456] on li "Opt2-Black Wash" at bounding box center [693, 451] width 145 height 31
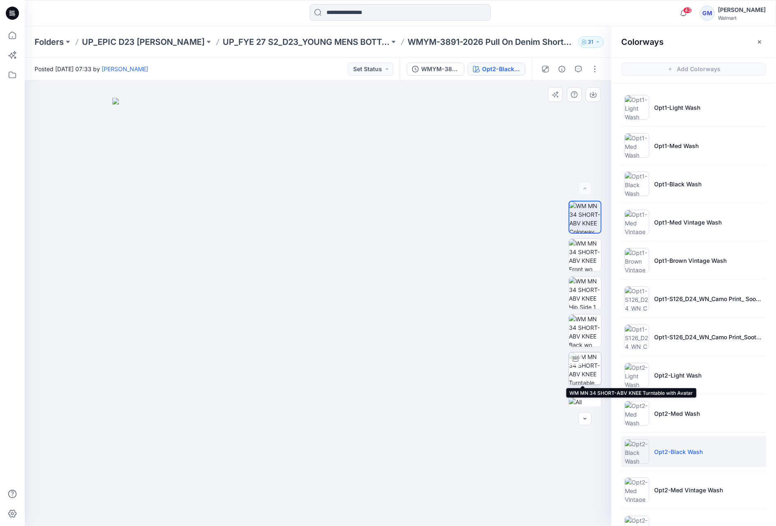
click at [588, 368] on img at bounding box center [585, 369] width 32 height 32
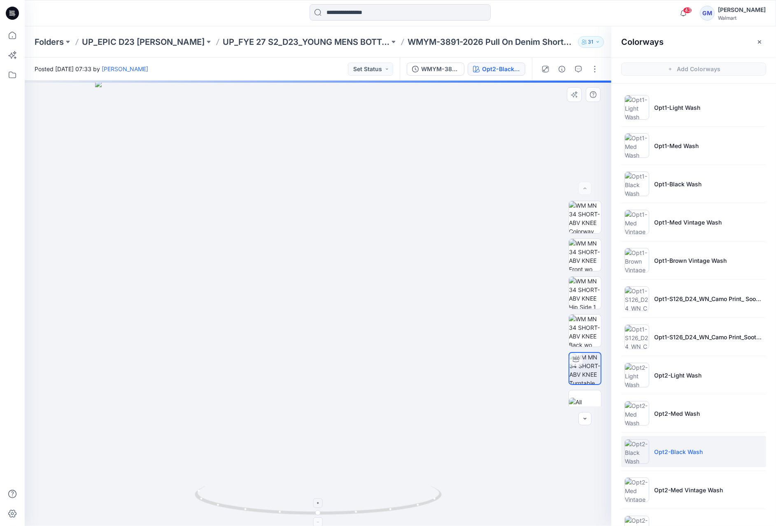
click at [319, 516] on icon at bounding box center [319, 501] width 249 height 31
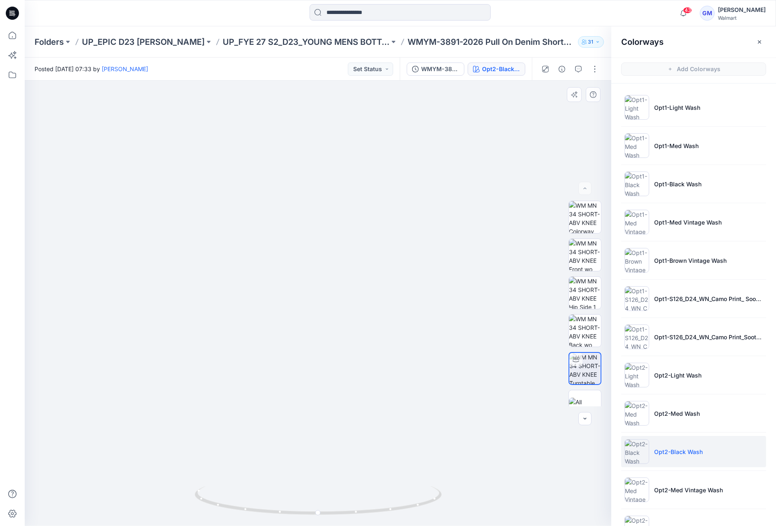
drag, startPoint x: 317, startPoint y: 518, endPoint x: 288, endPoint y: 518, distance: 29.6
click at [288, 518] on div at bounding box center [318, 505] width 247 height 41
drag, startPoint x: 318, startPoint y: 514, endPoint x: 199, endPoint y: 506, distance: 119.2
click at [199, 506] on icon at bounding box center [319, 501] width 249 height 31
click at [672, 488] on p "Opt2-Med Vintage Wash" at bounding box center [688, 490] width 69 height 9
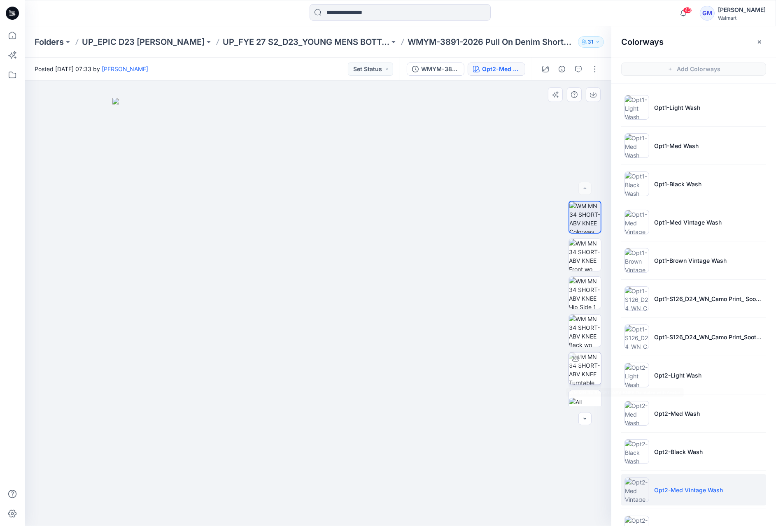
click at [583, 358] on img at bounding box center [585, 369] width 32 height 32
drag, startPoint x: 320, startPoint y: 512, endPoint x: 214, endPoint y: 502, distance: 107.0
click at [214, 502] on circle at bounding box center [216, 504] width 5 height 5
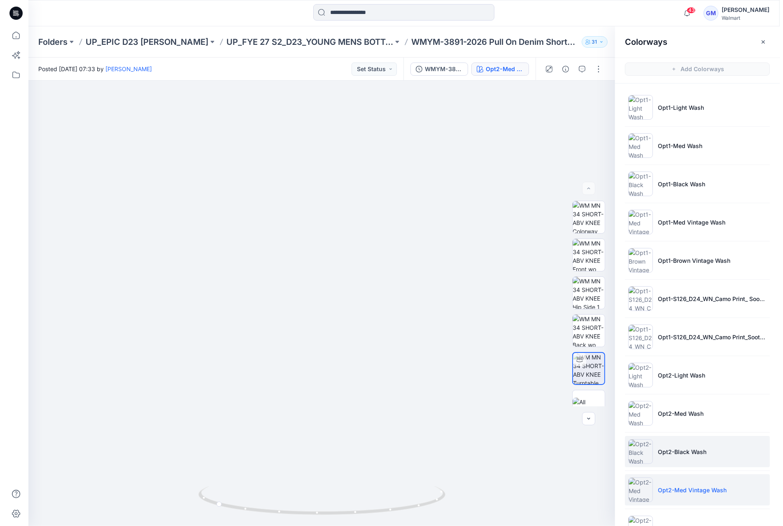
scroll to position [105, 0]
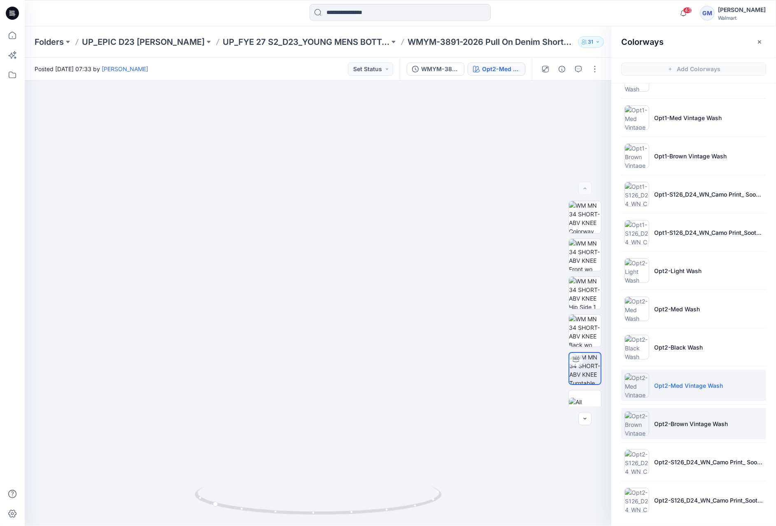
click at [692, 416] on li "Opt2-Brown Vintage Wash" at bounding box center [693, 423] width 145 height 31
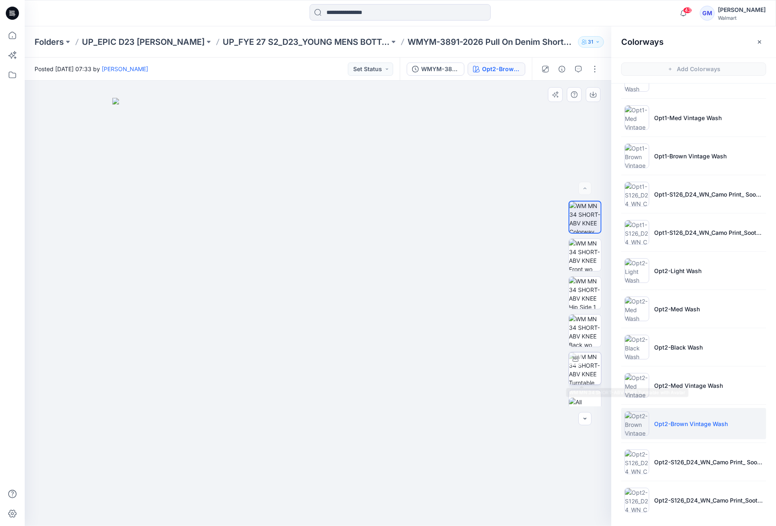
click at [575, 358] on icon at bounding box center [575, 359] width 7 height 7
drag, startPoint x: 319, startPoint y: 516, endPoint x: 331, endPoint y: 511, distance: 13.6
click at [331, 511] on icon at bounding box center [319, 501] width 249 height 31
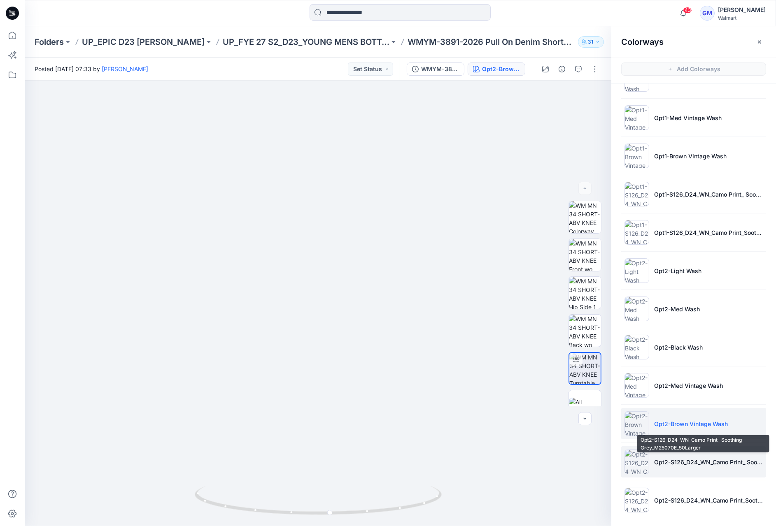
click at [733, 460] on p "Opt2-S126_D24_WN_Camo Print_ Soothing Grey_M25070E_50Larger" at bounding box center [708, 462] width 109 height 9
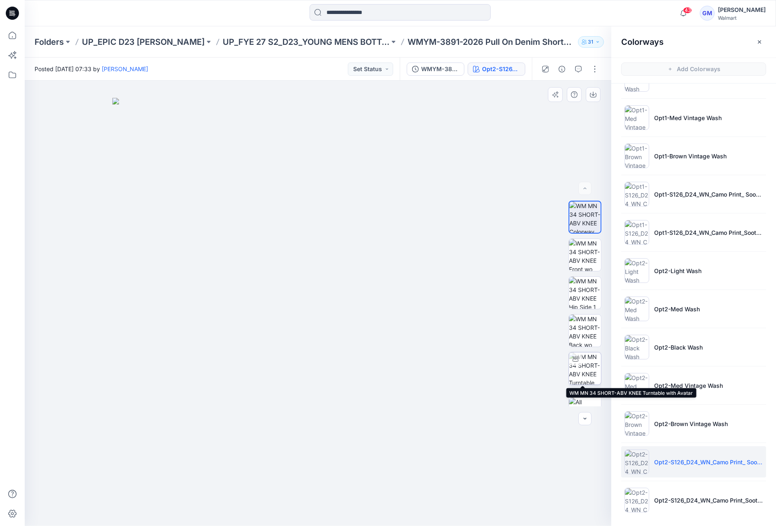
click at [585, 364] on img at bounding box center [585, 369] width 32 height 32
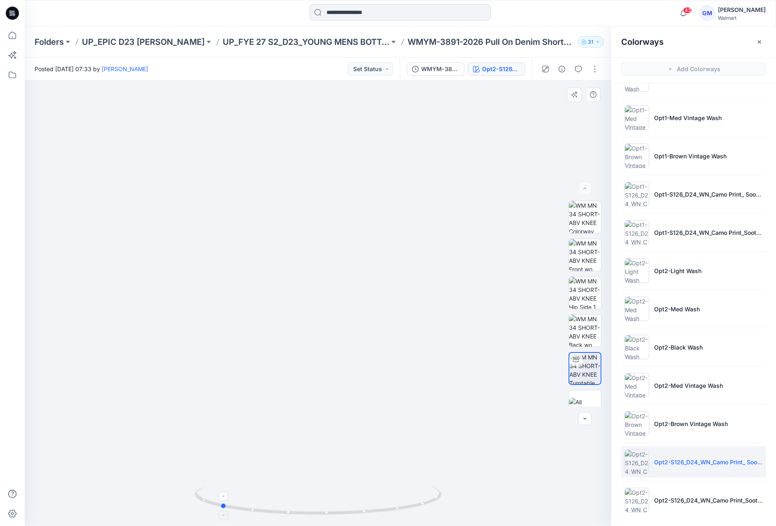
drag, startPoint x: 319, startPoint y: 514, endPoint x: 221, endPoint y: 502, distance: 98.7
click at [221, 502] on icon at bounding box center [319, 501] width 249 height 31
click at [706, 499] on p "Opt2-S126_D24_WN_Camo Print_Soothing Grey_M25070F_50Larger" at bounding box center [708, 500] width 109 height 9
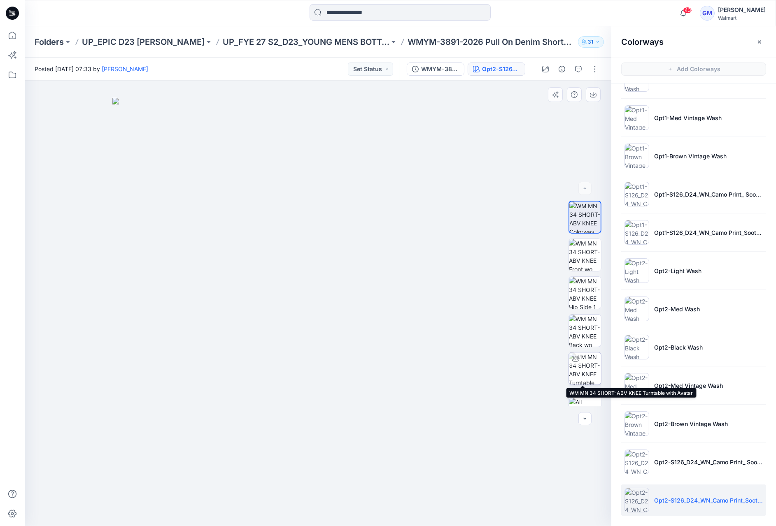
click at [571, 372] on img at bounding box center [585, 369] width 32 height 32
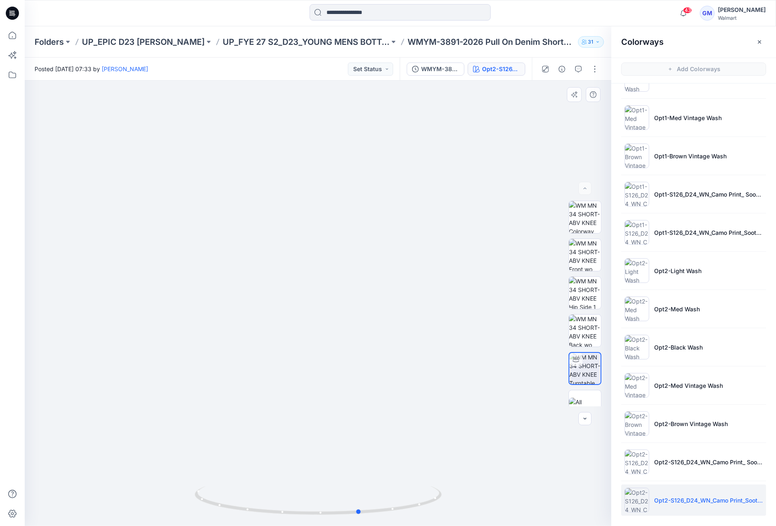
drag, startPoint x: 319, startPoint y: 516, endPoint x: 91, endPoint y: 407, distance: 252.2
click at [91, 407] on div at bounding box center [318, 304] width 586 height 446
click at [344, 44] on p "UP_FYE 27 S2_D23_YOUNG MENS BOTTOMS EPIC" at bounding box center [306, 42] width 167 height 12
